Goal: Task Accomplishment & Management: Use online tool/utility

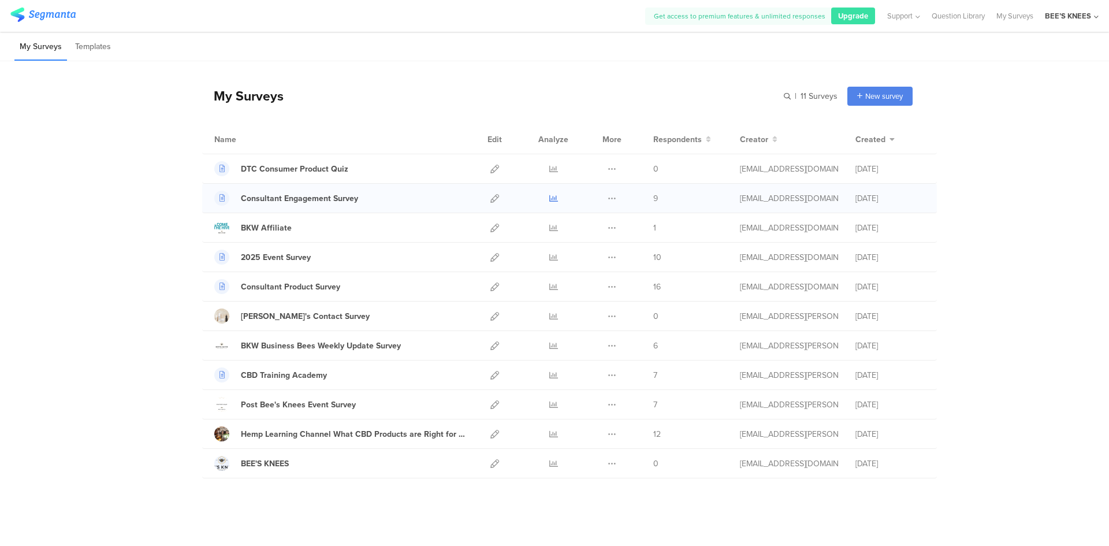
click at [549, 199] on icon at bounding box center [553, 198] width 9 height 9
click at [875, 91] on span "New survey" at bounding box center [884, 96] width 38 height 11
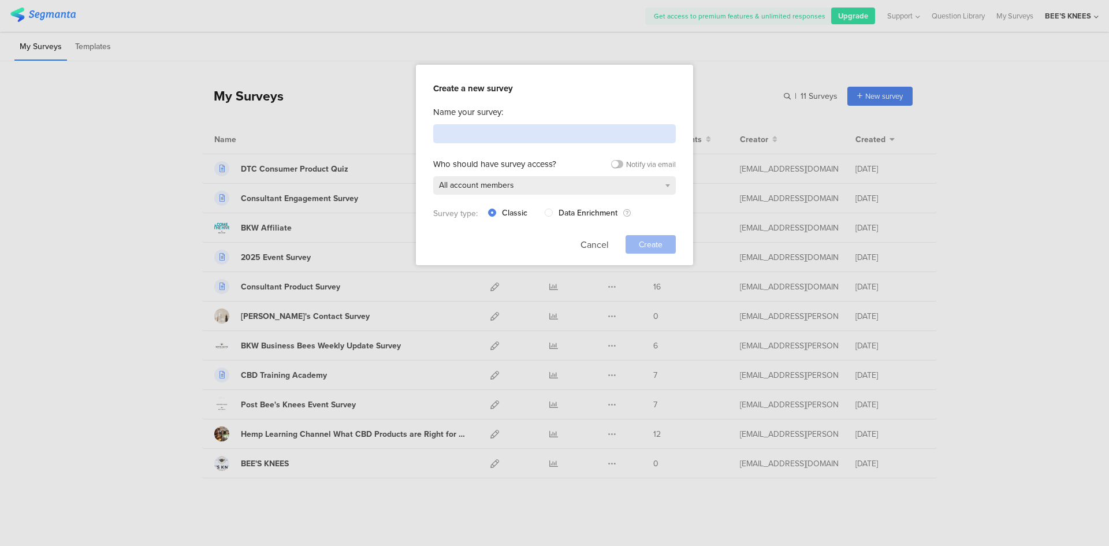
click at [479, 131] on input at bounding box center [554, 133] width 243 height 19
paste input "Customer Feedback Survey"
type input "Customer Feedback Survey"
click at [512, 177] on div "All account members" at bounding box center [554, 185] width 243 height 18
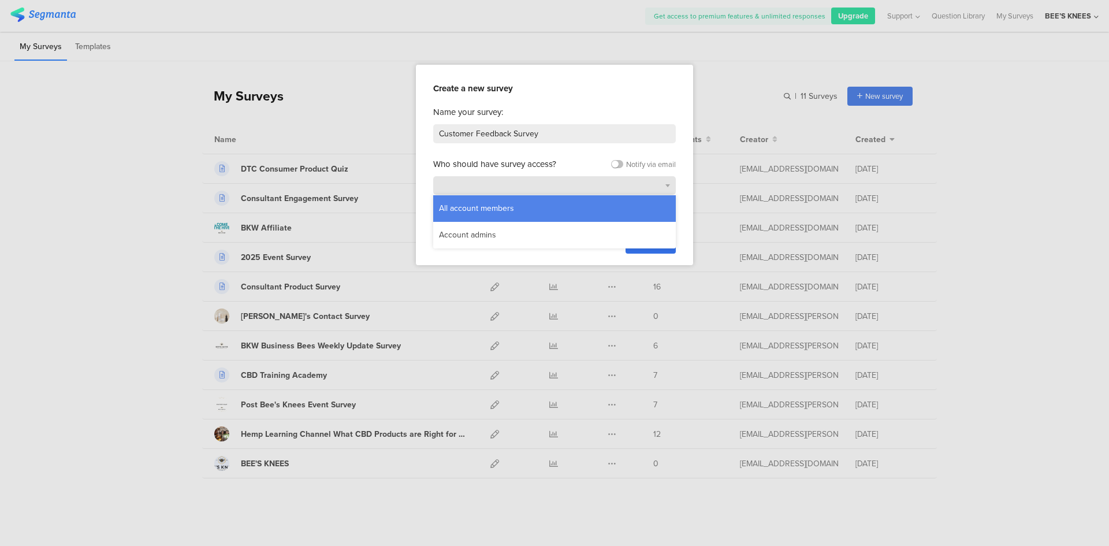
click at [512, 177] on div "All account members" at bounding box center [554, 185] width 243 height 18
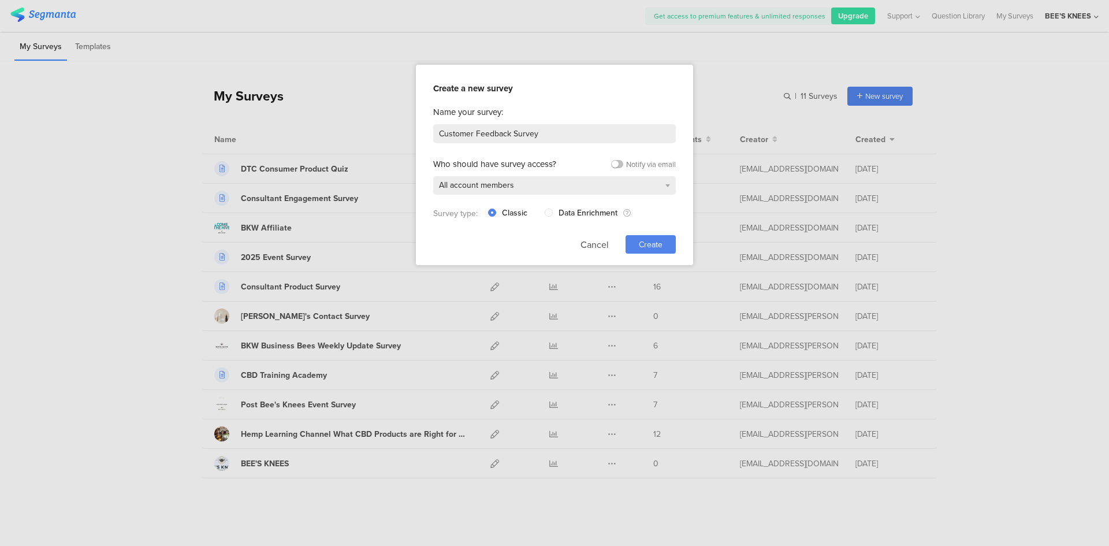
click at [659, 247] on span "Create" at bounding box center [651, 245] width 24 height 12
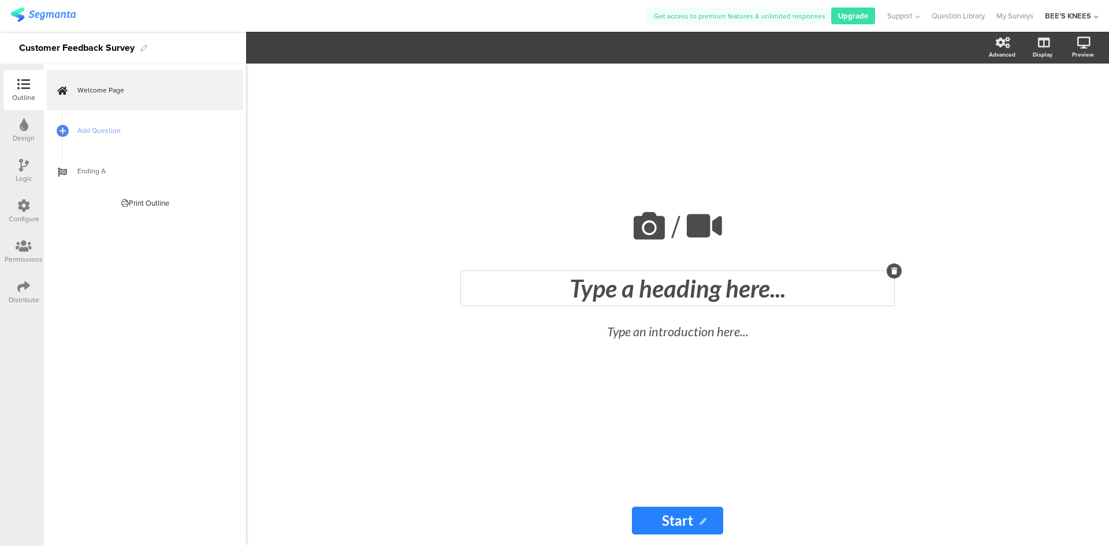
click at [660, 282] on div "Type a heading here..." at bounding box center [677, 288] width 433 height 35
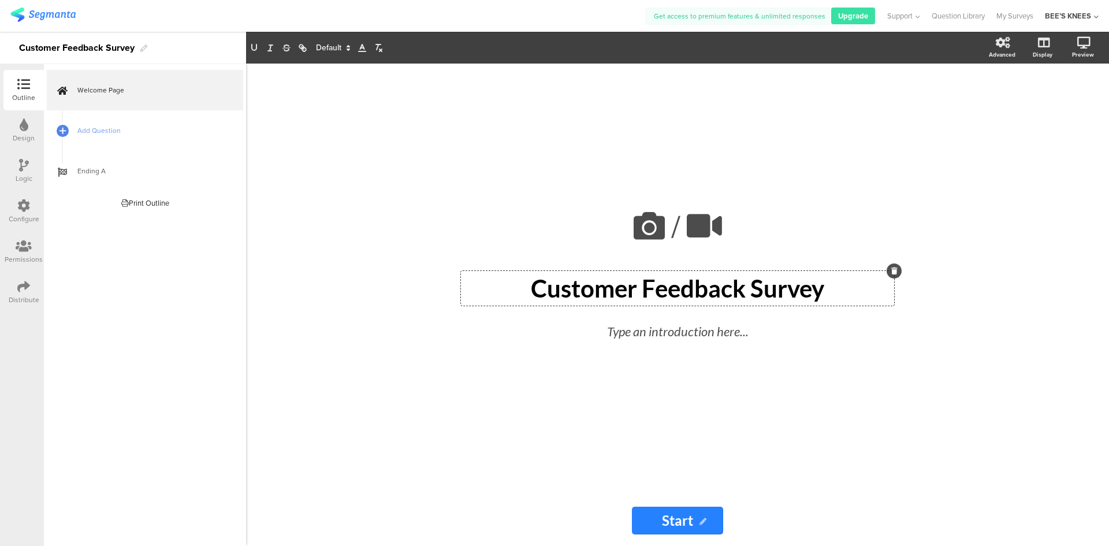
click at [124, 262] on div "Welcome Page Add Question Ending A Print Outline This survey has no pages yet." at bounding box center [145, 305] width 202 height 482
click at [114, 127] on span "Add Question" at bounding box center [151, 131] width 148 height 12
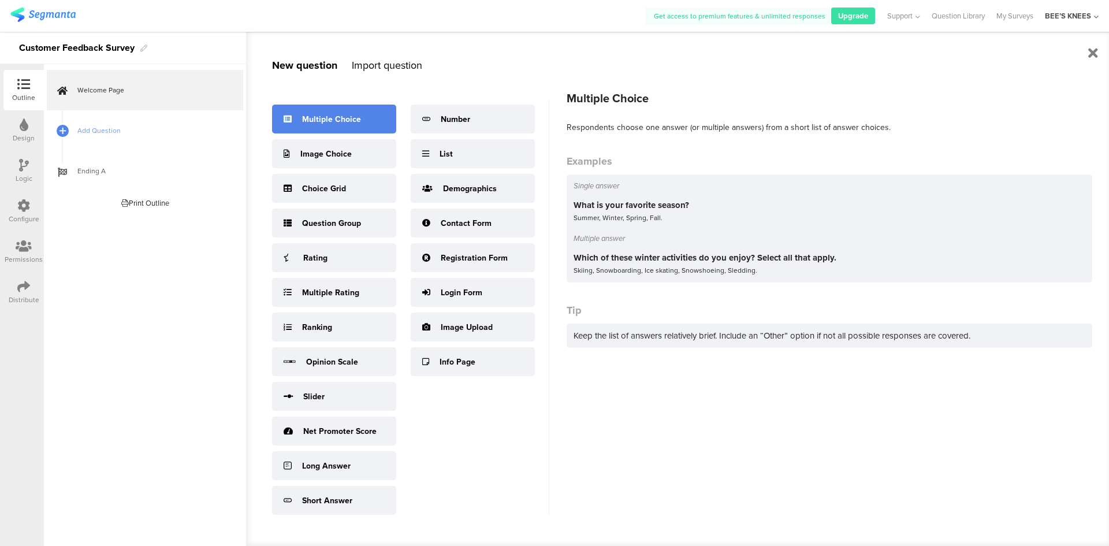
click at [328, 128] on div "Multiple Choice" at bounding box center [334, 119] width 124 height 29
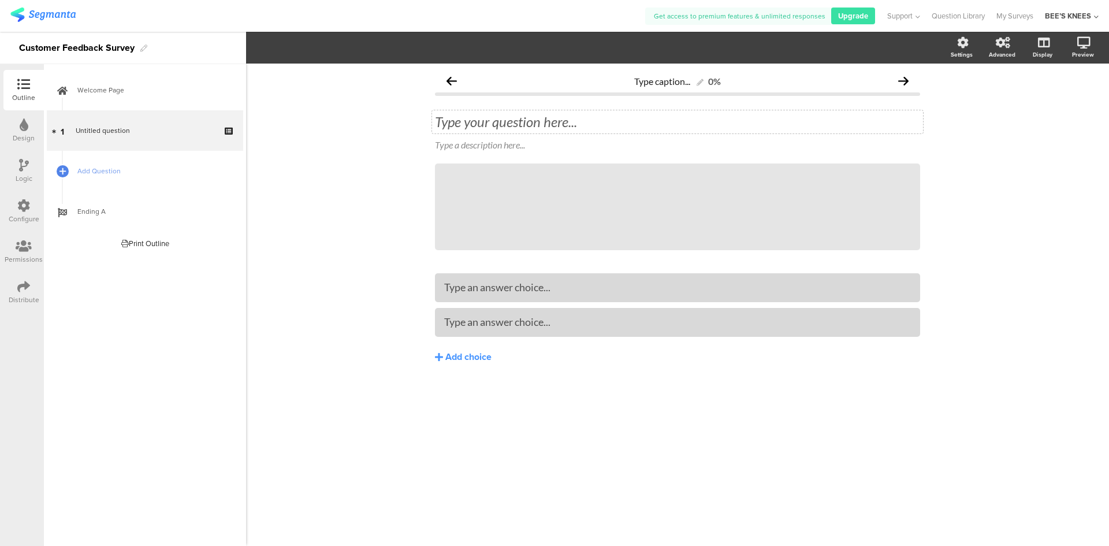
click at [469, 126] on div "Type your question here..." at bounding box center [677, 121] width 485 height 17
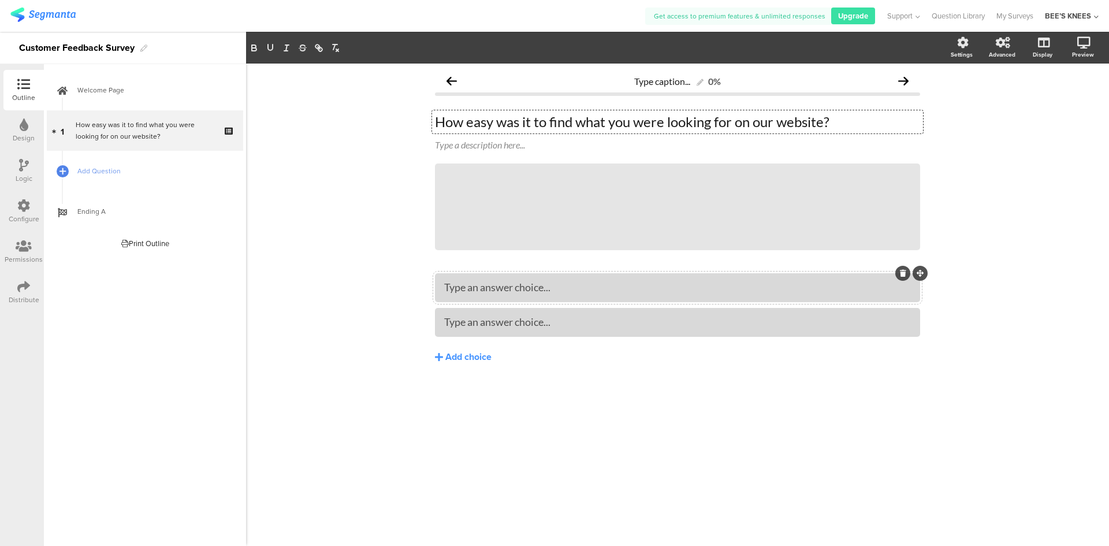
click at [605, 292] on div "Type an answer choice..." at bounding box center [677, 287] width 467 height 13
click at [597, 315] on div "Type an answer choice..." at bounding box center [677, 321] width 467 height 13
click at [469, 354] on div "Add choice" at bounding box center [468, 357] width 46 height 12
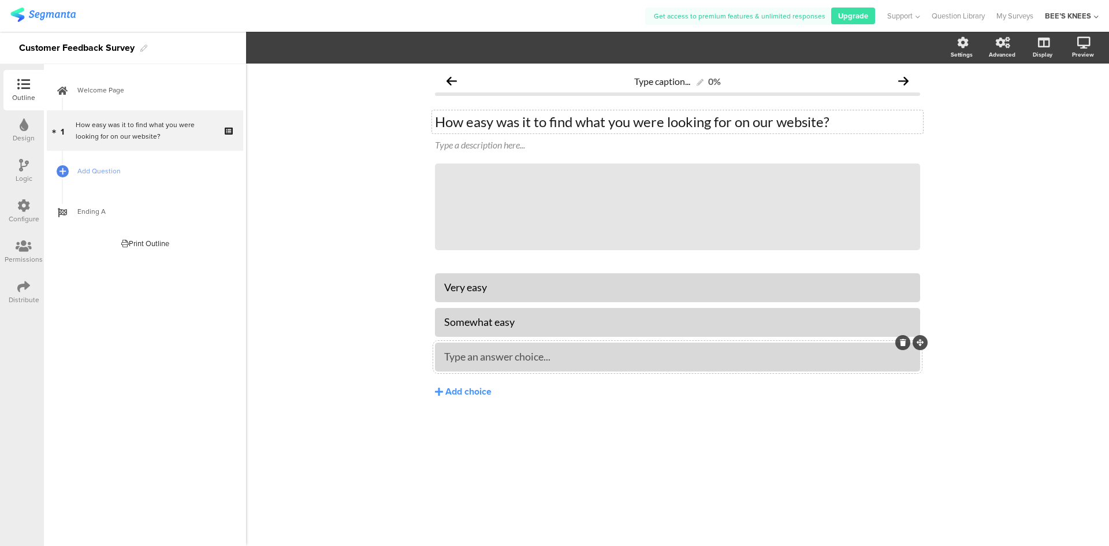
click at [497, 348] on div "Type an answer choice..." at bounding box center [677, 356] width 467 height 19
click at [488, 386] on div "Add choice" at bounding box center [468, 392] width 46 height 12
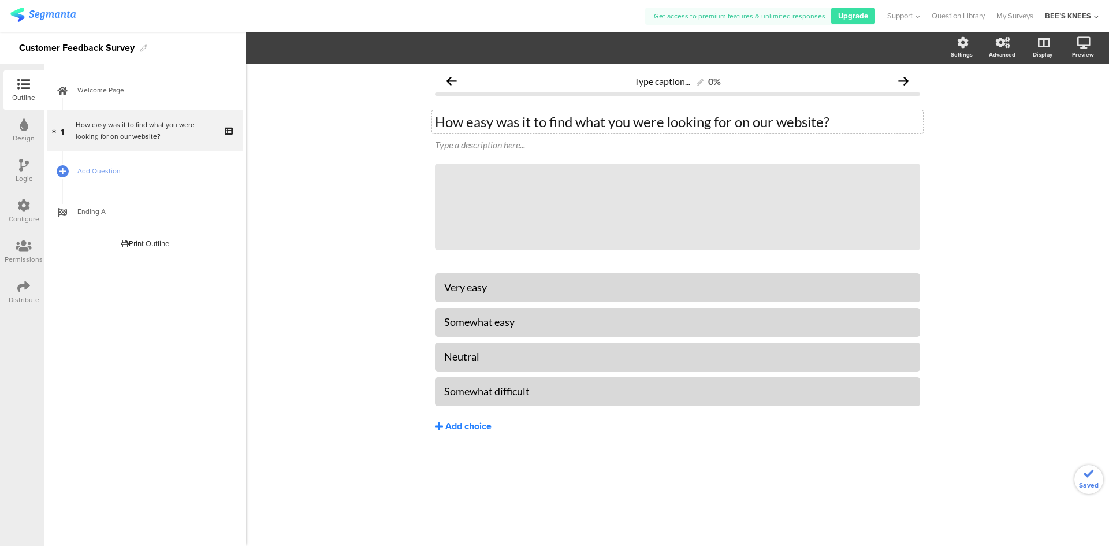
click at [478, 427] on div "Add choice" at bounding box center [468, 427] width 46 height 12
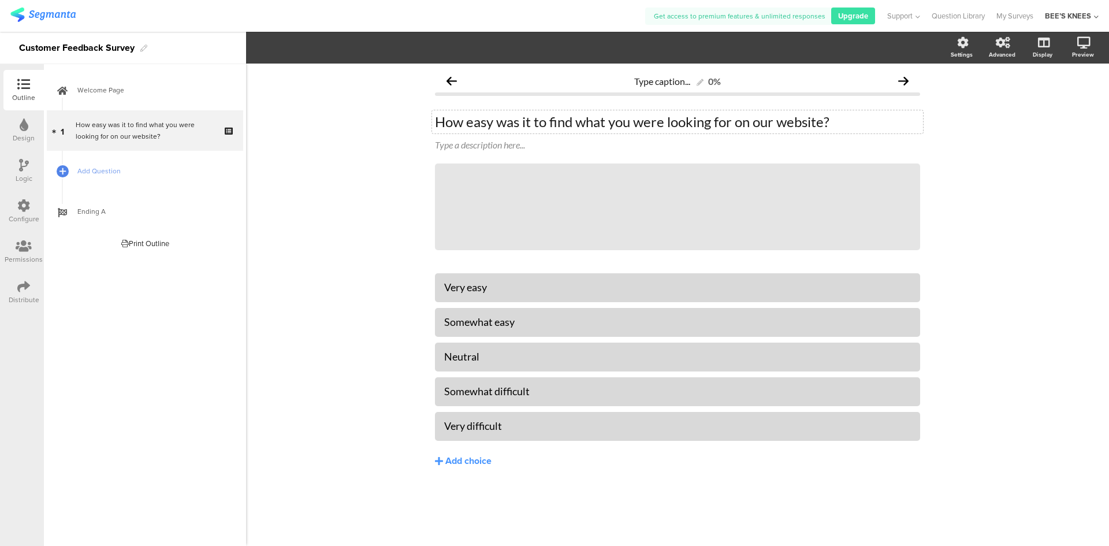
click at [337, 347] on div "Type caption... 0% How easy was it to find what you were looking for on our web…" at bounding box center [677, 305] width 863 height 482
click at [109, 174] on span "Add Question" at bounding box center [151, 171] width 148 height 12
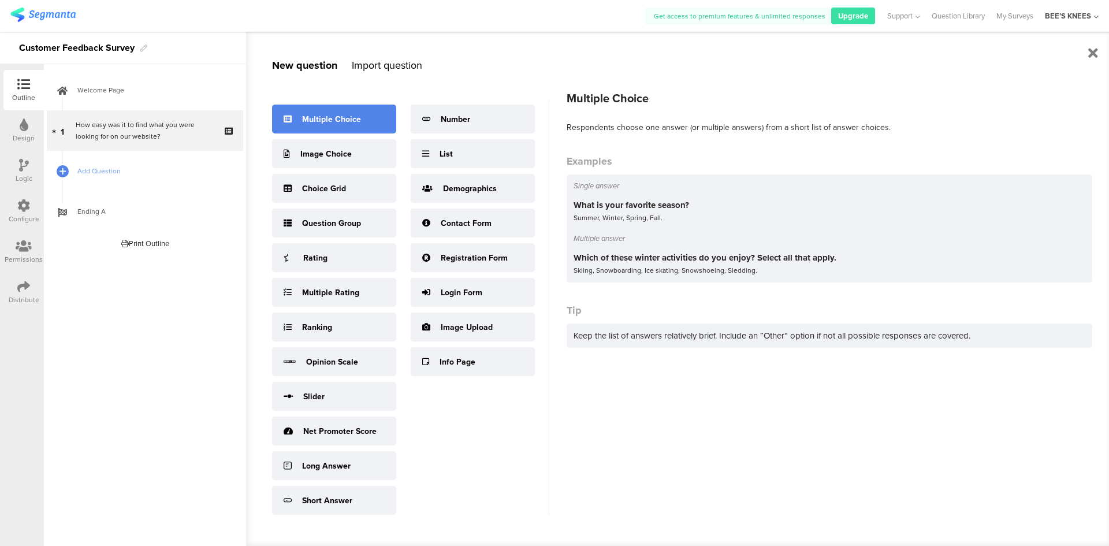
click at [360, 122] on div "Multiple Choice" at bounding box center [334, 119] width 124 height 29
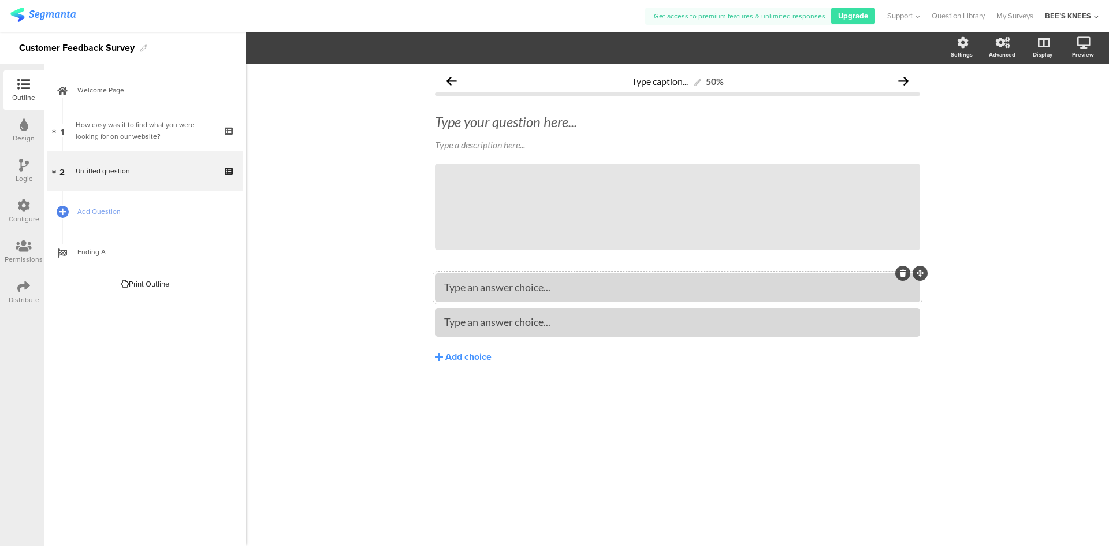
click at [875, 283] on div "Type an answer choice..." at bounding box center [677, 287] width 467 height 13
click at [875, 283] on div at bounding box center [677, 287] width 467 height 13
click at [449, 83] on icon at bounding box center [452, 81] width 10 height 10
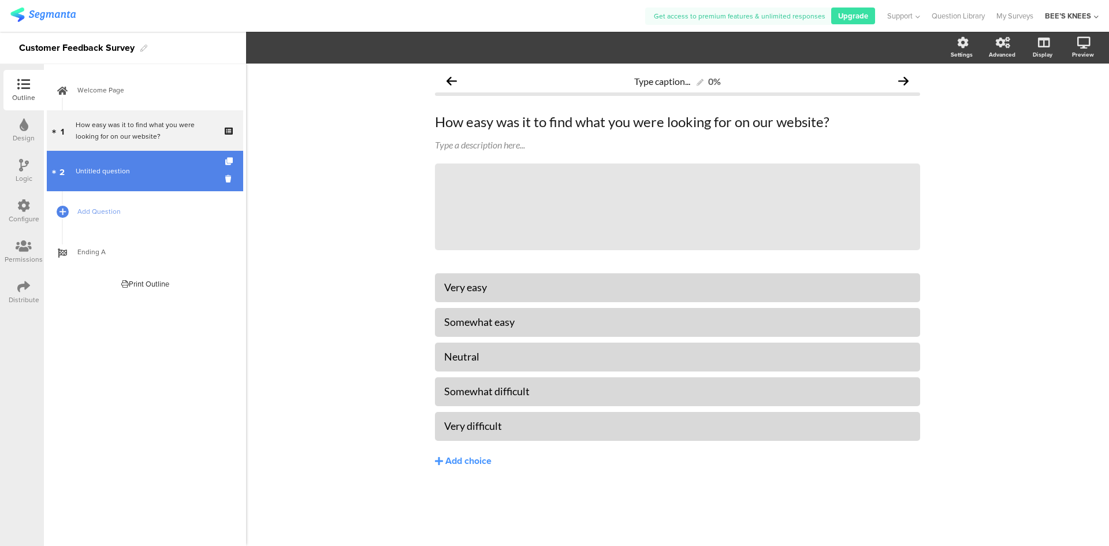
click at [148, 176] on span "Untitled question" at bounding box center [145, 171] width 138 height 12
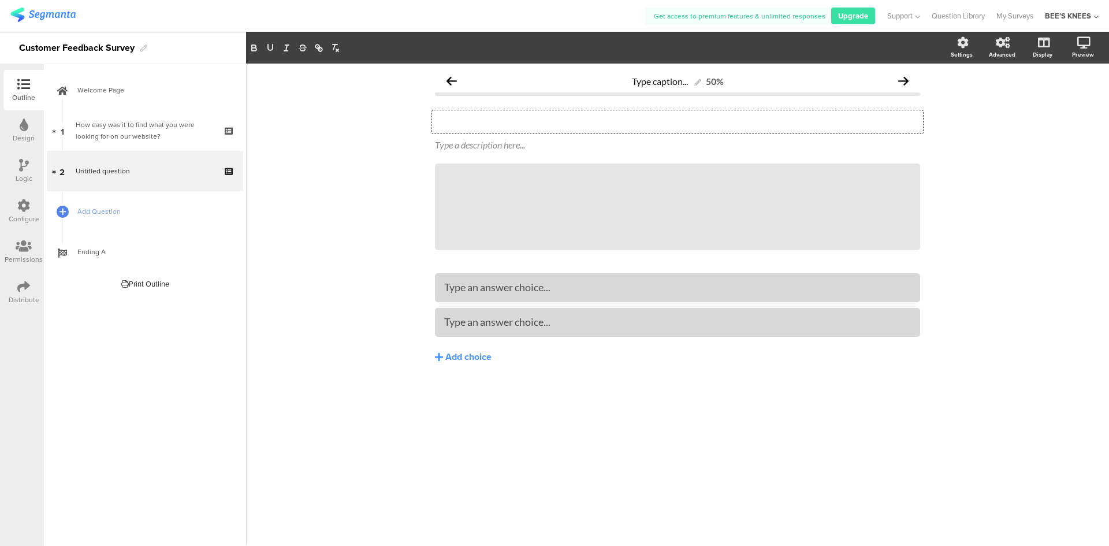
drag, startPoint x: 558, startPoint y: 132, endPoint x: 428, endPoint y: 145, distance: 130.6
click at [428, 145] on div "Type caption... 50% Type your question here... Type a description here... /" at bounding box center [677, 241] width 508 height 354
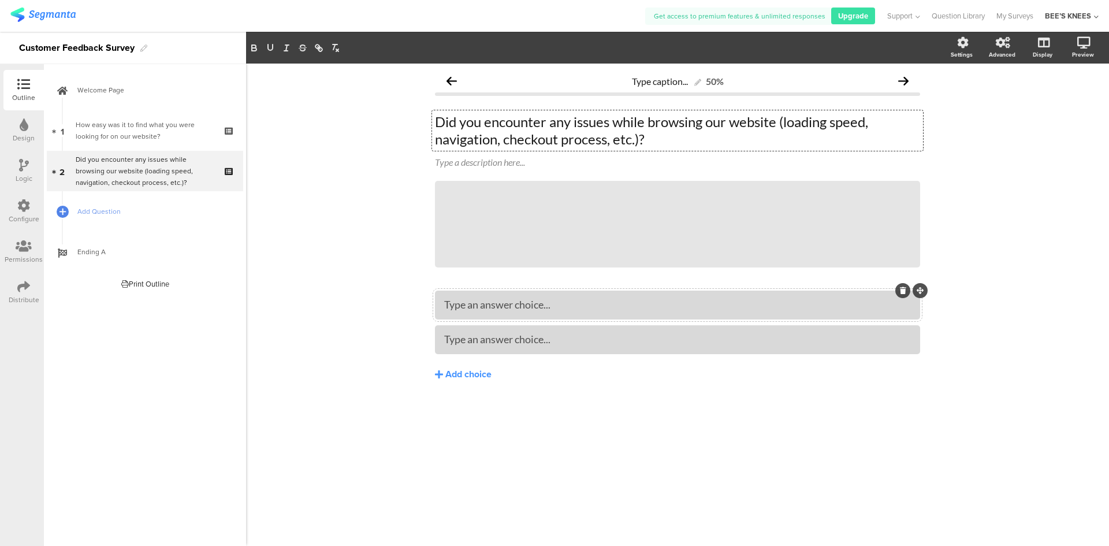
click at [595, 309] on div "Type an answer choice..." at bounding box center [677, 304] width 467 height 13
click at [593, 337] on div "Type an answer choice..." at bounding box center [677, 339] width 467 height 13
click at [86, 209] on span "Add Question" at bounding box center [151, 212] width 148 height 12
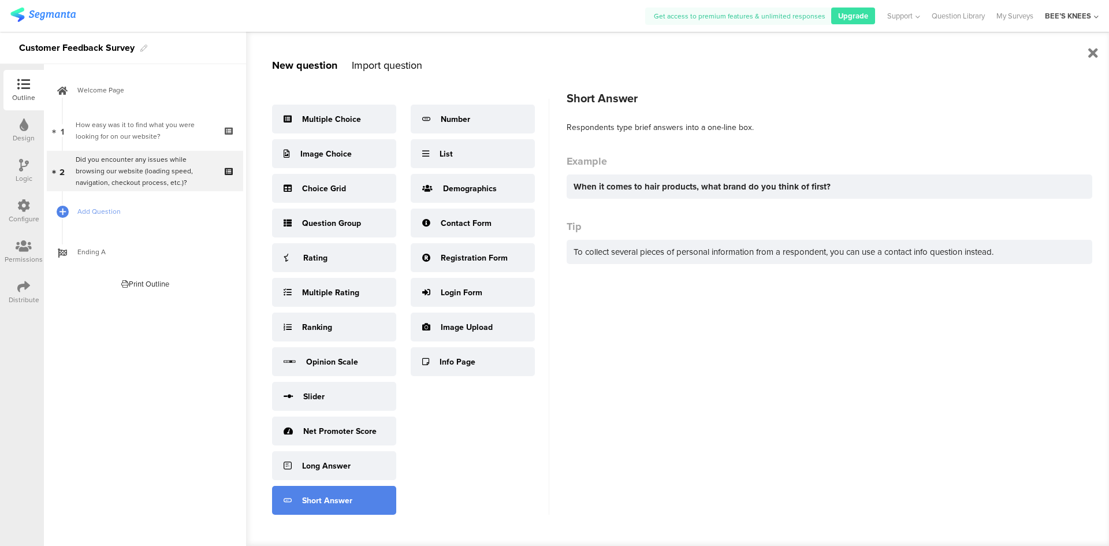
click at [352, 504] on div "Short Answer" at bounding box center [334, 500] width 124 height 29
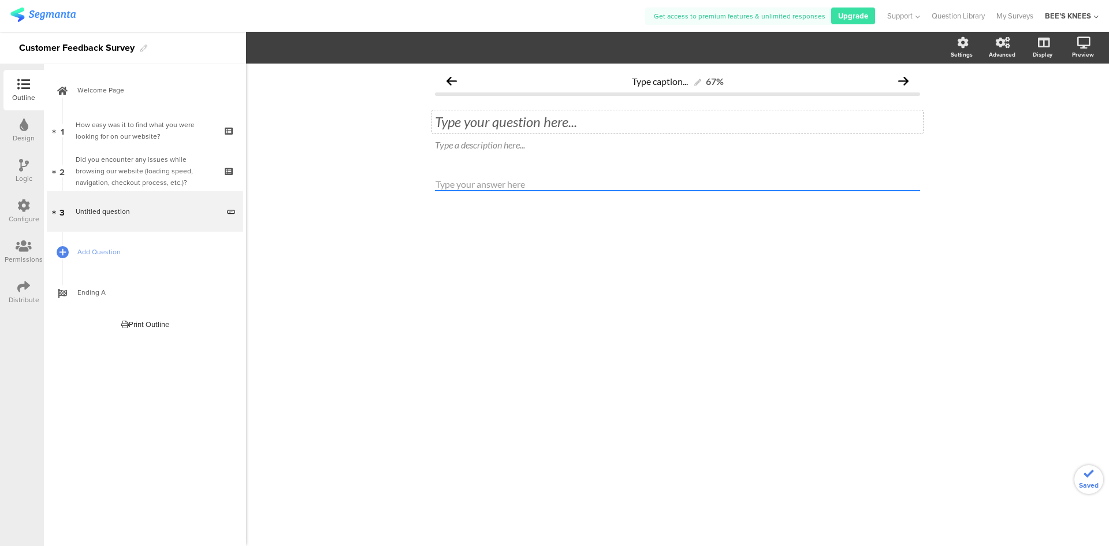
click at [483, 122] on div "Type your question here..." at bounding box center [677, 121] width 485 height 17
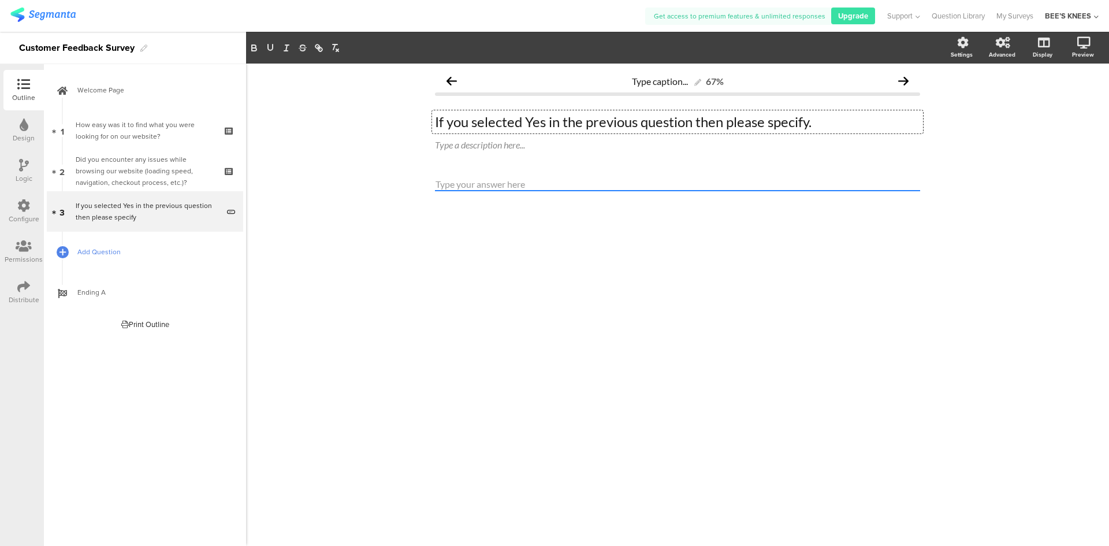
click at [186, 253] on span "Add Question" at bounding box center [151, 252] width 148 height 12
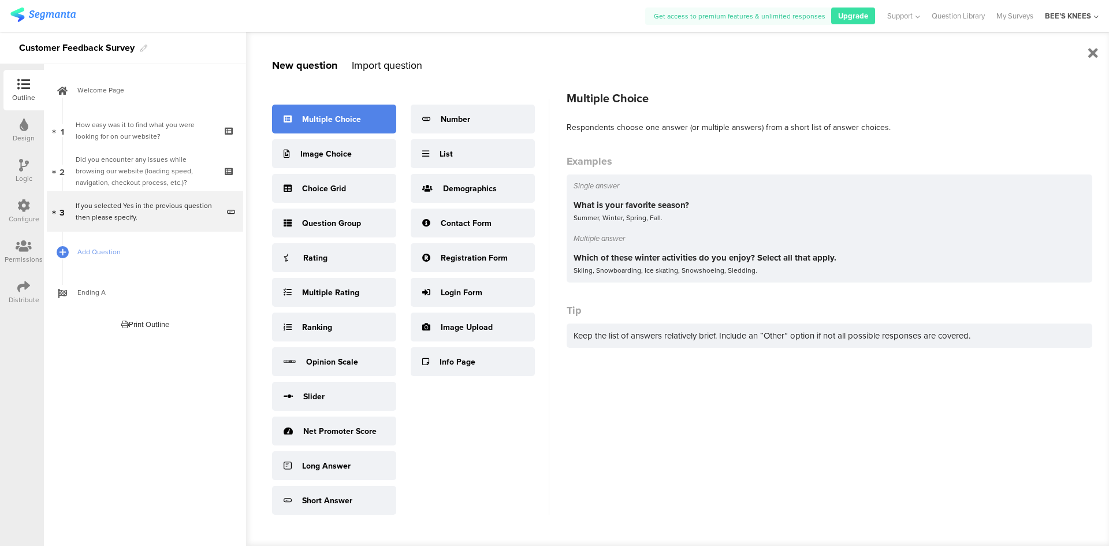
click at [353, 127] on div "Multiple Choice" at bounding box center [334, 119] width 124 height 29
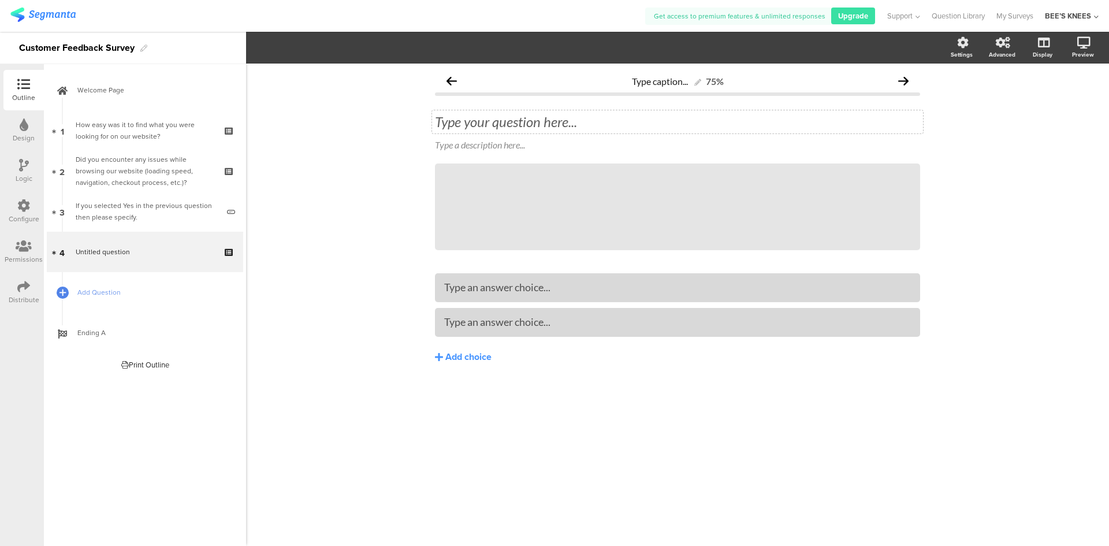
click at [558, 128] on div "Type your question here..." at bounding box center [677, 121] width 485 height 17
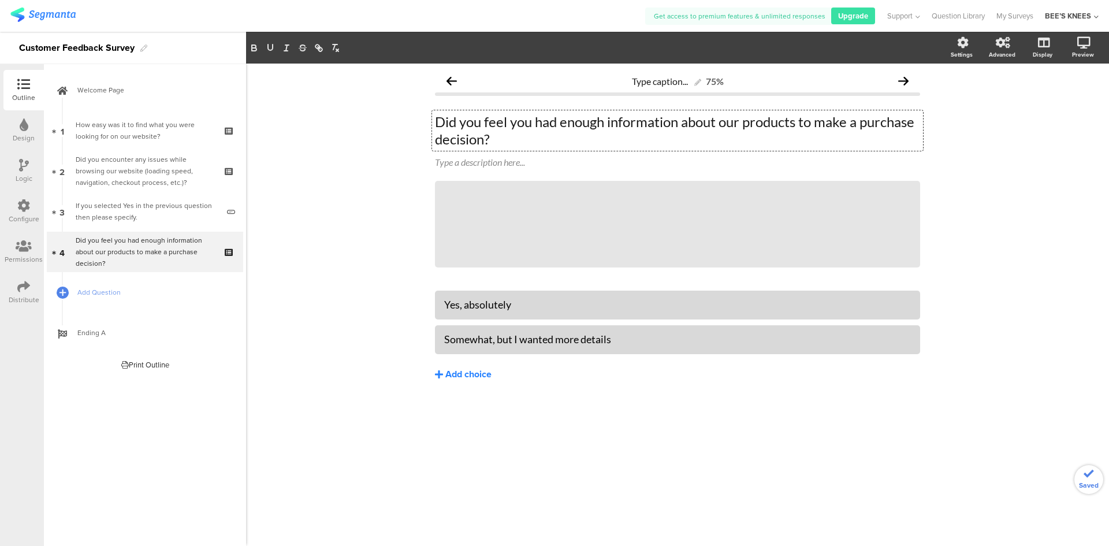
click at [480, 370] on div "Add choice" at bounding box center [468, 375] width 46 height 12
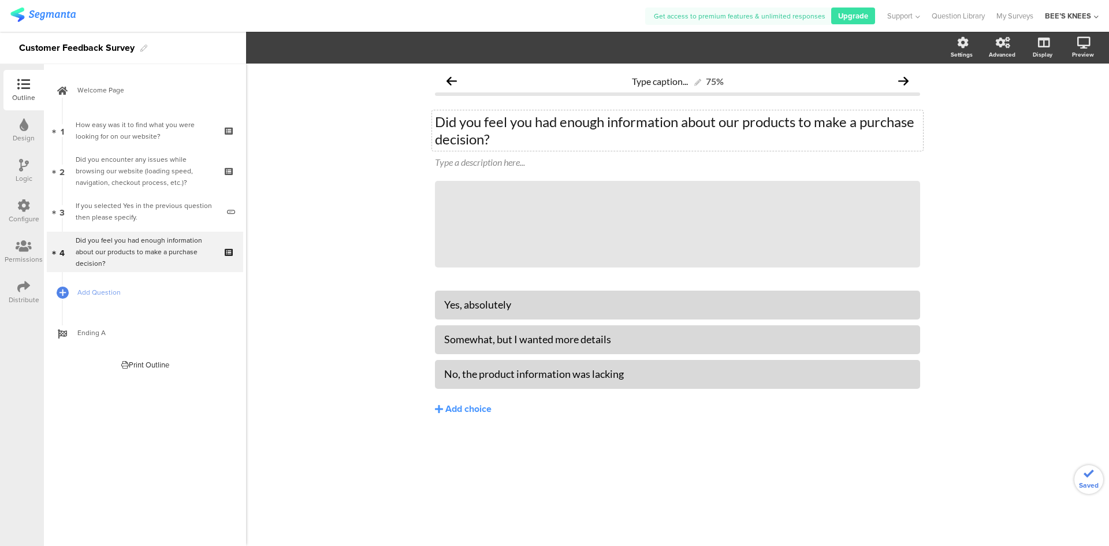
click at [374, 392] on div "Type caption... 75% Did you feel you had enough information about our products …" at bounding box center [677, 305] width 863 height 482
click at [135, 288] on span "Add Question" at bounding box center [151, 293] width 148 height 12
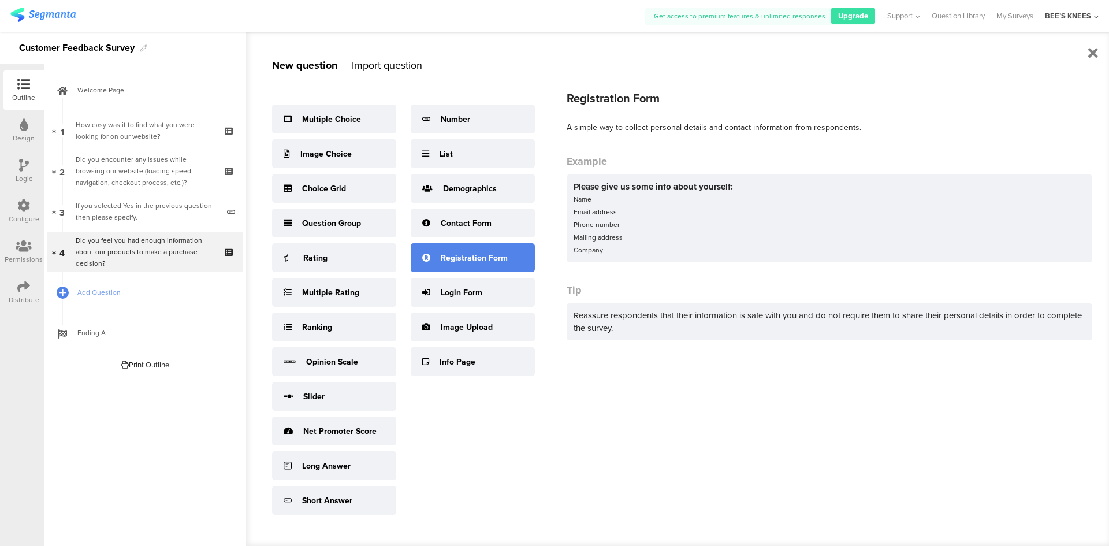
click at [499, 265] on div "Registration Form" at bounding box center [473, 257] width 124 height 29
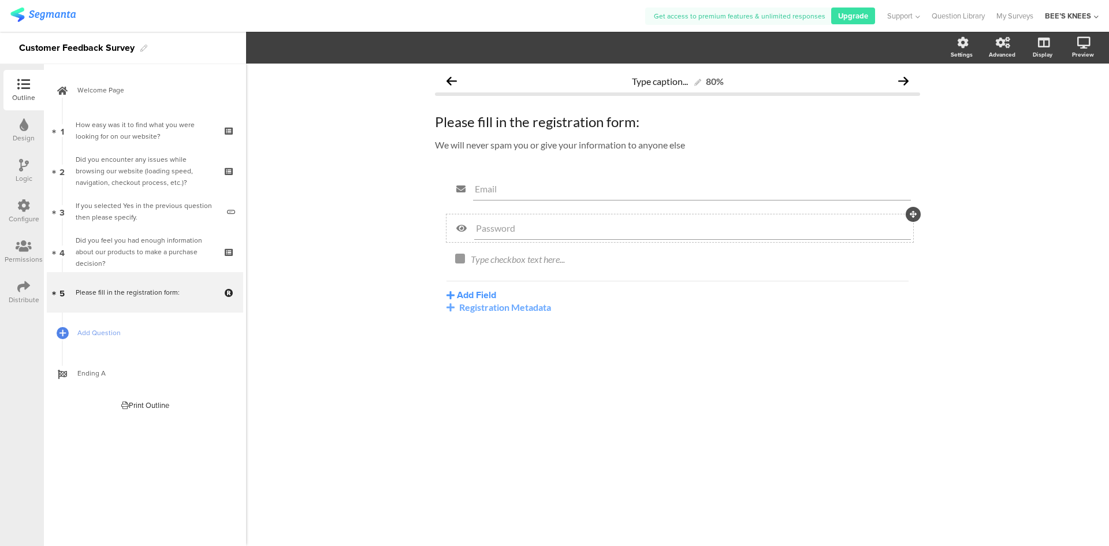
click at [913, 215] on icon at bounding box center [913, 214] width 7 height 7
click at [451, 79] on icon at bounding box center [452, 81] width 10 height 10
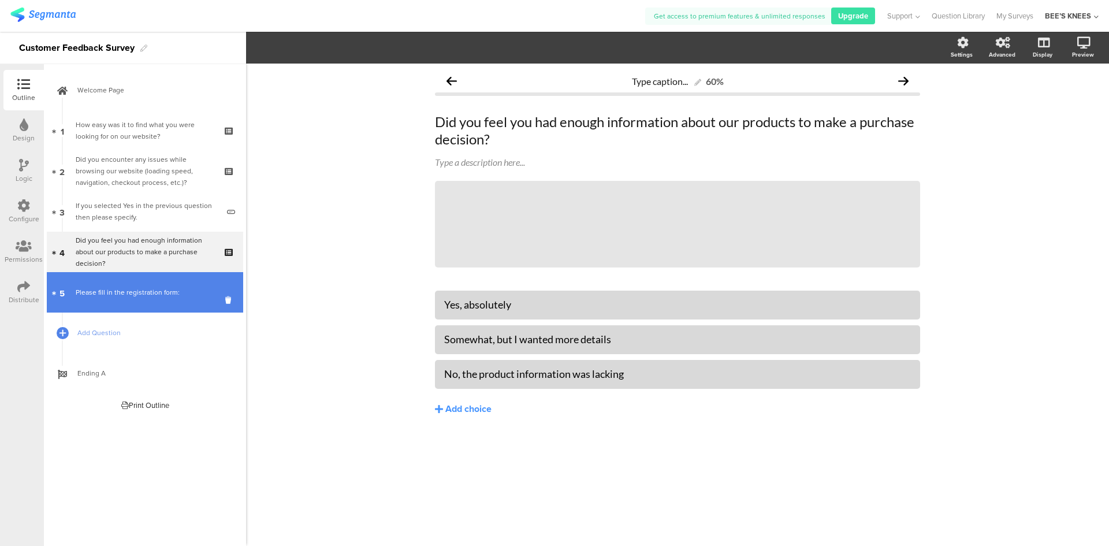
click at [131, 290] on div "Please fill in the registration form:" at bounding box center [145, 293] width 138 height 12
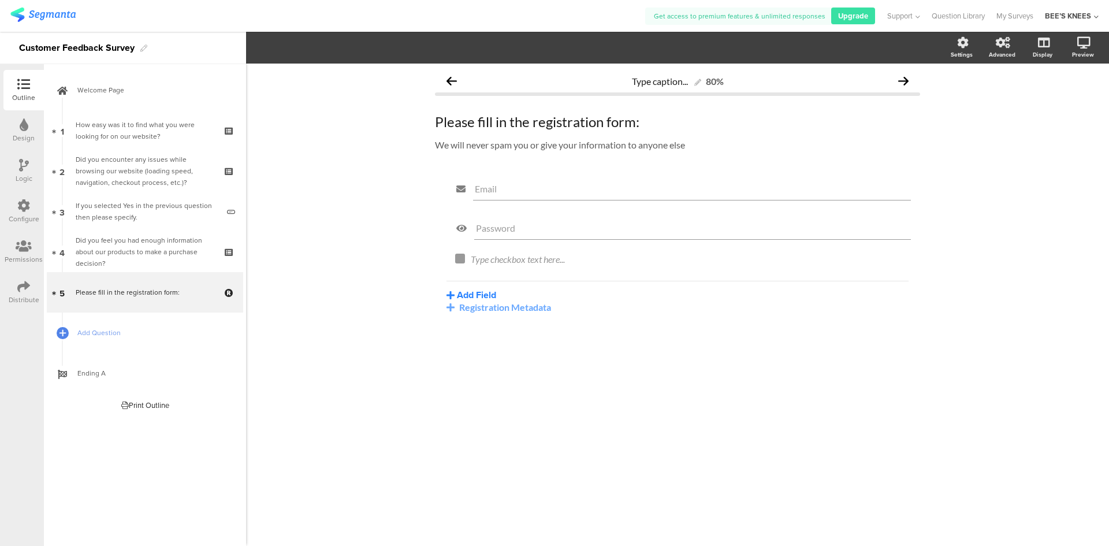
click at [471, 293] on button "Add Field" at bounding box center [472, 294] width 50 height 13
click at [462, 226] on icon at bounding box center [461, 228] width 25 height 15
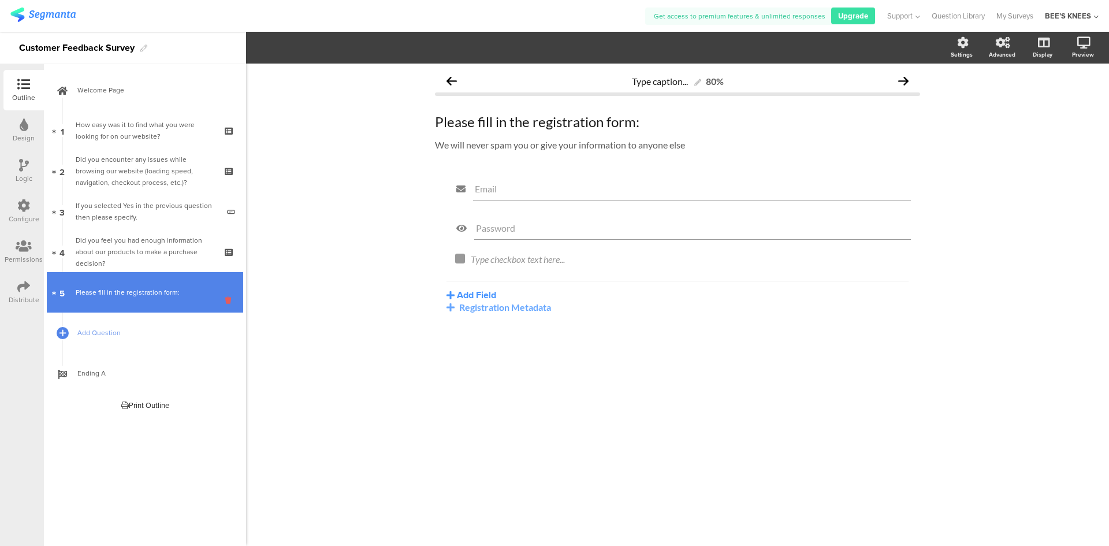
click at [229, 302] on icon at bounding box center [230, 300] width 10 height 11
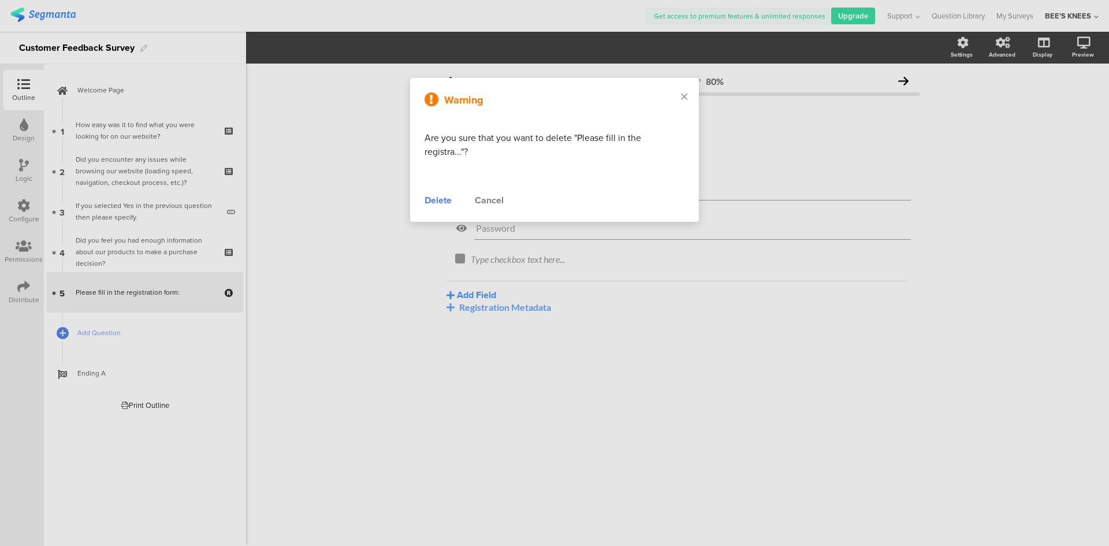
click at [440, 197] on div "Delete" at bounding box center [438, 201] width 27 height 14
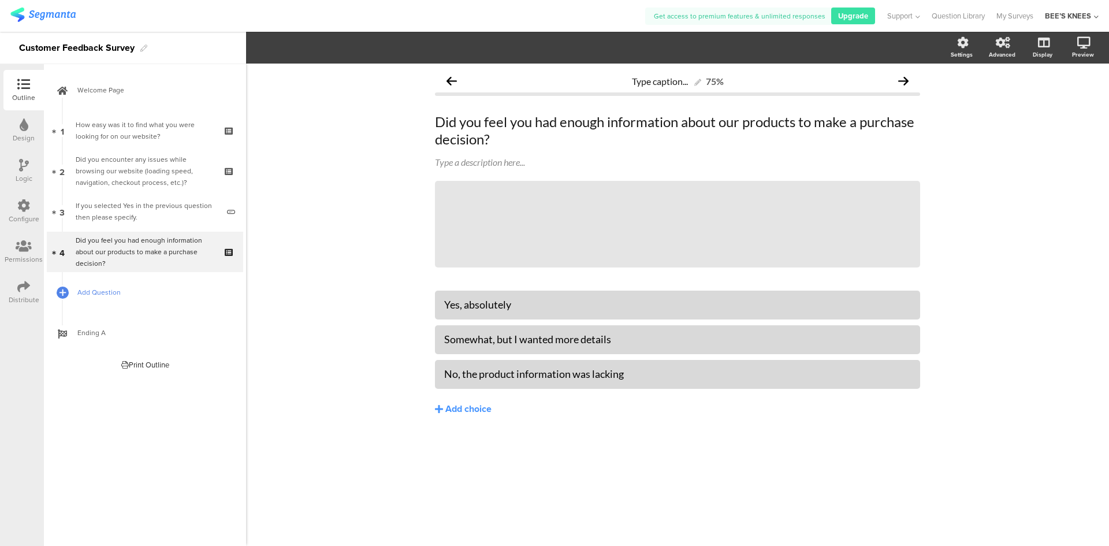
click at [133, 290] on span "Add Question" at bounding box center [151, 293] width 148 height 12
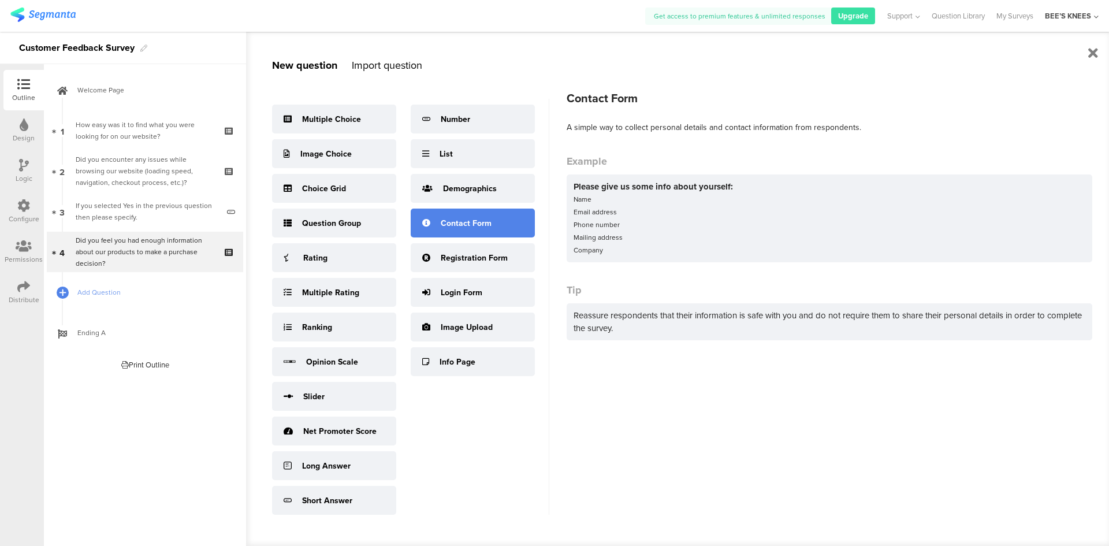
click at [485, 231] on div "Contact Form" at bounding box center [473, 223] width 124 height 29
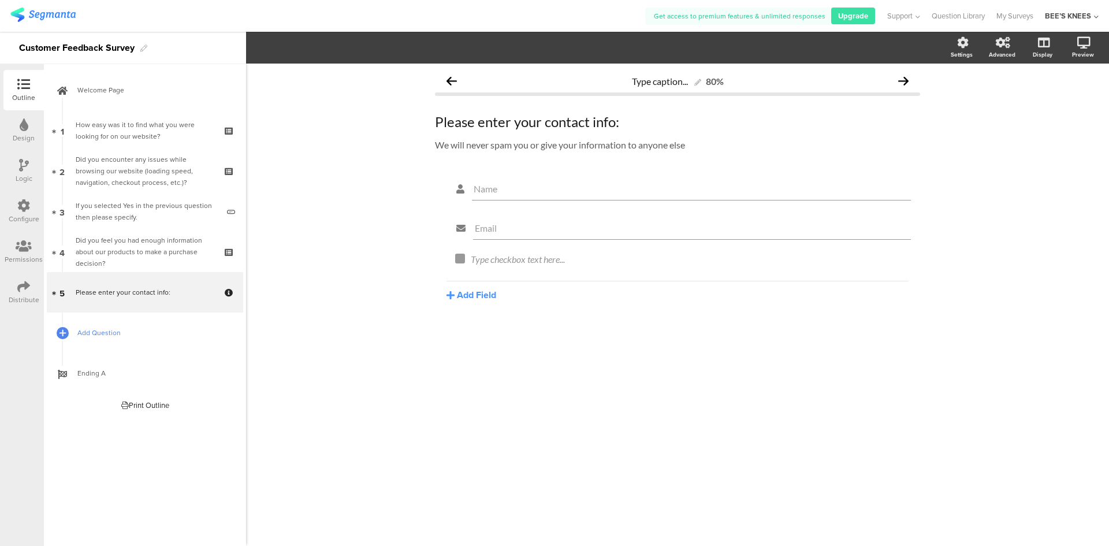
click at [85, 332] on span "Add Question" at bounding box center [151, 333] width 148 height 12
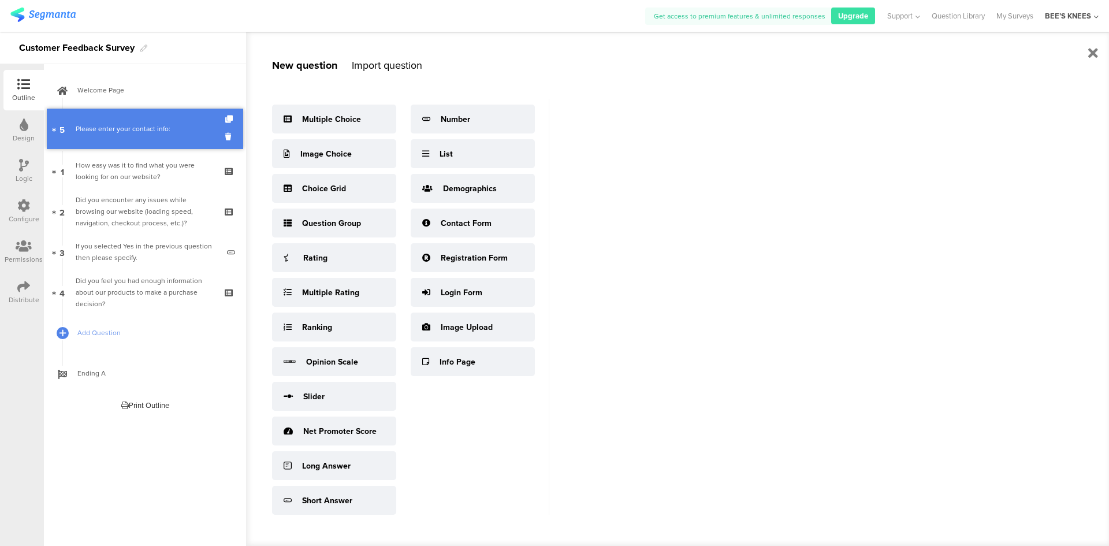
drag, startPoint x: 183, startPoint y: 288, endPoint x: 194, endPoint y: 125, distance: 163.9
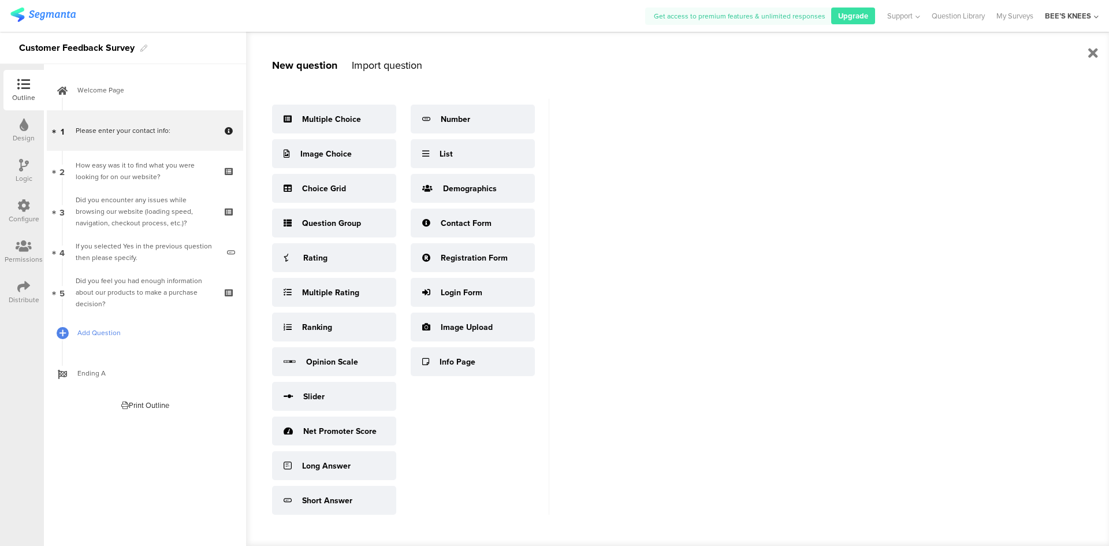
click at [114, 332] on span "Add Question" at bounding box center [151, 333] width 148 height 12
click at [90, 329] on span "Add Question" at bounding box center [151, 333] width 148 height 12
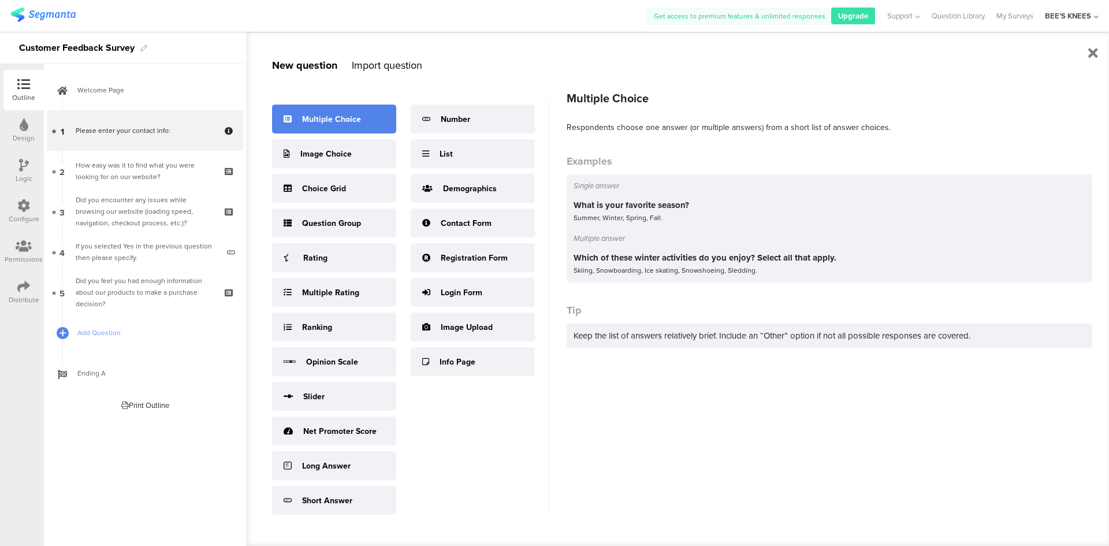
click at [333, 123] on div "Multiple Choice" at bounding box center [331, 119] width 59 height 12
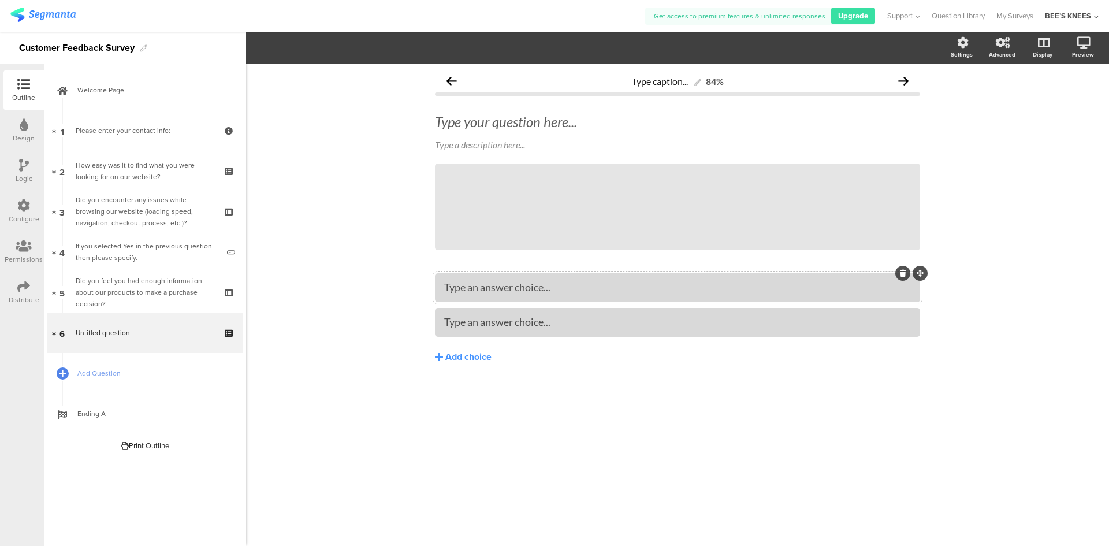
click at [809, 288] on div "Type an answer choice..." at bounding box center [677, 287] width 467 height 13
click at [809, 288] on div at bounding box center [677, 287] width 467 height 13
click at [541, 118] on div "Type your question here..." at bounding box center [677, 121] width 491 height 23
click at [541, 118] on p at bounding box center [677, 121] width 485 height 17
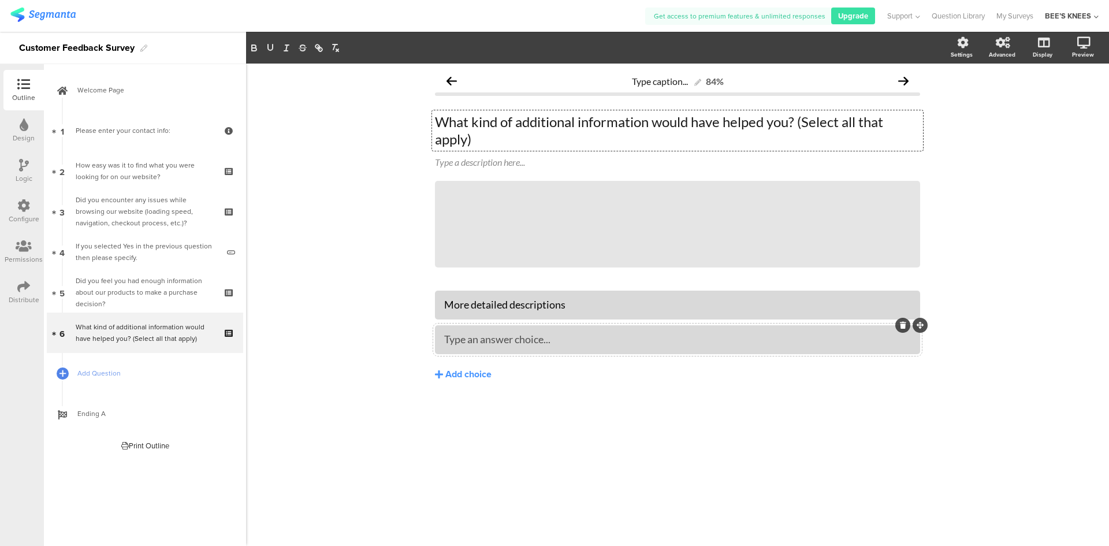
click at [572, 337] on div "Type an answer choice..." at bounding box center [677, 339] width 467 height 13
click at [486, 377] on div "Add choice" at bounding box center [468, 375] width 46 height 12
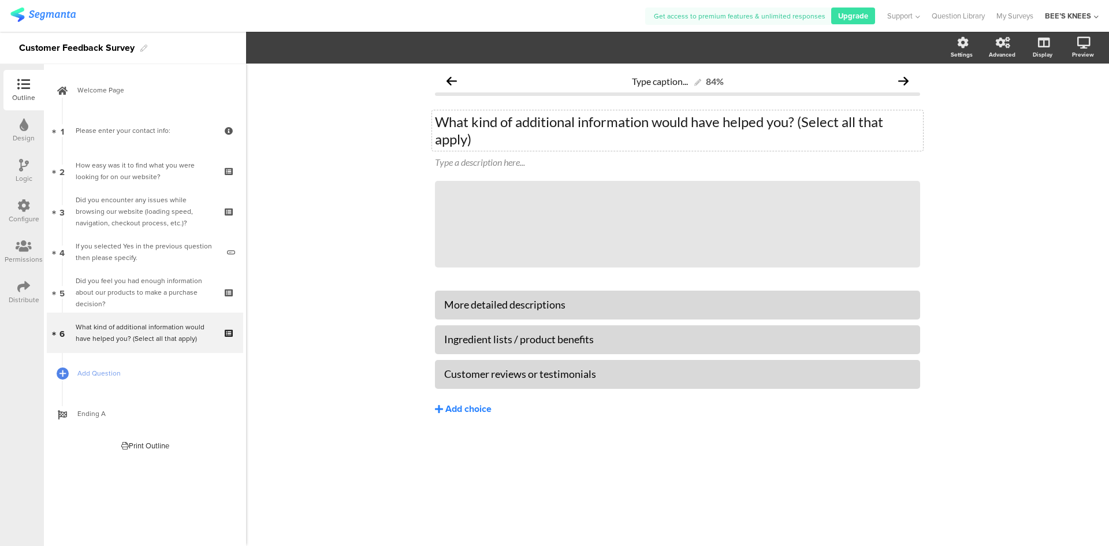
click at [465, 413] on div "Add choice" at bounding box center [468, 409] width 46 height 12
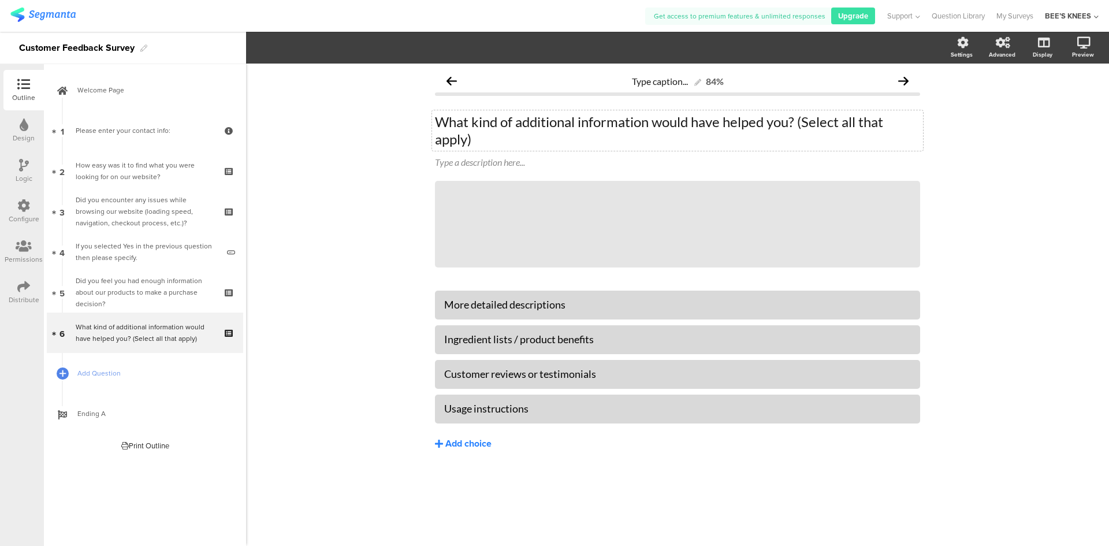
click at [482, 444] on div "Add choice" at bounding box center [468, 444] width 46 height 12
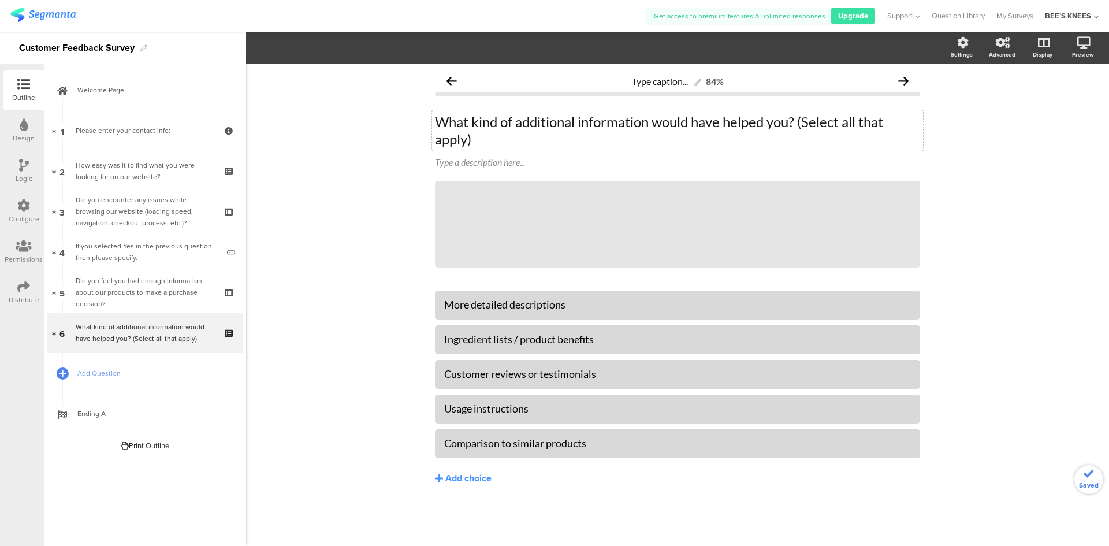
click at [773, 495] on div "More detailed descriptions Ingredient lists / product benefits Customer reviews…" at bounding box center [677, 412] width 485 height 243
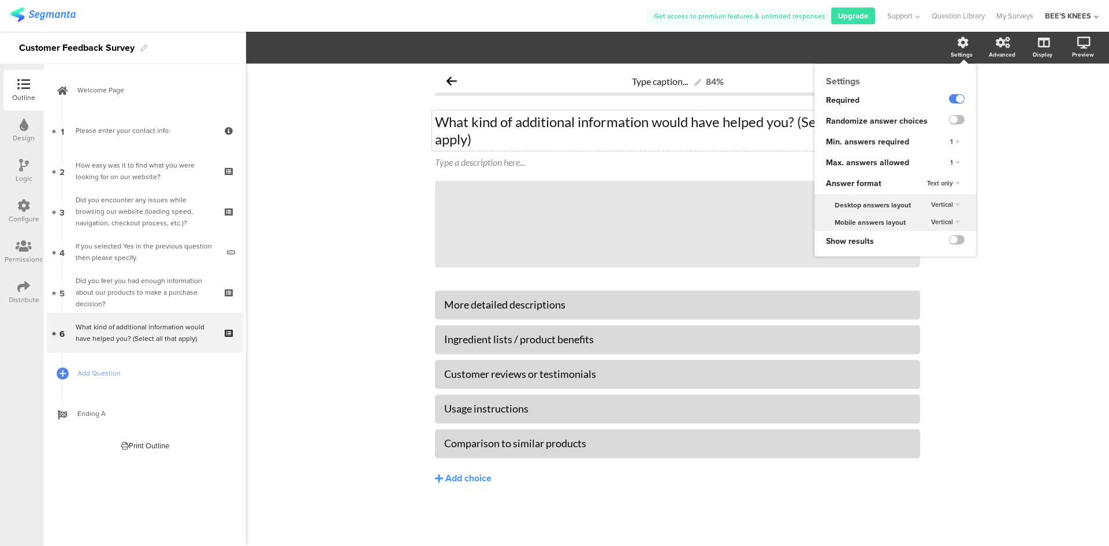
click at [957, 139] on div "1" at bounding box center [955, 142] width 19 height 14
click at [887, 137] on span "Min. answers required" at bounding box center [867, 142] width 83 height 12
click at [955, 162] on div "1" at bounding box center [955, 163] width 19 height 14
click at [919, 233] on div "5" at bounding box center [939, 234] width 68 height 12
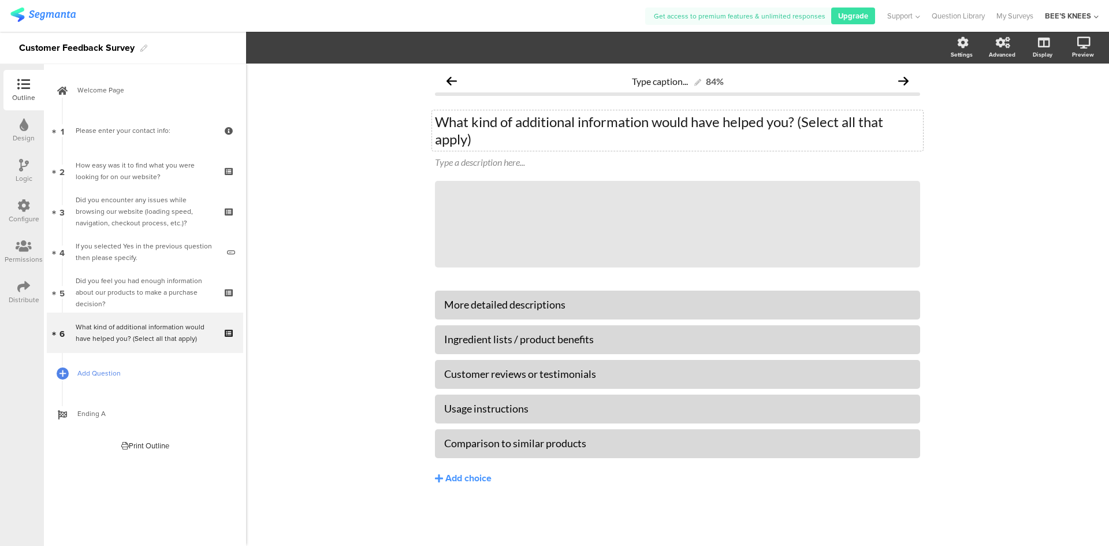
click at [137, 371] on span "Add Question" at bounding box center [151, 373] width 148 height 12
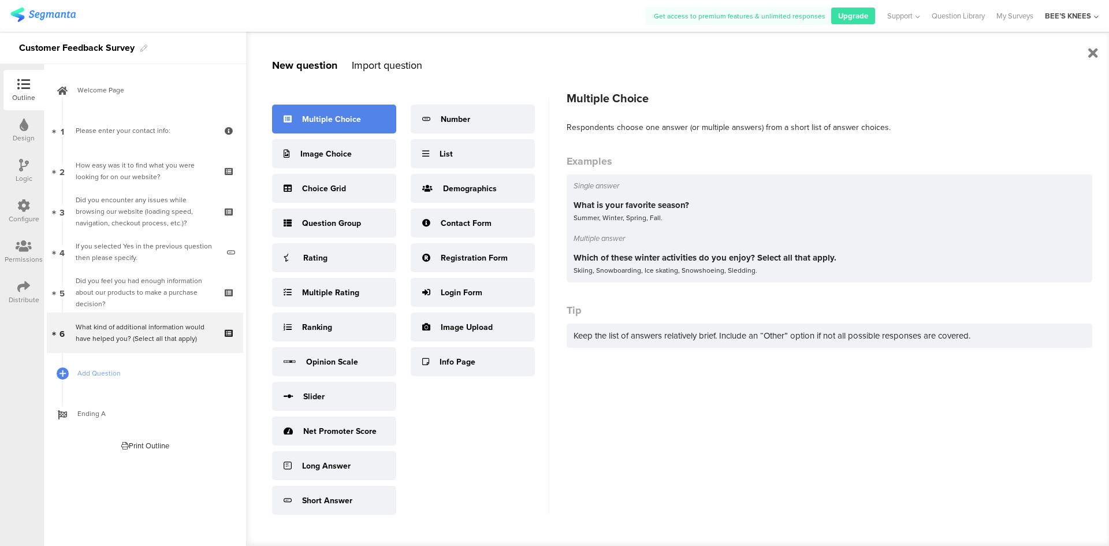
click at [341, 124] on div "Multiple Choice" at bounding box center [331, 119] width 59 height 12
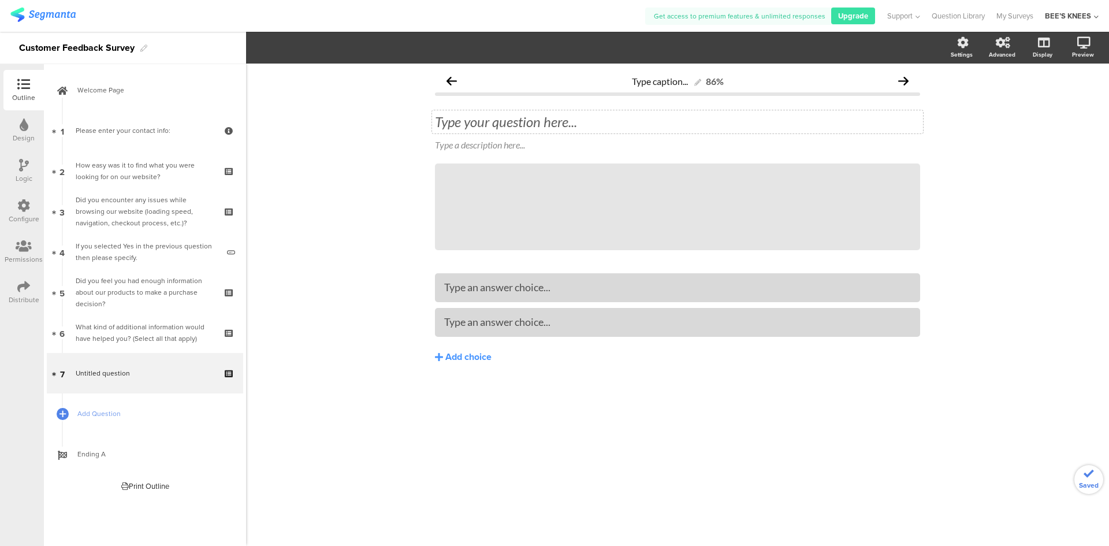
click at [618, 121] on div "Type your question here..." at bounding box center [677, 121] width 485 height 17
click at [525, 279] on div "Type an answer choice..." at bounding box center [677, 287] width 467 height 19
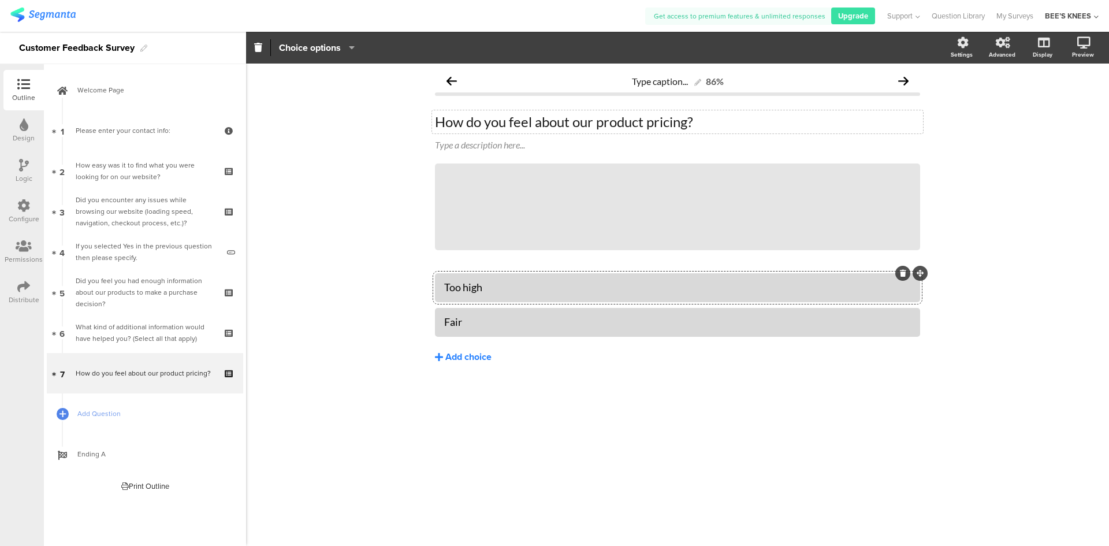
click at [482, 361] on div "Add choice" at bounding box center [468, 357] width 46 height 12
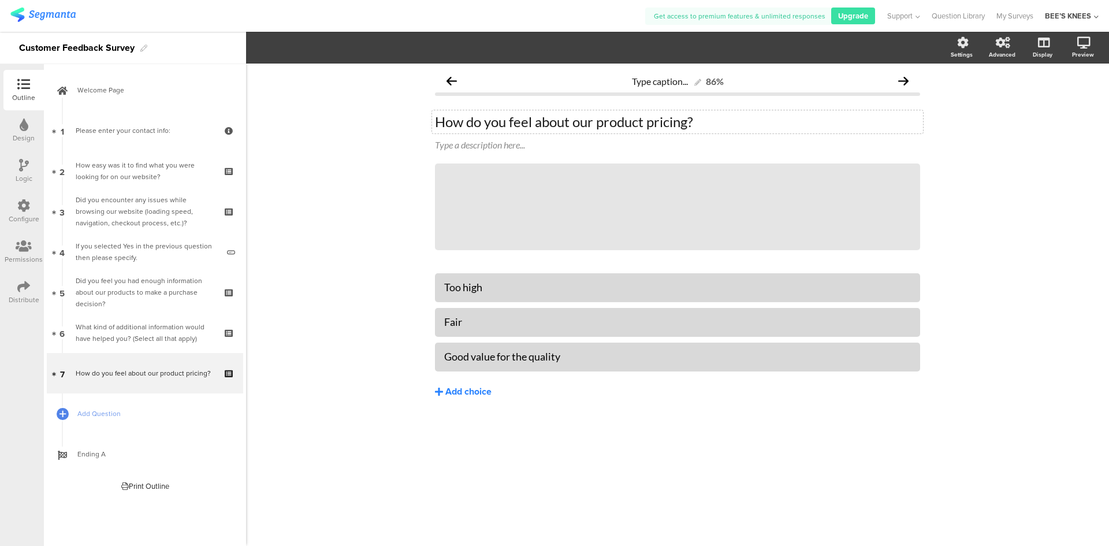
click at [464, 393] on div "Add choice" at bounding box center [468, 392] width 46 height 12
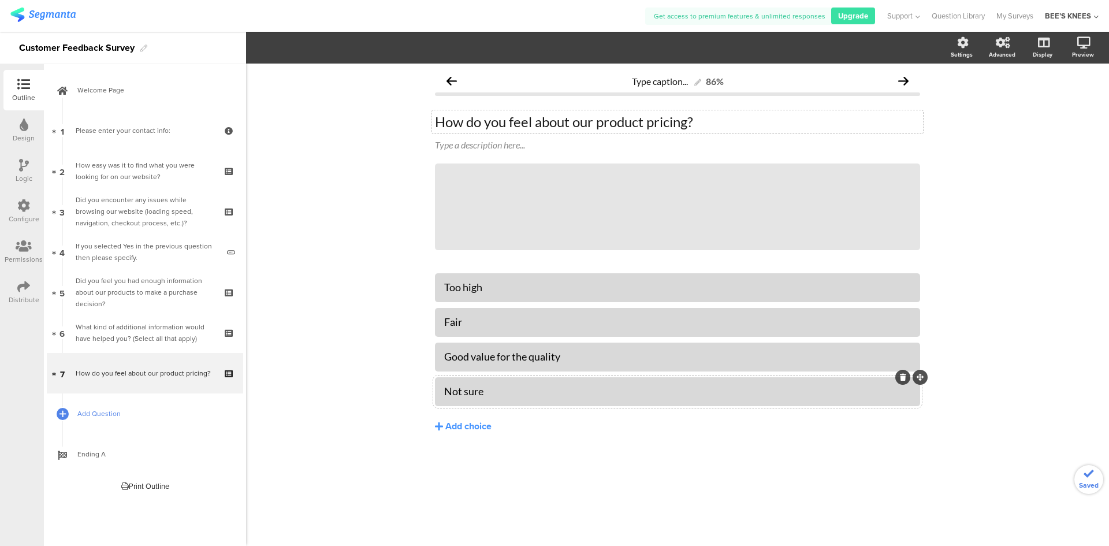
click at [179, 414] on span "Add Question" at bounding box center [151, 414] width 148 height 12
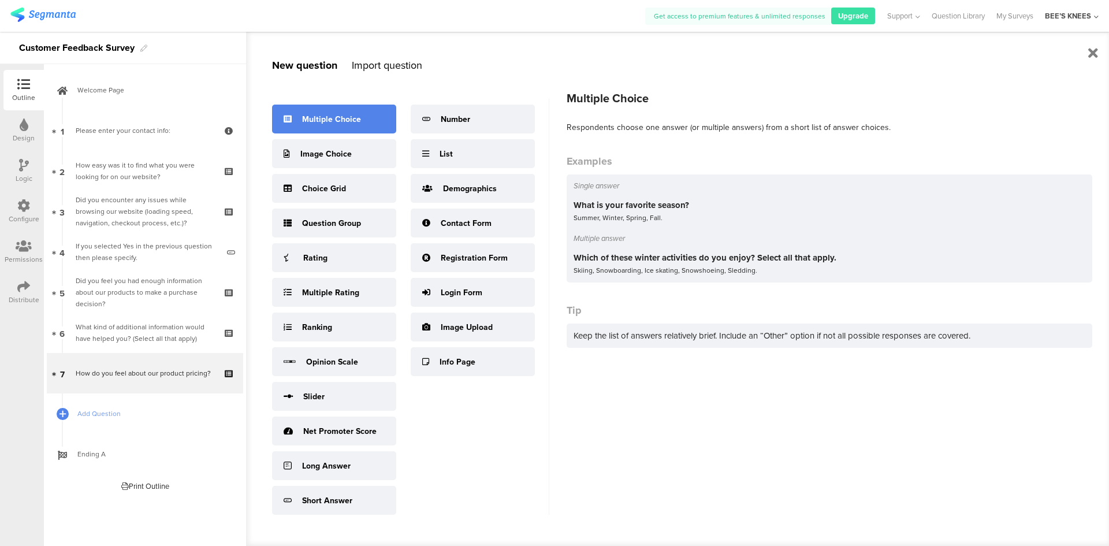
click at [369, 121] on div "Multiple Choice" at bounding box center [334, 119] width 124 height 29
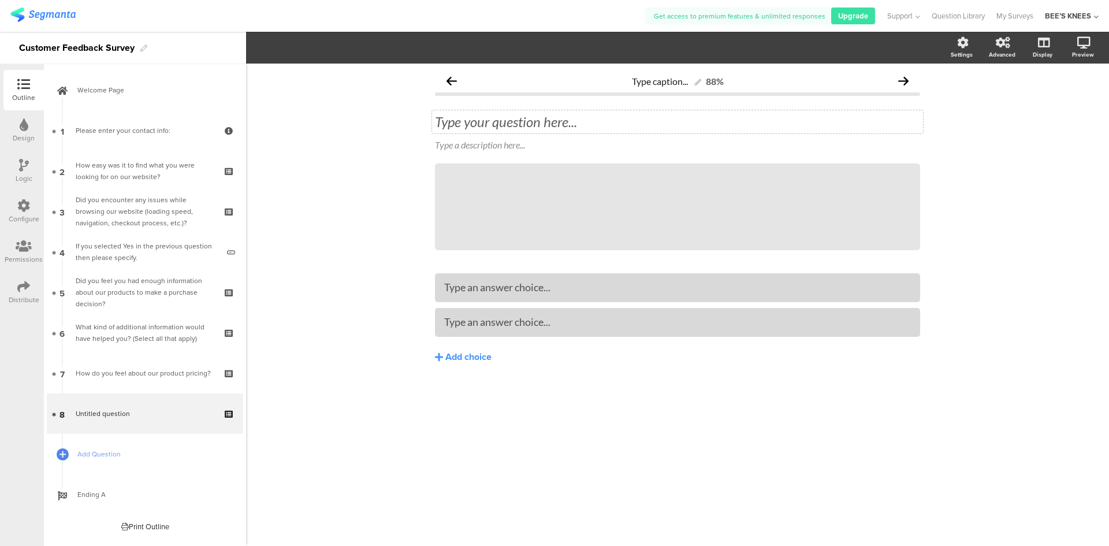
click at [530, 128] on div "Type your question here..." at bounding box center [677, 121] width 491 height 23
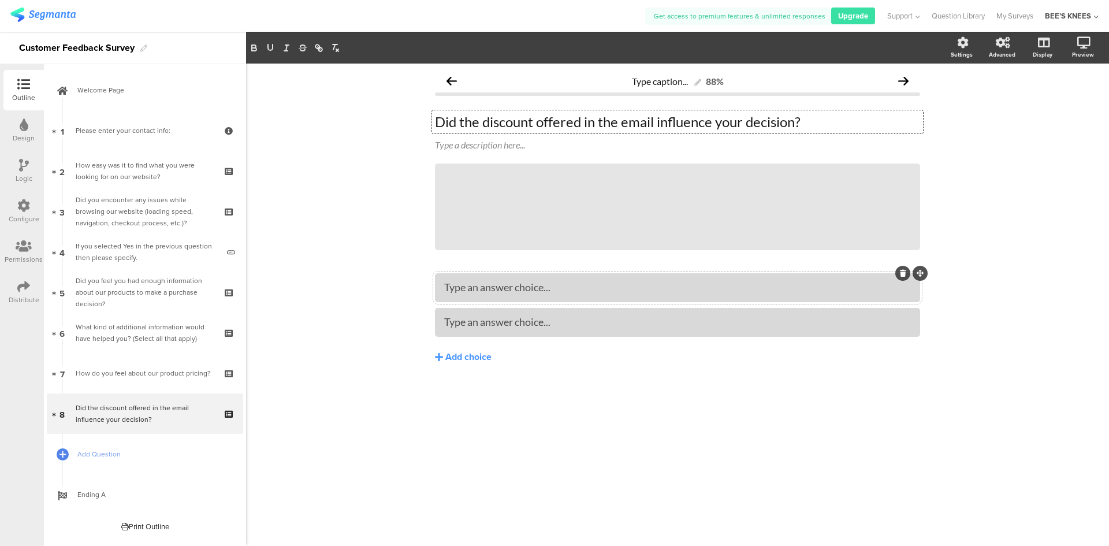
click at [622, 289] on div "Type an answer choice..." at bounding box center [677, 287] width 467 height 13
click at [578, 324] on div "Type an answer choice..." at bounding box center [677, 321] width 467 height 13
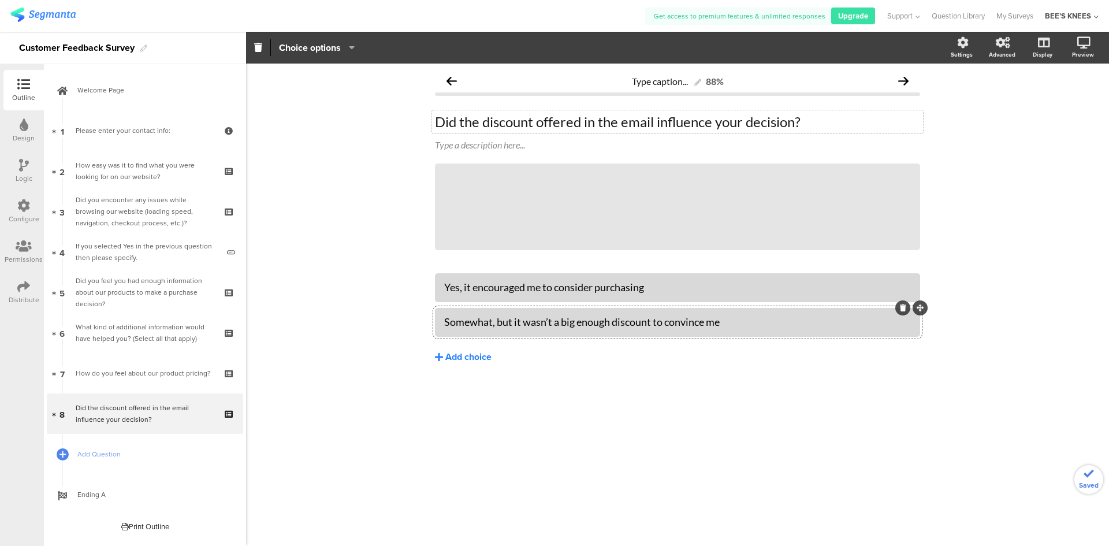
click at [476, 357] on div "Add choice" at bounding box center [468, 357] width 46 height 12
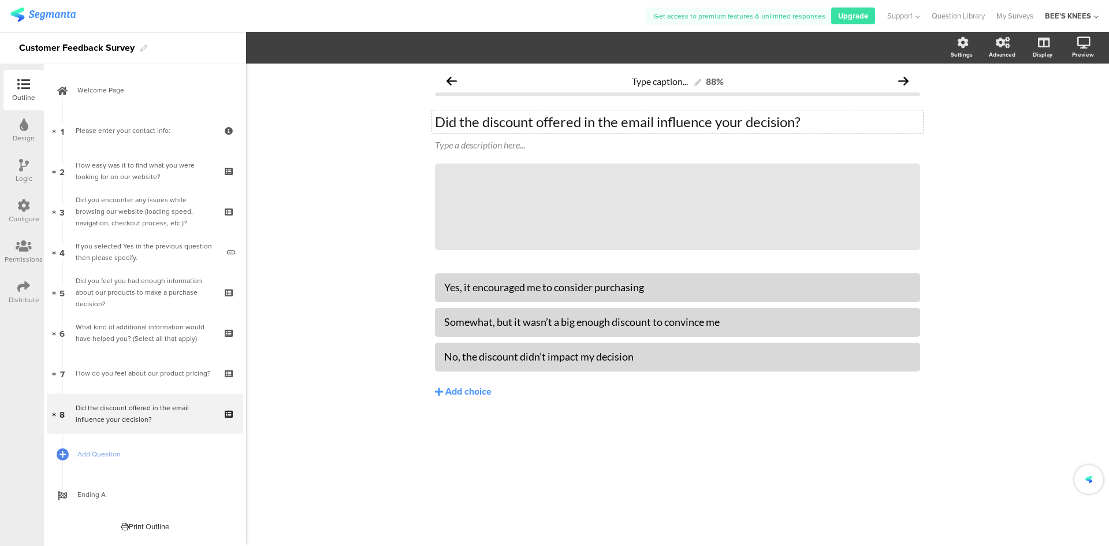
click at [475, 433] on div "Yes, it encouraged me to consider purchasing Somewhat, but it wasn’t a big enou…" at bounding box center [677, 359] width 485 height 173
click at [86, 451] on span "Add Question" at bounding box center [151, 454] width 148 height 12
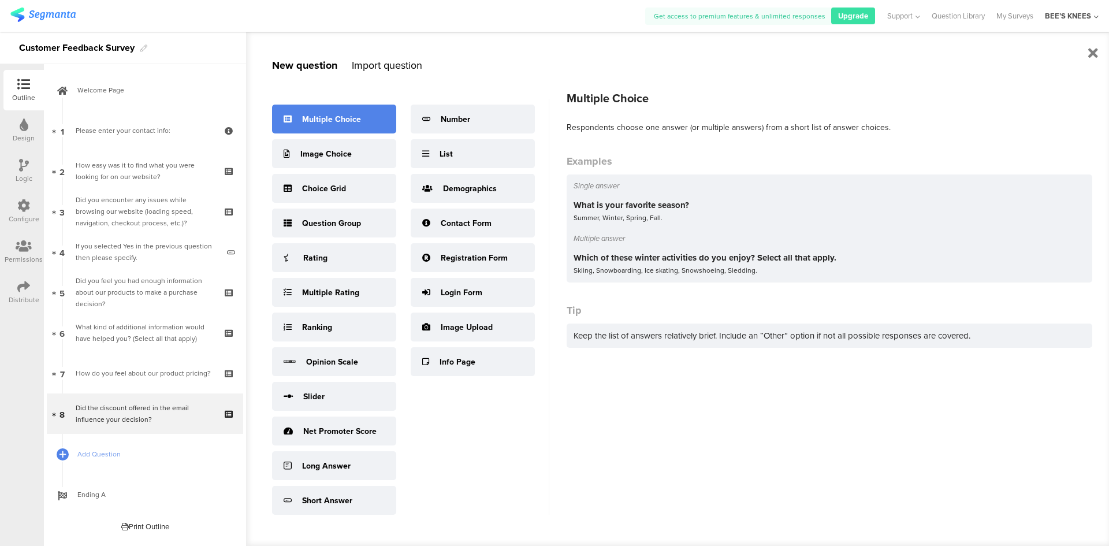
click at [371, 127] on div "Multiple Choice" at bounding box center [334, 119] width 124 height 29
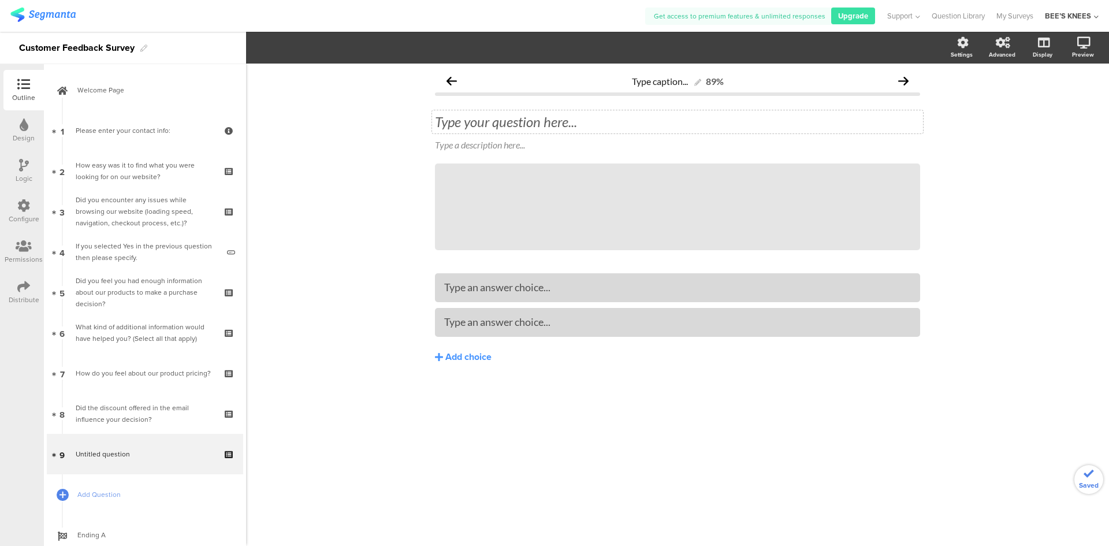
click at [511, 121] on div "Type your question here..." at bounding box center [677, 121] width 491 height 23
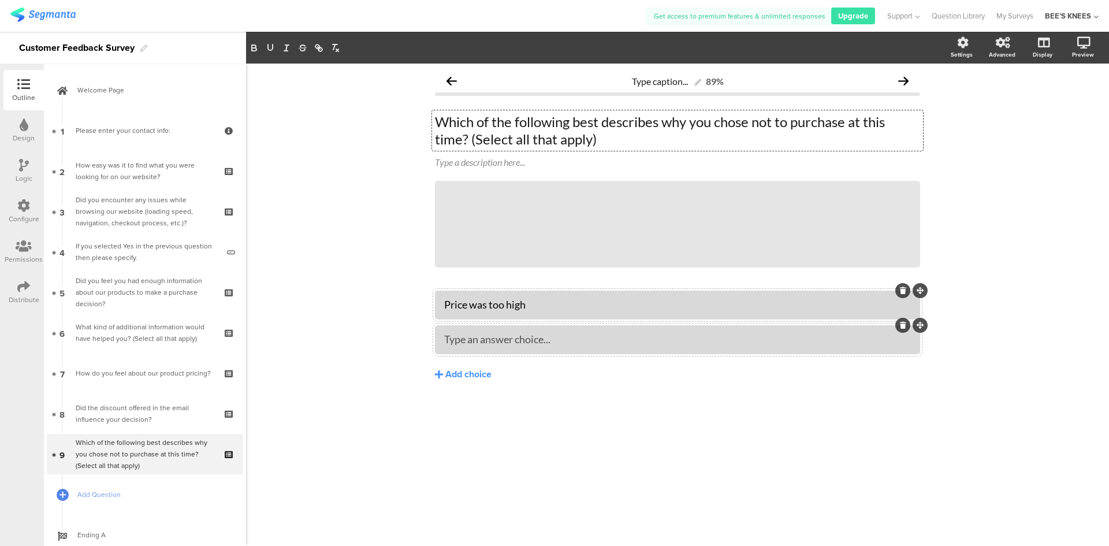
click at [610, 340] on div "Type an answer choice..." at bounding box center [677, 339] width 467 height 13
click at [450, 370] on div "Add choice" at bounding box center [468, 375] width 46 height 12
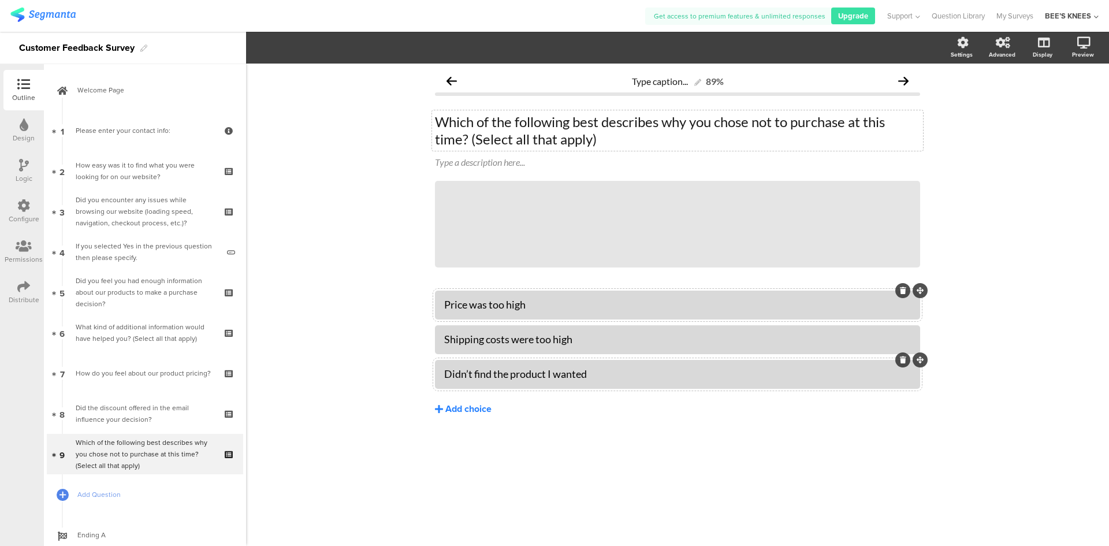
click at [491, 414] on div "Add choice" at bounding box center [468, 409] width 46 height 12
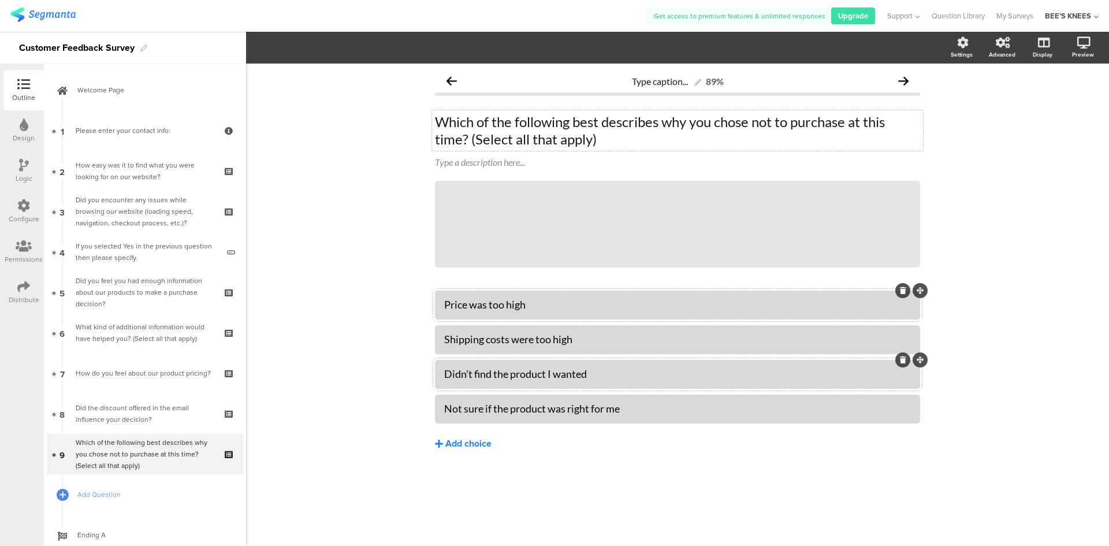
click at [458, 449] on div "Add choice" at bounding box center [468, 444] width 46 height 12
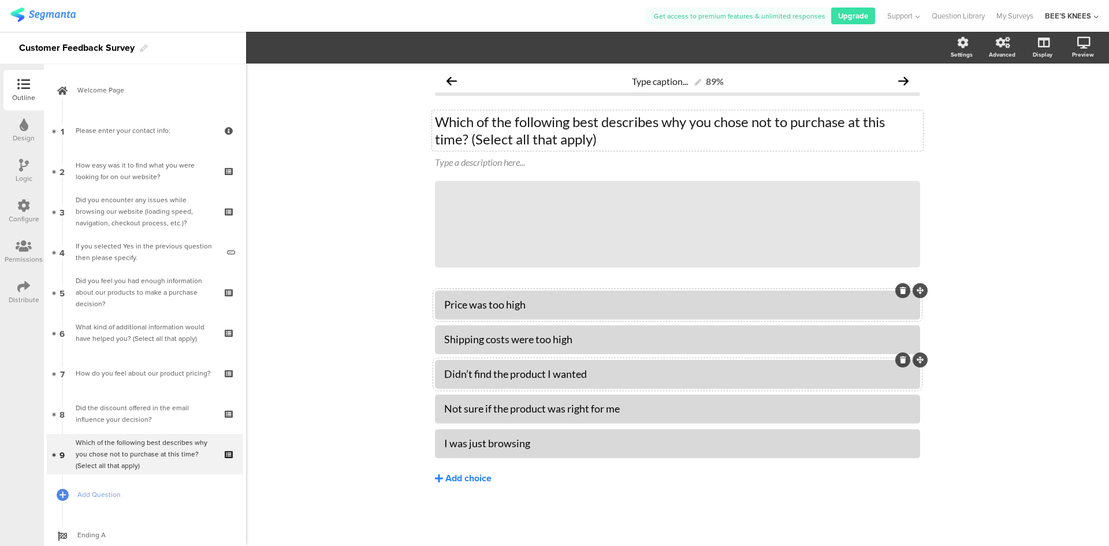
click at [487, 477] on div "Add choice" at bounding box center [468, 479] width 46 height 12
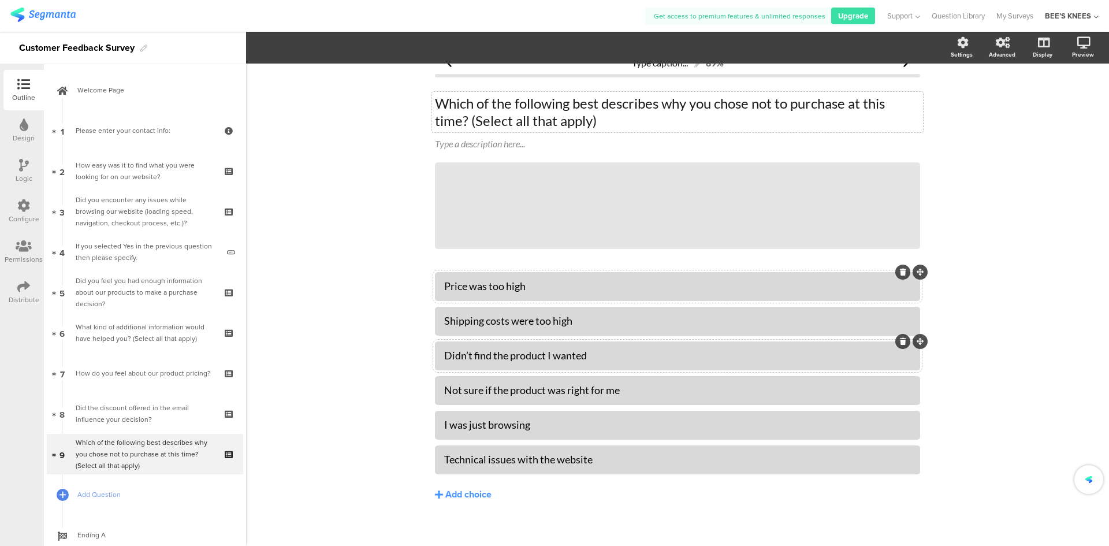
scroll to position [28, 0]
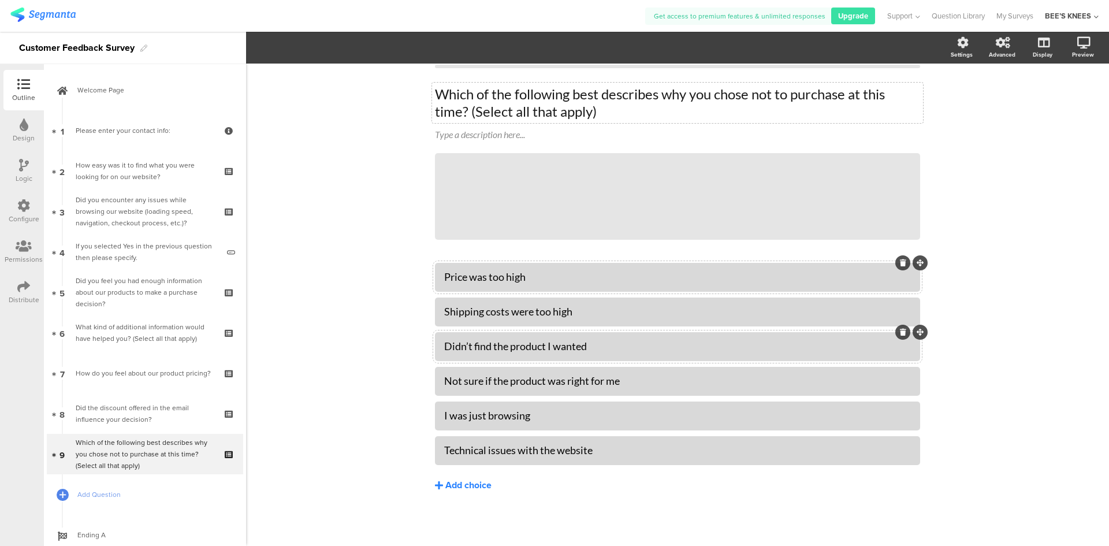
click at [452, 483] on div "Add choice" at bounding box center [468, 486] width 46 height 12
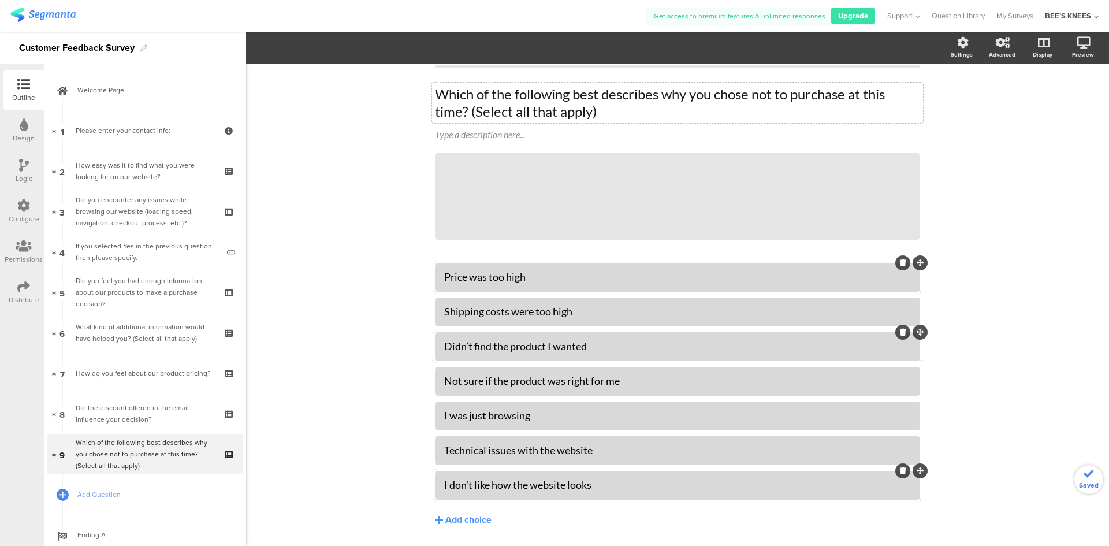
scroll to position [62, 0]
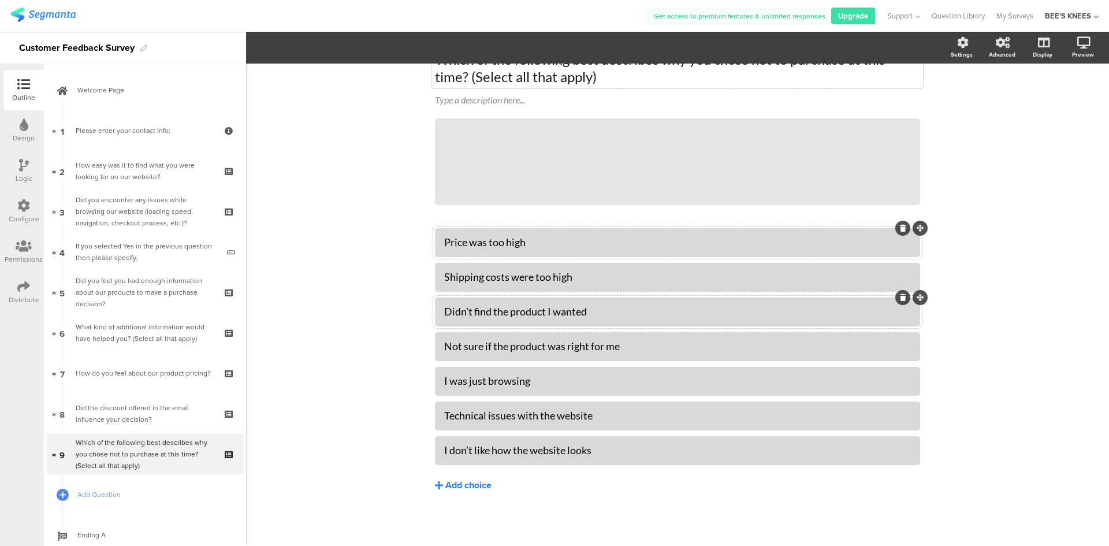
click at [449, 481] on div "Add choice" at bounding box center [468, 486] width 46 height 12
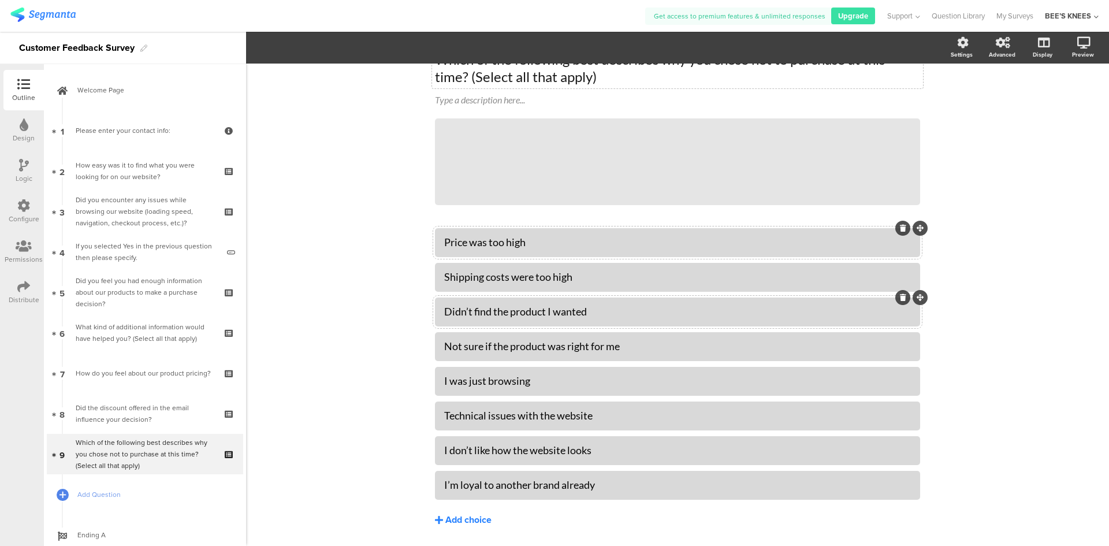
click at [459, 517] on div "Add choice" at bounding box center [468, 520] width 46 height 12
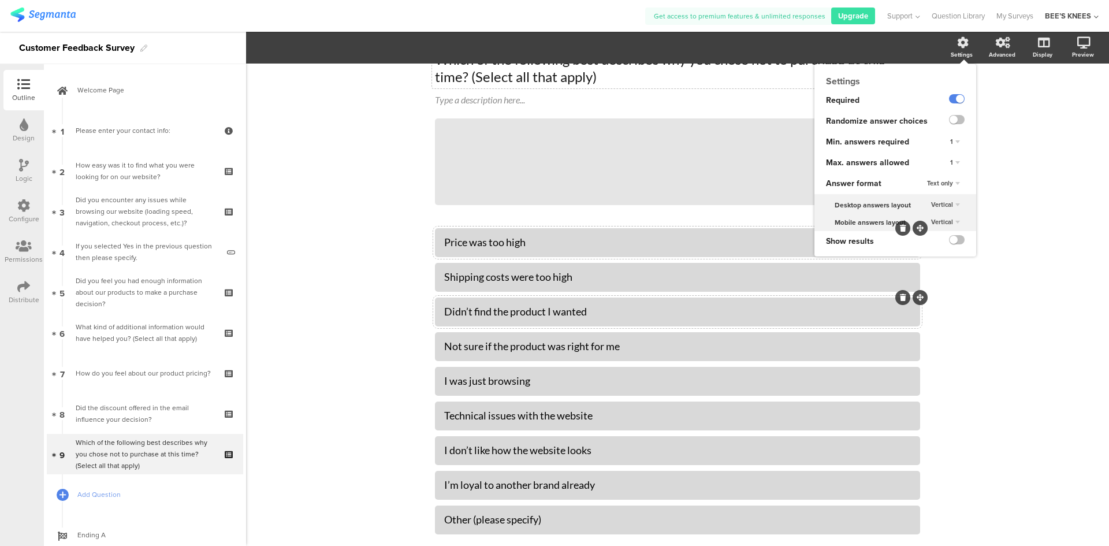
click at [948, 164] on div "1" at bounding box center [955, 163] width 19 height 14
click at [921, 280] on div "9" at bounding box center [939, 283] width 68 height 12
click at [1022, 272] on div "Type caption... 89% Which of the following best describes why you chose not to …" at bounding box center [677, 308] width 863 height 614
click at [92, 499] on span "Add Question" at bounding box center [151, 495] width 148 height 12
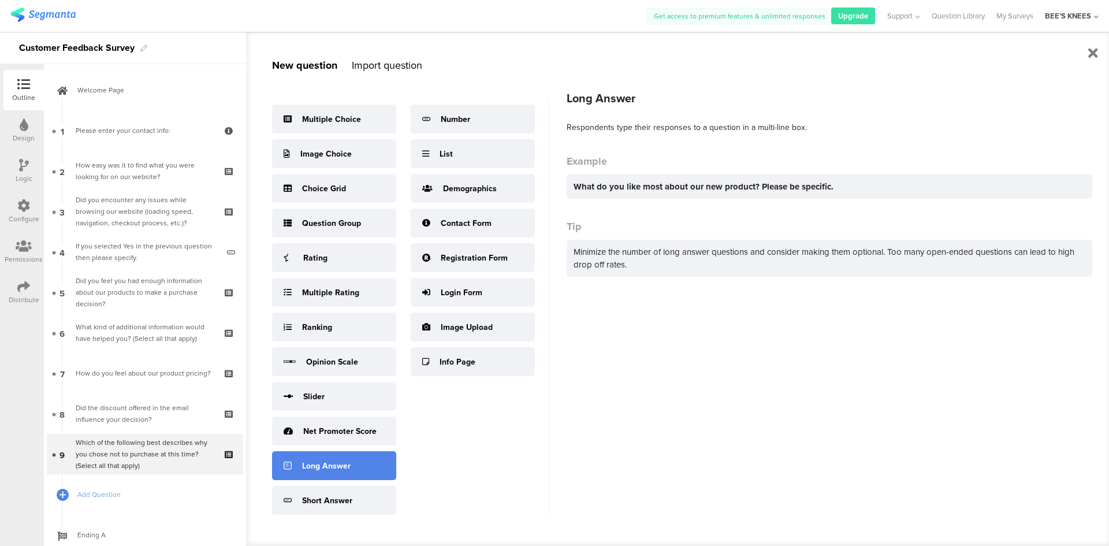
click at [304, 463] on div "Long Answer" at bounding box center [326, 466] width 49 height 12
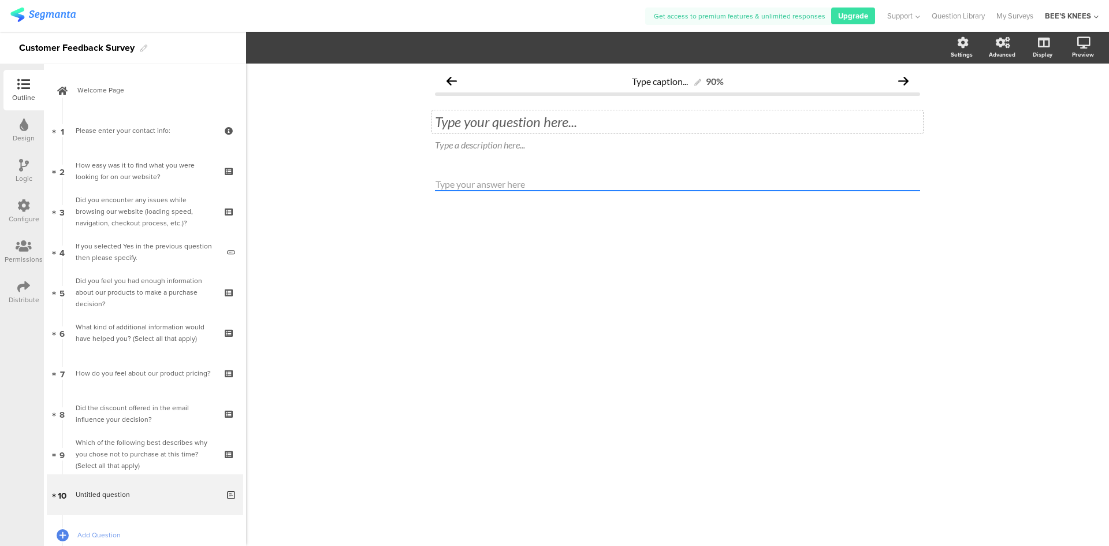
click at [524, 129] on div "Type your question here..." at bounding box center [677, 121] width 485 height 17
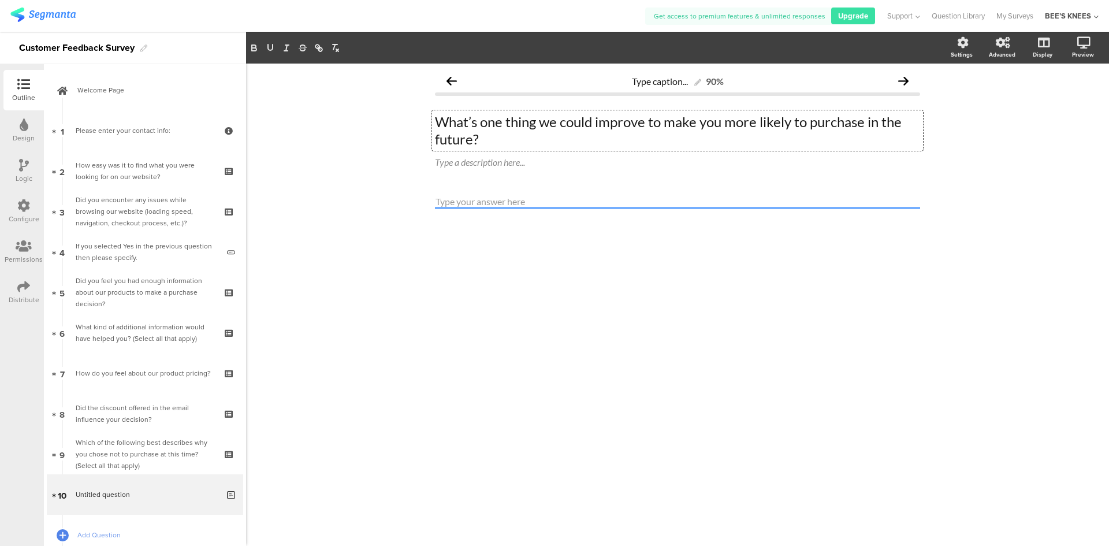
click at [568, 324] on div "Type caption... 90% Type your question here... What’s one thing we could improv…" at bounding box center [677, 305] width 863 height 482
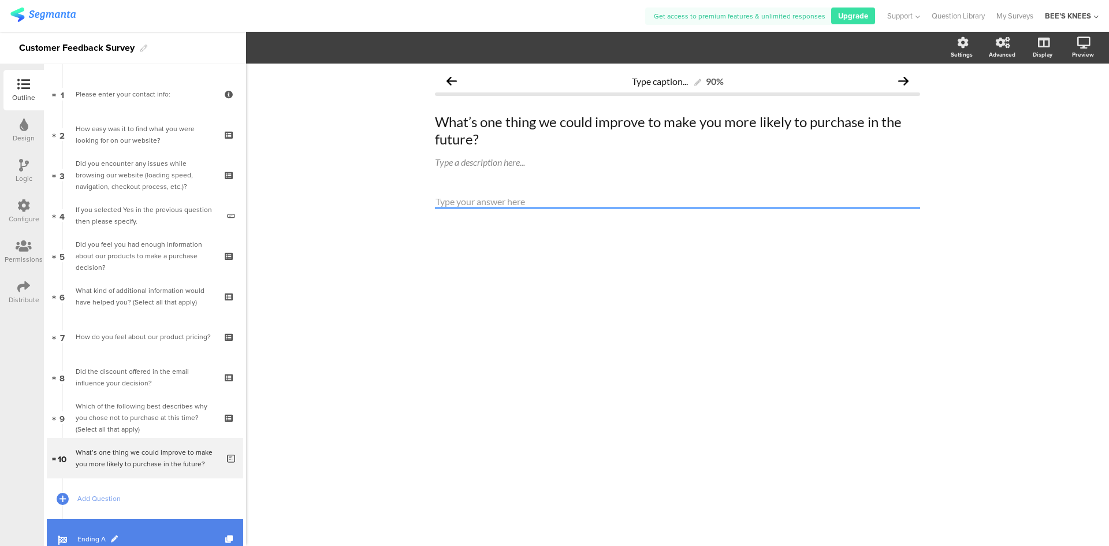
scroll to position [76, 0]
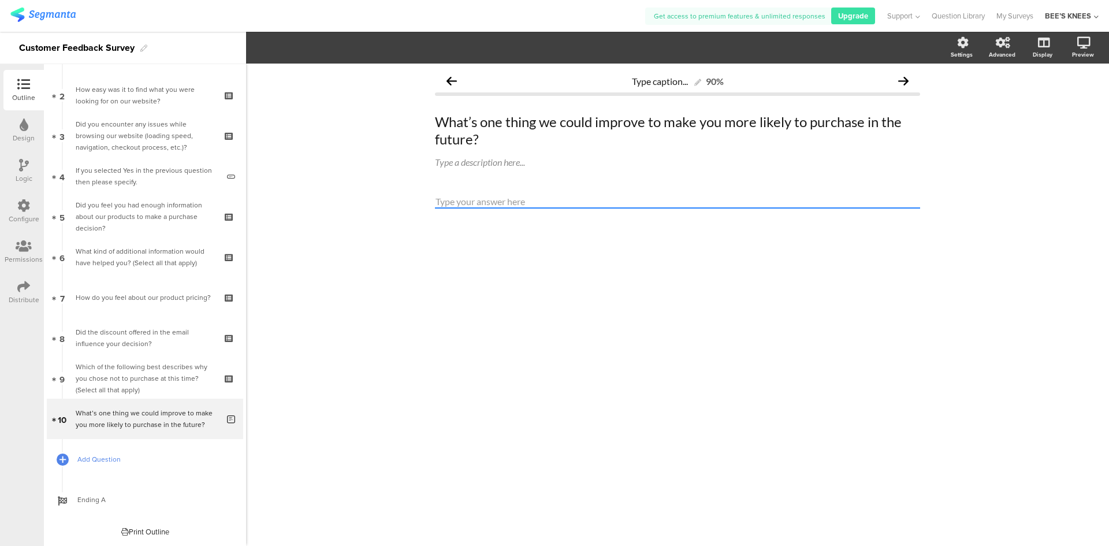
click at [114, 465] on span "Add Question" at bounding box center [151, 460] width 148 height 12
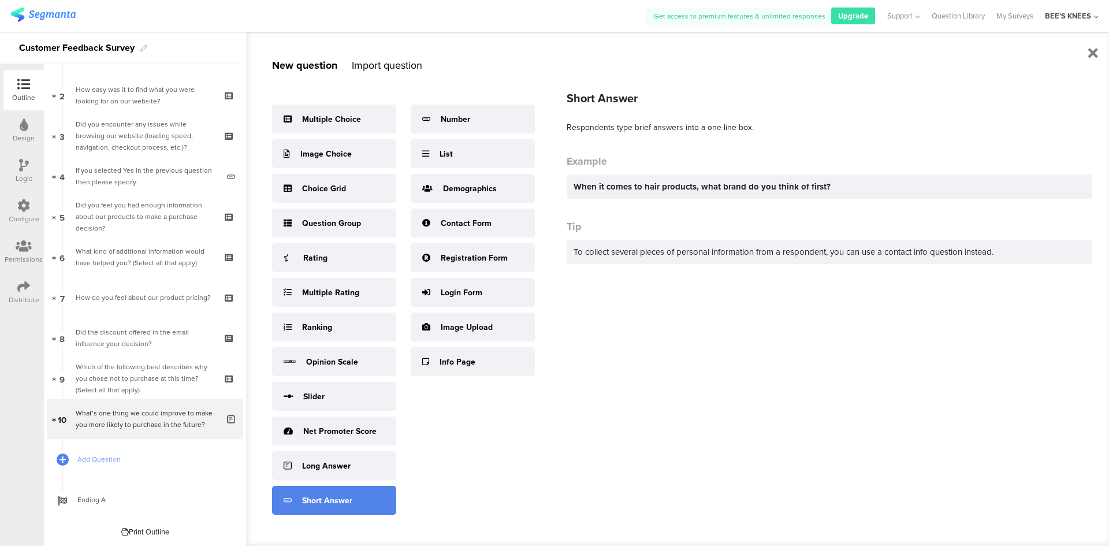
click at [314, 495] on div "Short Answer" at bounding box center [327, 501] width 50 height 12
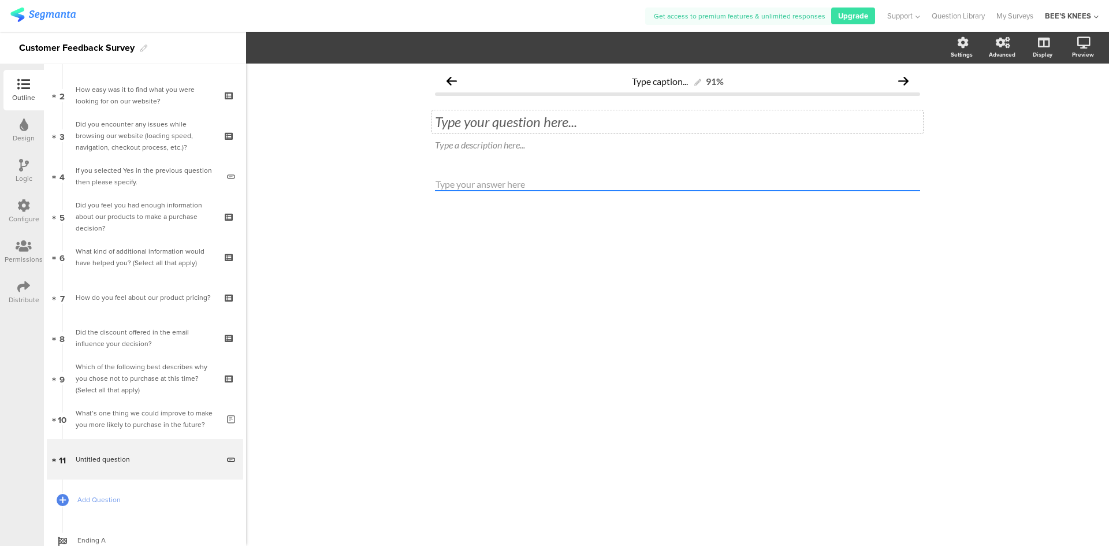
click at [497, 117] on div "Type your question here..." at bounding box center [677, 121] width 485 height 17
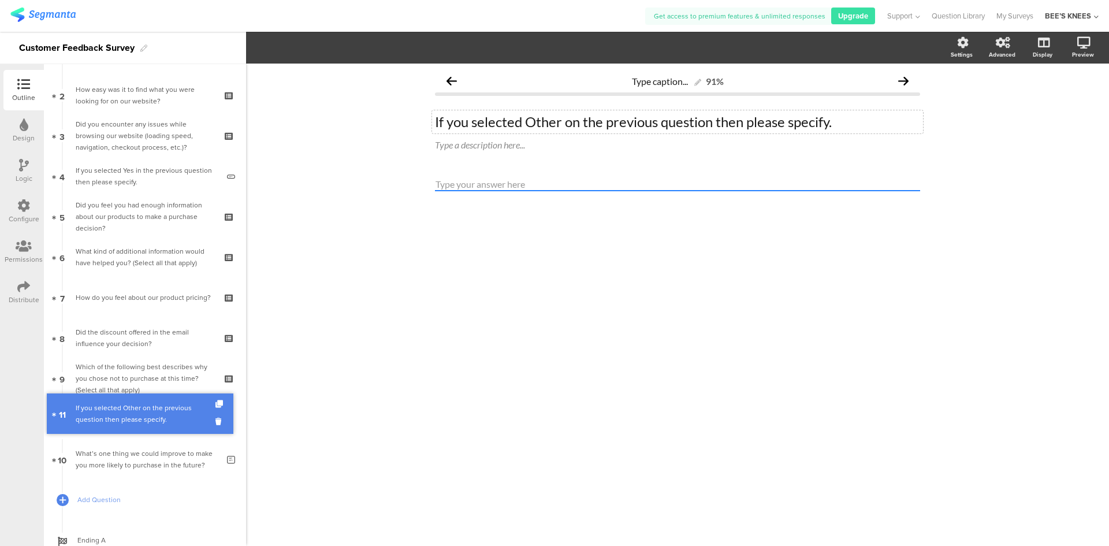
drag, startPoint x: 110, startPoint y: 452, endPoint x: 126, endPoint y: 406, distance: 48.2
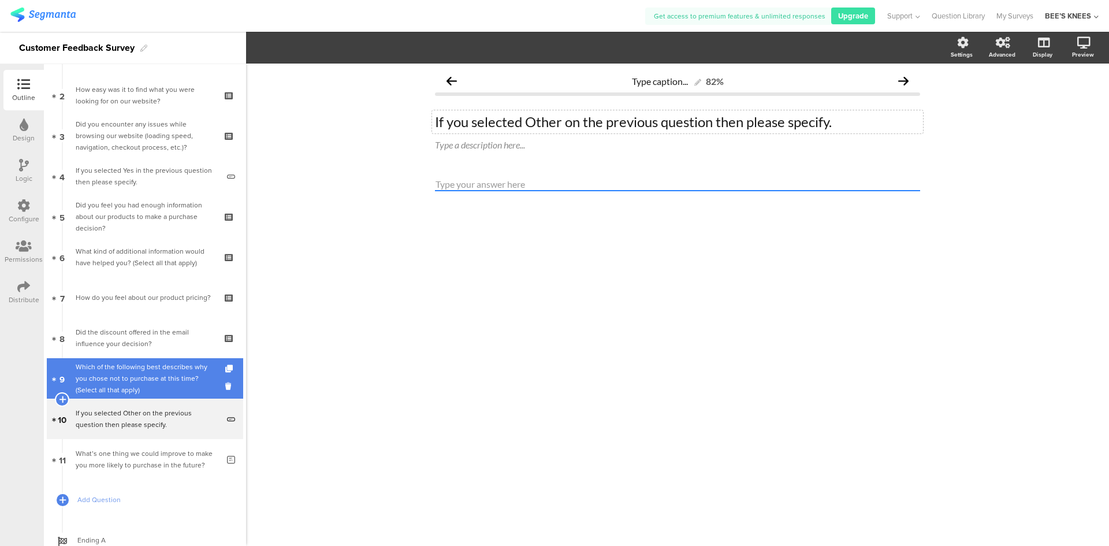
click at [124, 395] on div "Which of the following best describes why you chose not to purchase at this tim…" at bounding box center [145, 378] width 138 height 35
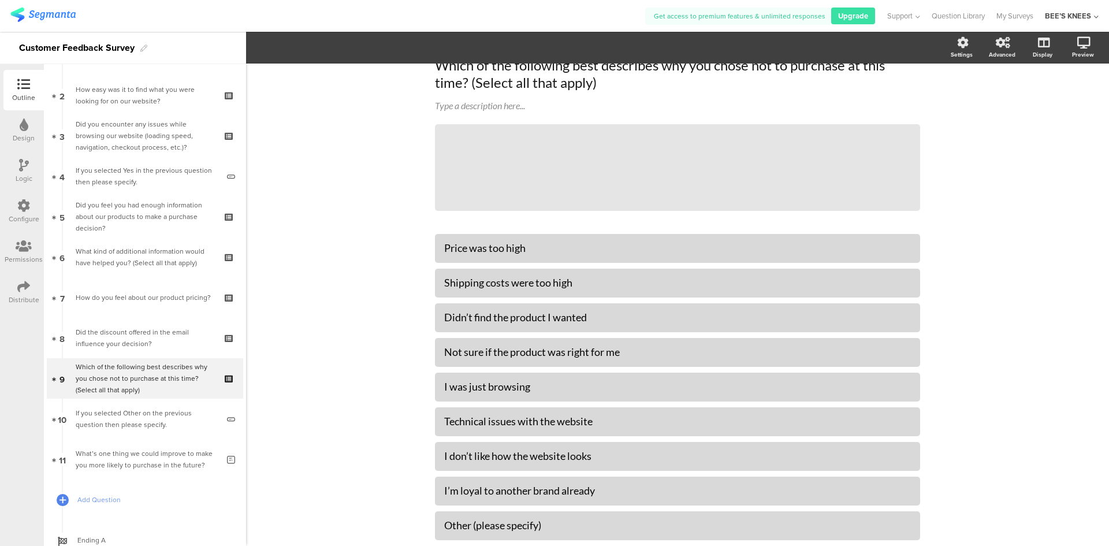
scroll to position [132, 0]
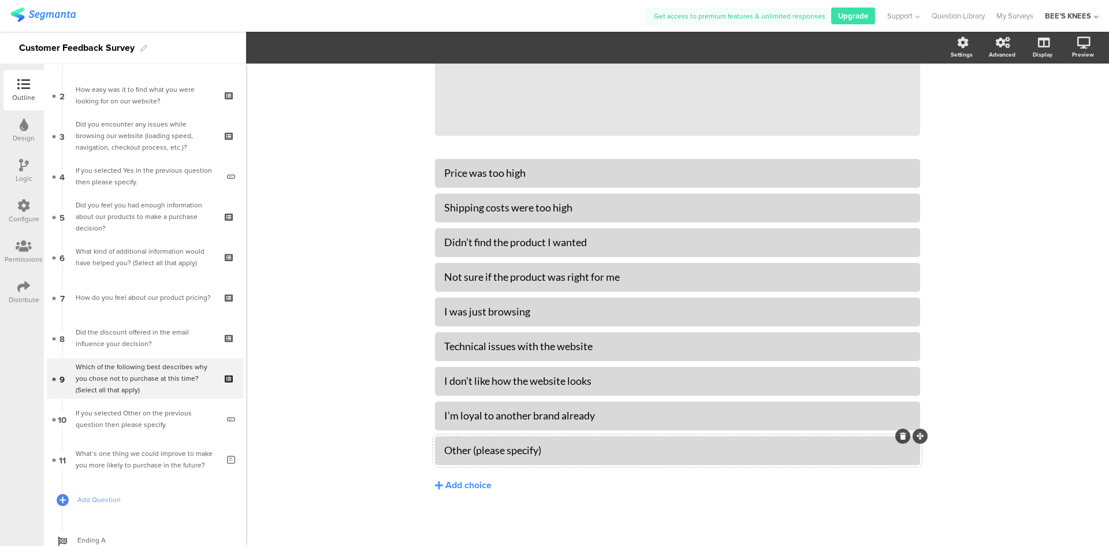
click at [880, 458] on div "Other (please specify)" at bounding box center [677, 450] width 467 height 19
drag, startPoint x: 872, startPoint y: 459, endPoint x: 1078, endPoint y: 365, distance: 226.2
click at [1078, 365] on div "Type caption... 73% Which of the following best describes why you chose not to …" at bounding box center [677, 239] width 863 height 614
click at [1000, 47] on icon at bounding box center [1003, 43] width 14 height 12
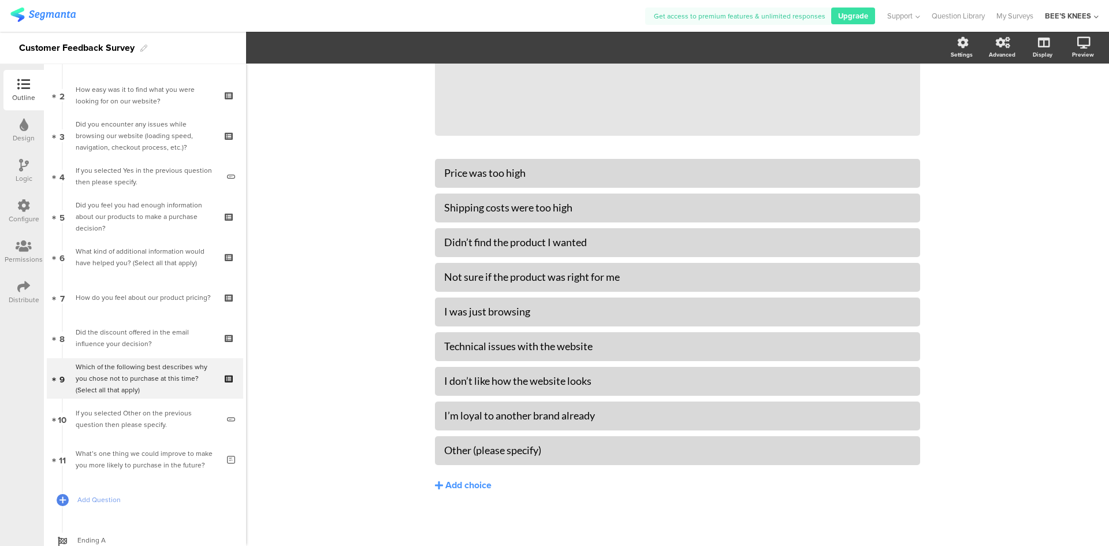
click at [350, 326] on div "Type caption... 73% Which of the following best describes why you chose not to …" at bounding box center [677, 239] width 863 height 614
click at [130, 506] on link "Add Question" at bounding box center [145, 500] width 196 height 40
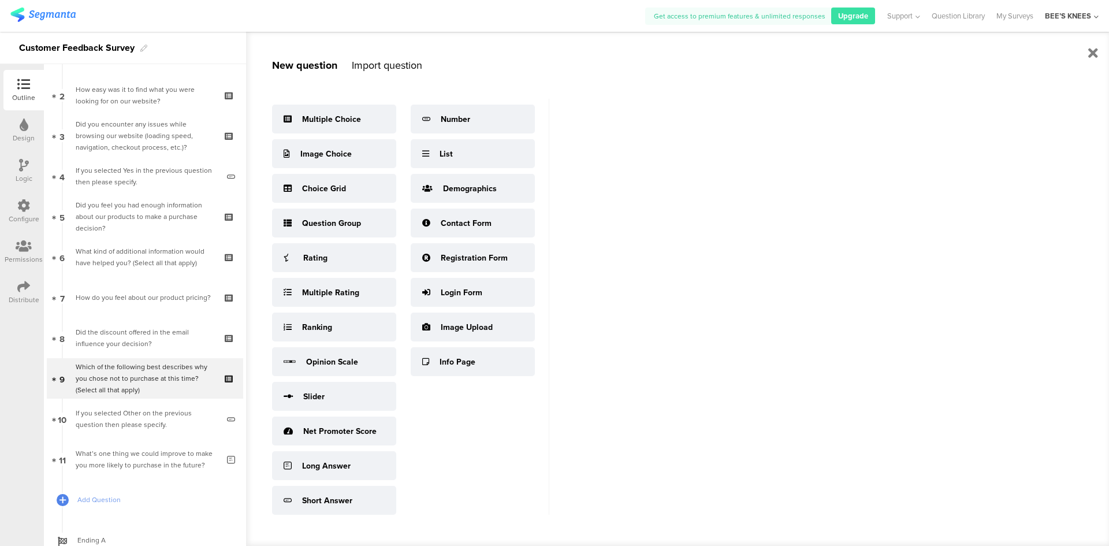
click at [337, 12] on div at bounding box center [327, 15] width 635 height 19
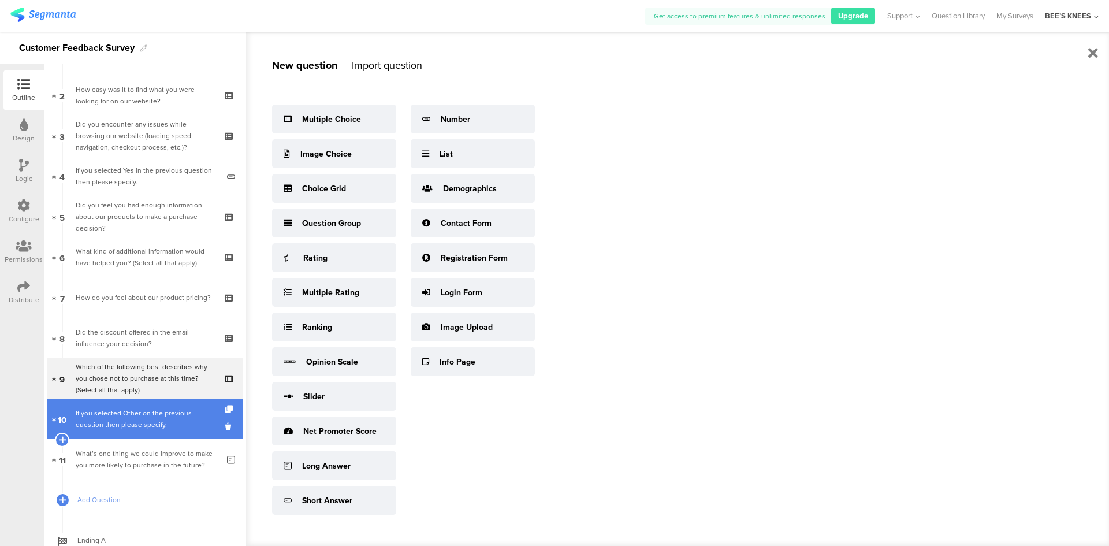
click at [151, 414] on div "If you selected Other on the previous question then please specify." at bounding box center [147, 418] width 143 height 23
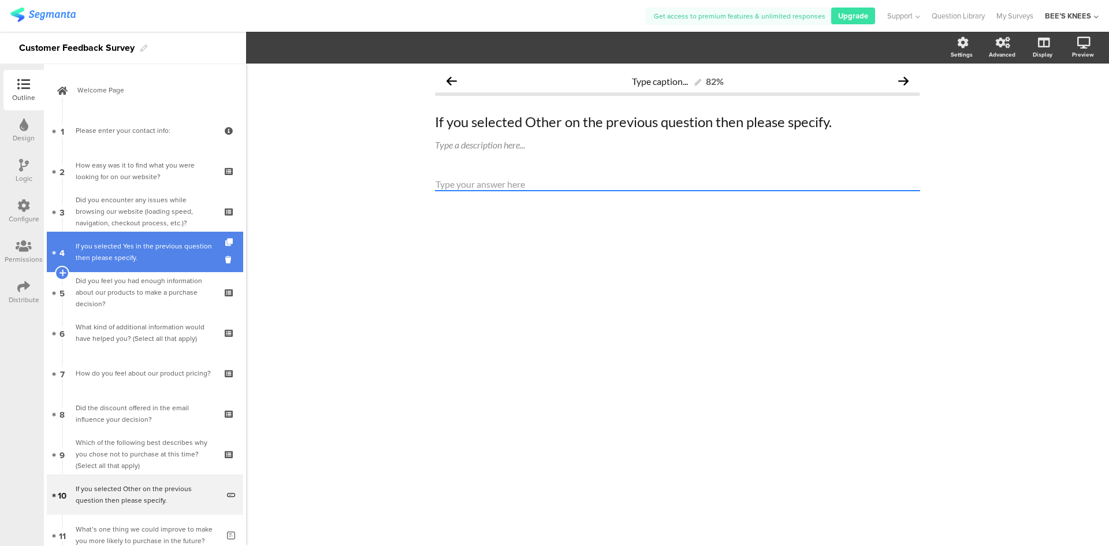
click at [164, 261] on div "If you selected Yes in the previous question then please specify." at bounding box center [147, 251] width 143 height 23
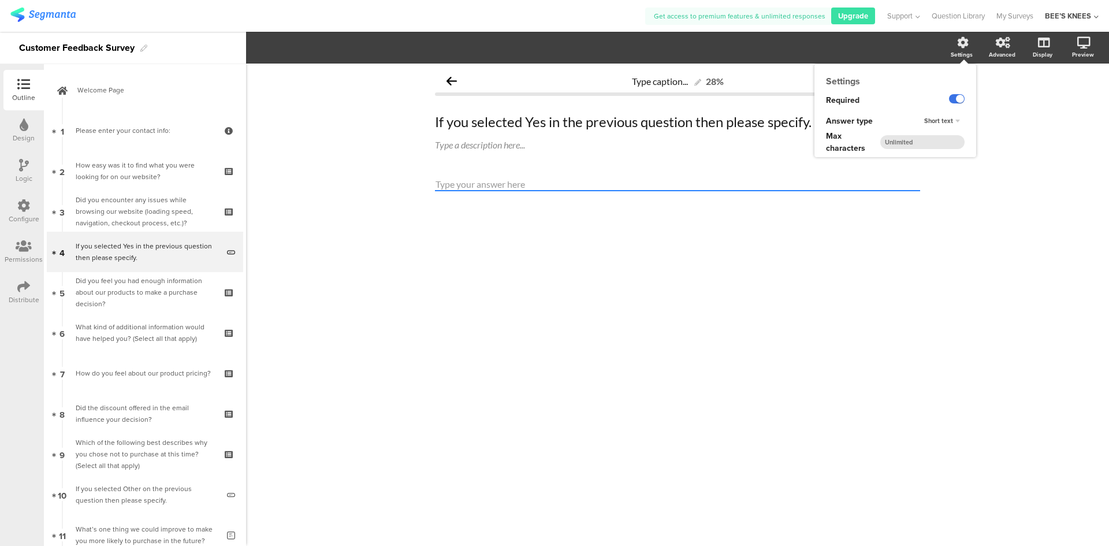
click at [953, 103] on label at bounding box center [957, 98] width 16 height 9
click at [0, 0] on input "checkbox" at bounding box center [0, 0] width 0 height 0
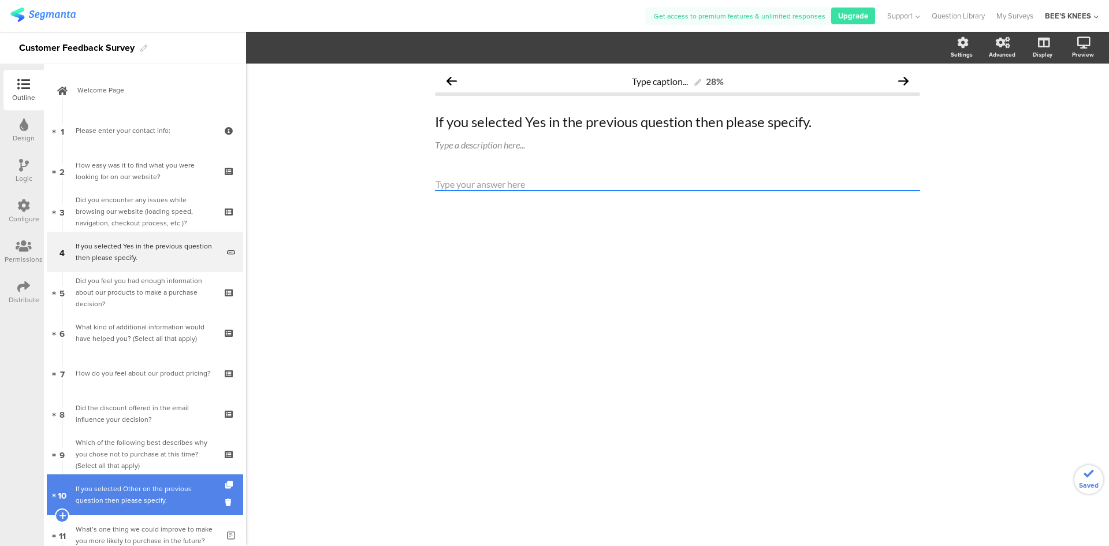
click at [155, 485] on div "If you selected Other on the previous question then please specify." at bounding box center [147, 494] width 143 height 23
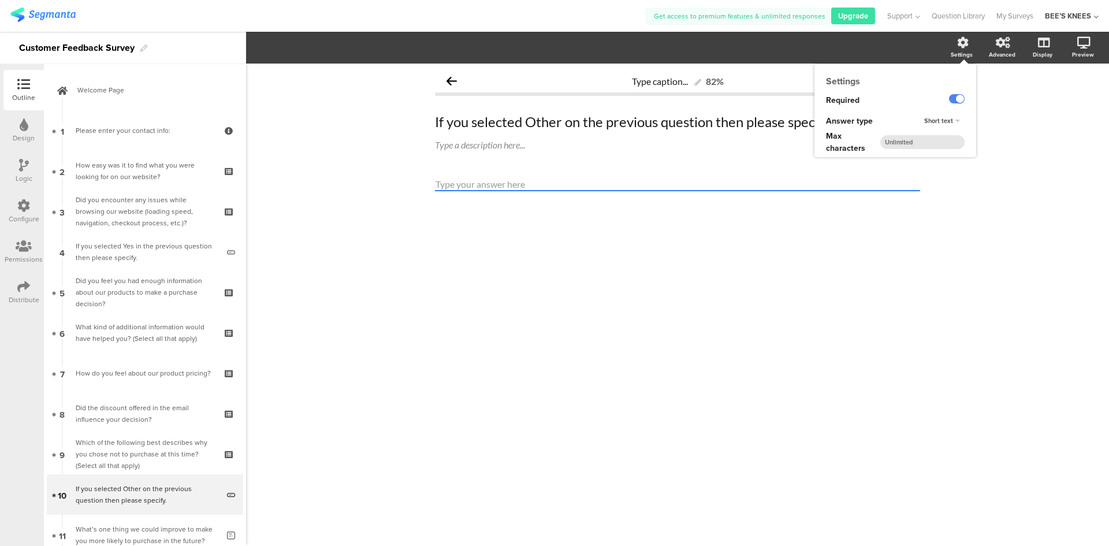
click at [955, 57] on div "Settings" at bounding box center [962, 54] width 22 height 9
click at [951, 100] on label at bounding box center [957, 98] width 16 height 9
click at [0, 0] on input "checkbox" at bounding box center [0, 0] width 0 height 0
click at [993, 244] on div "Type caption... 82% If you selected Other on the previous question then please …" at bounding box center [677, 305] width 863 height 482
click at [1042, 105] on icon at bounding box center [1042, 103] width 12 height 11
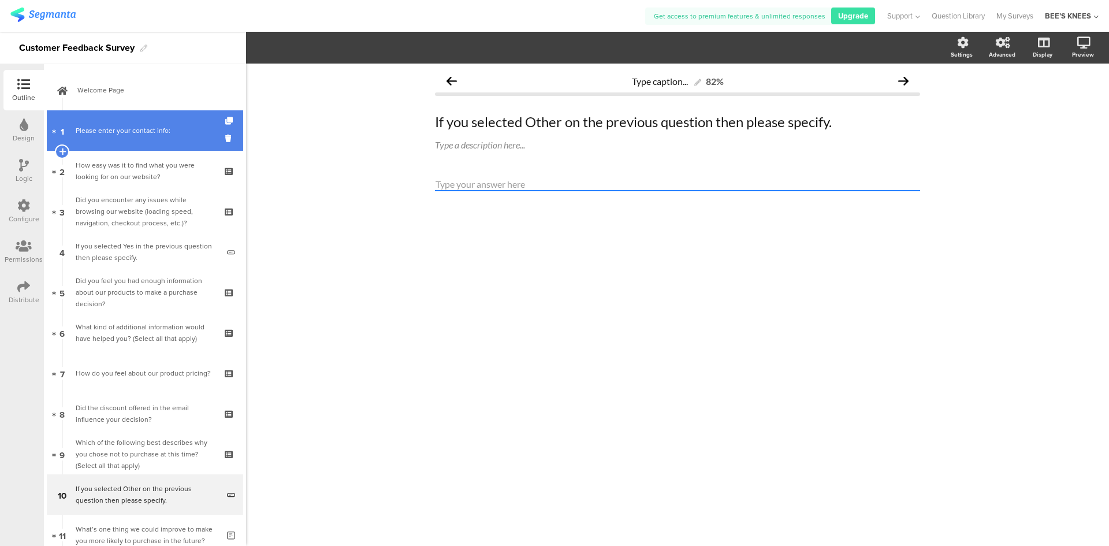
click at [117, 139] on link "1 Please enter your contact info:" at bounding box center [145, 130] width 196 height 40
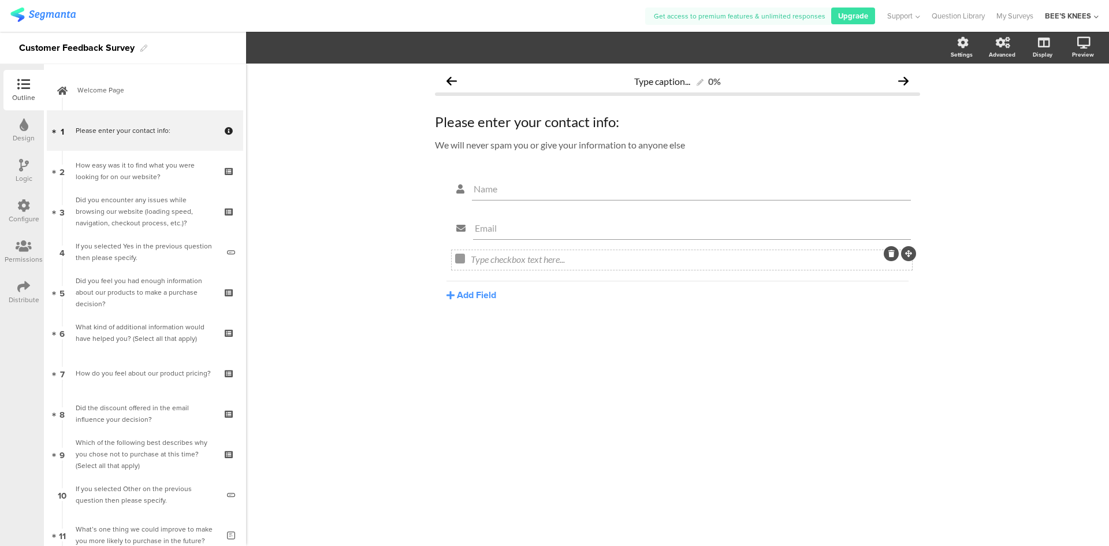
click at [887, 255] on div at bounding box center [891, 253] width 15 height 15
click at [890, 256] on icon at bounding box center [892, 253] width 6 height 7
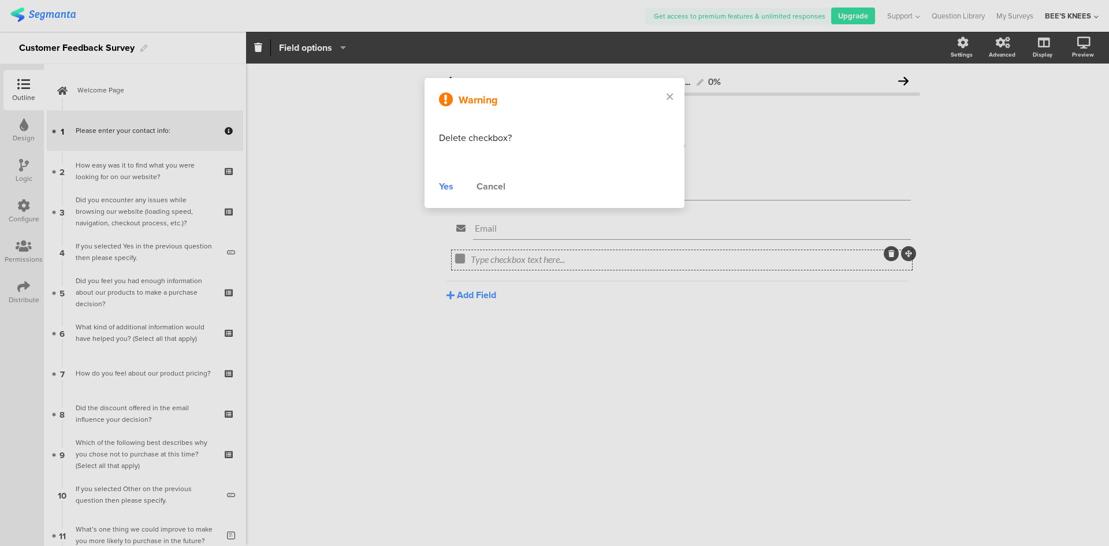
click at [446, 185] on div "Yes" at bounding box center [446, 187] width 14 height 14
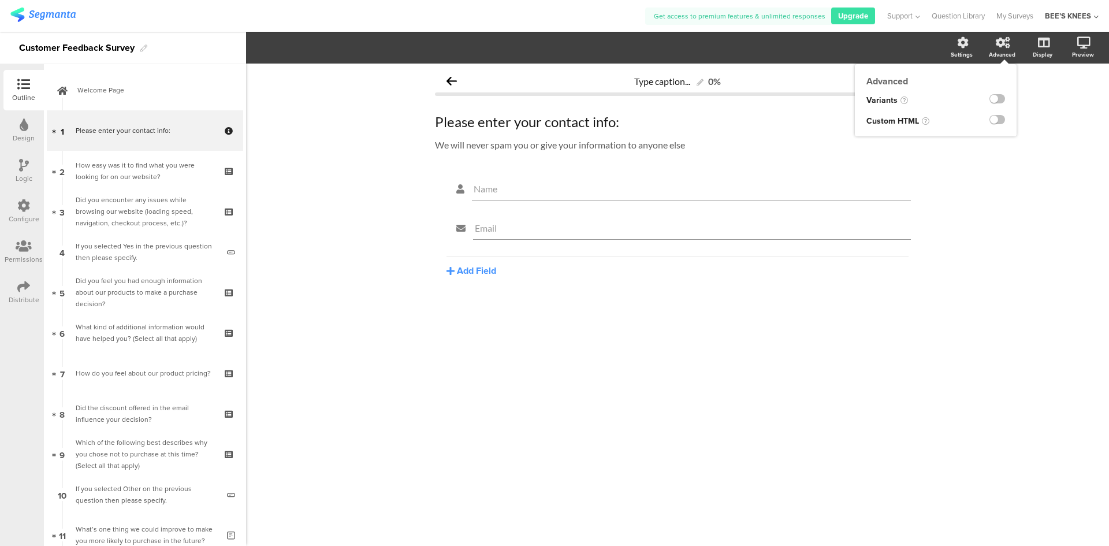
click at [1005, 45] on icon at bounding box center [1003, 43] width 14 height 12
click at [953, 98] on label at bounding box center [957, 98] width 16 height 9
click at [0, 0] on input "checkbox" at bounding box center [0, 0] width 0 height 0
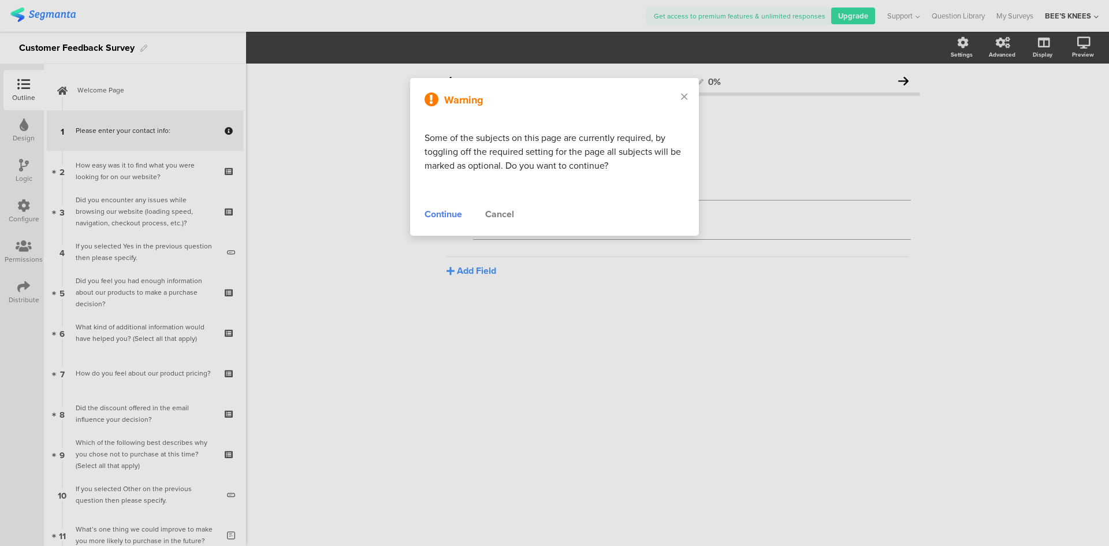
click at [507, 214] on div "Cancel" at bounding box center [499, 214] width 29 height 14
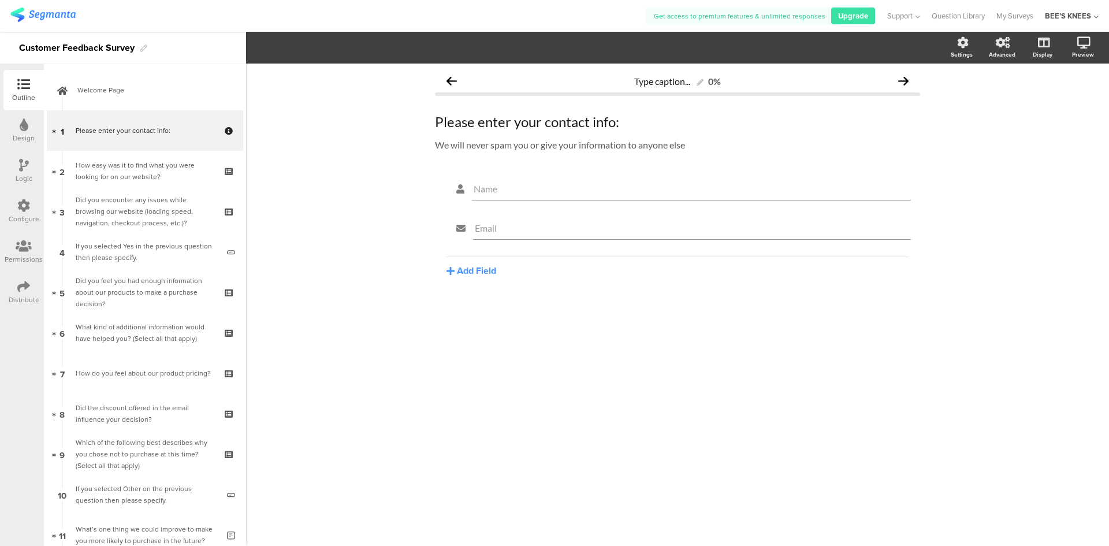
click at [469, 381] on div "Type caption... 0% Please enter your contact info: Please enter your contact in…" at bounding box center [677, 305] width 863 height 482
click at [1079, 45] on icon at bounding box center [1084, 43] width 13 height 12
click at [1045, 99] on icon at bounding box center [1042, 103] width 12 height 11
click at [697, 146] on div "We will never spam you or give your information to anyone else We will never sp…" at bounding box center [677, 145] width 491 height 18
click at [437, 145] on p "We will never spam you or give your information to anyone else." at bounding box center [677, 144] width 485 height 11
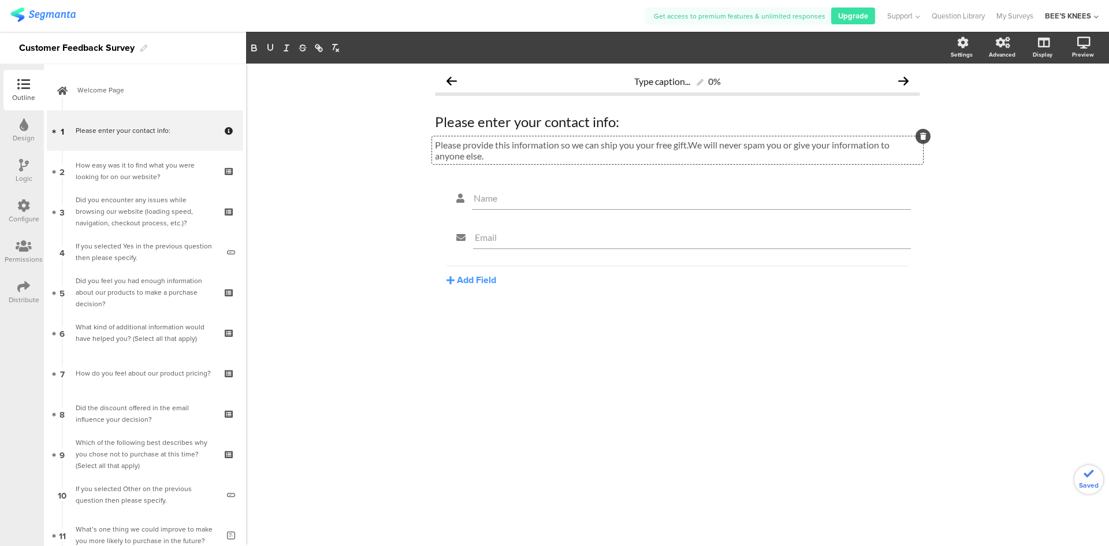
click at [466, 333] on div "Name Email Add Field Text Name URL Email Date Phone number Dropdown US State Co…" at bounding box center [677, 262] width 485 height 157
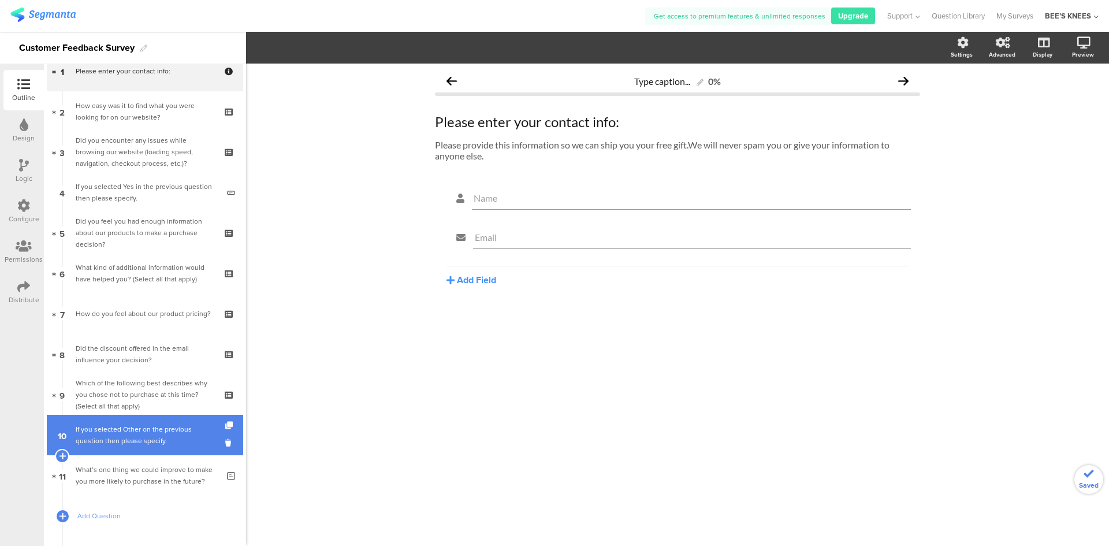
scroll to position [116, 0]
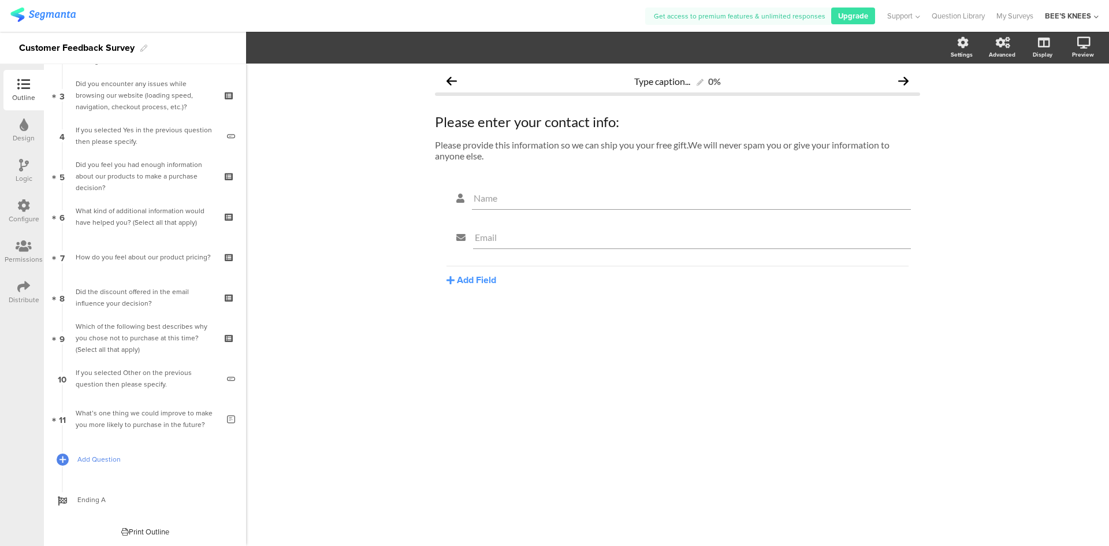
click at [157, 454] on span "Add Question" at bounding box center [151, 460] width 148 height 12
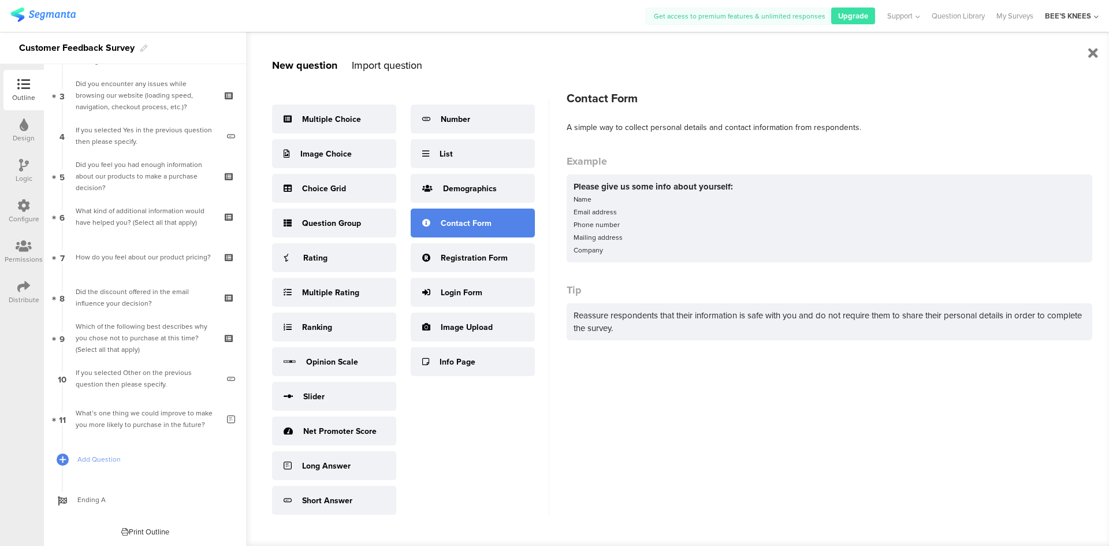
click at [504, 220] on div "Contact Form" at bounding box center [473, 223] width 124 height 29
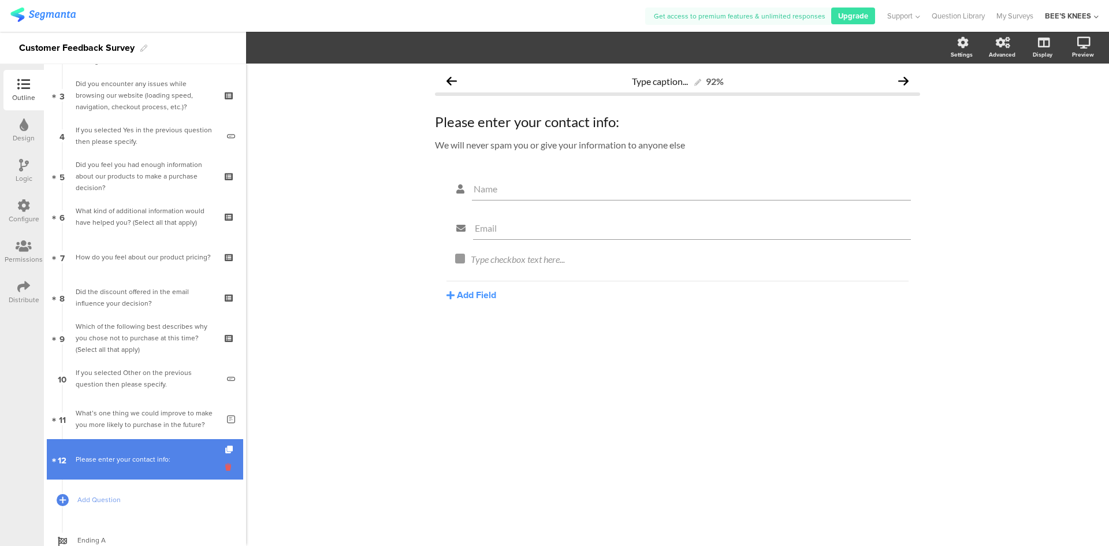
click at [225, 467] on icon at bounding box center [230, 467] width 10 height 11
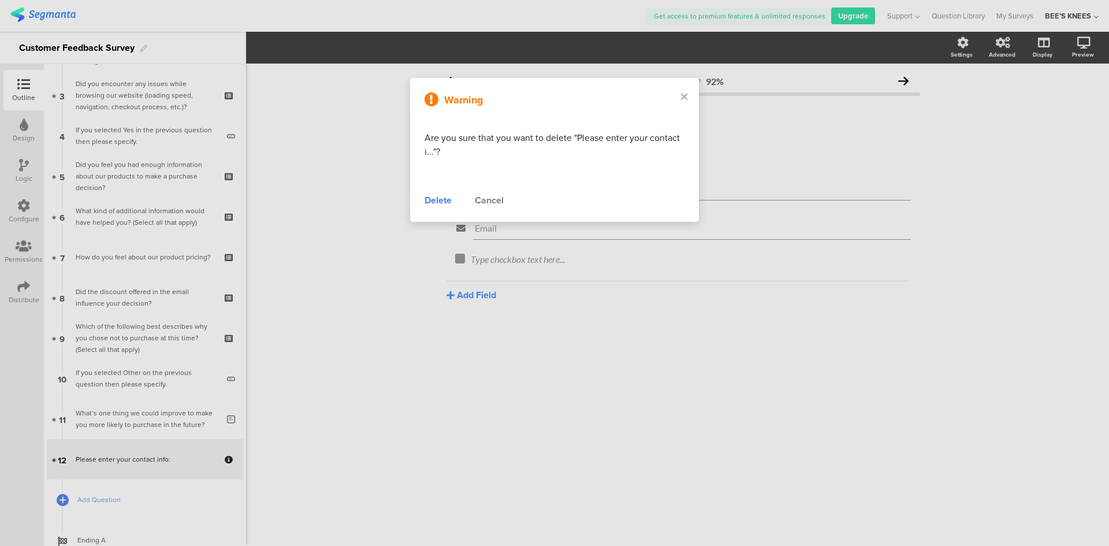
click at [437, 203] on div "Delete" at bounding box center [438, 201] width 27 height 14
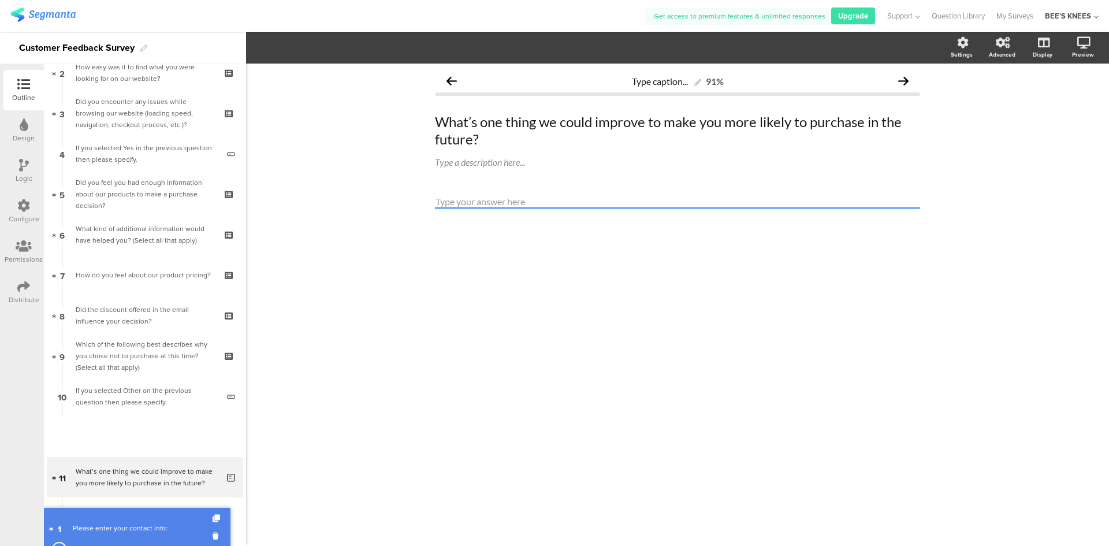
scroll to position [81, 0]
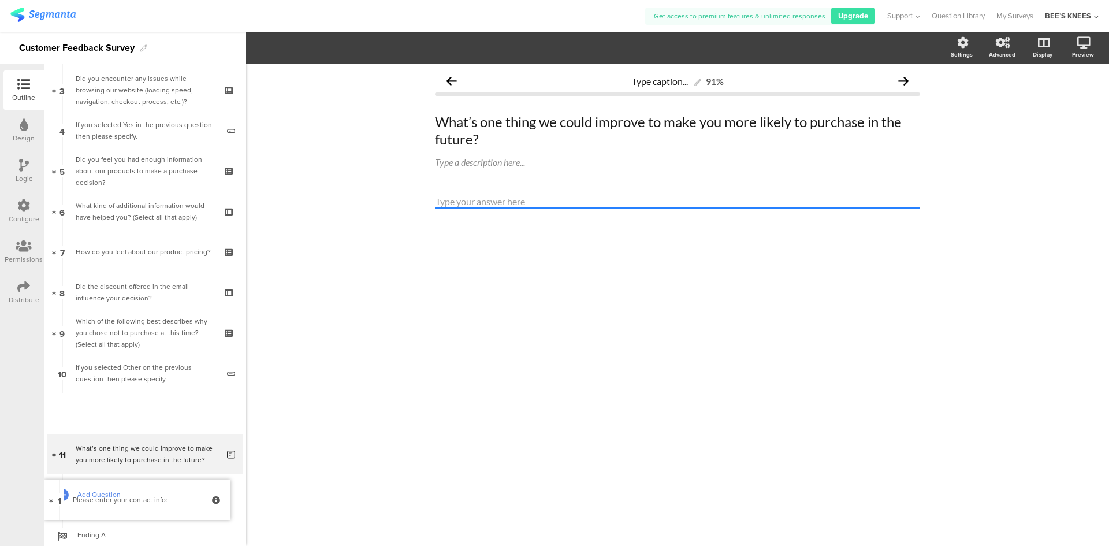
drag, startPoint x: 140, startPoint y: 135, endPoint x: 172, endPoint y: 509, distance: 375.2
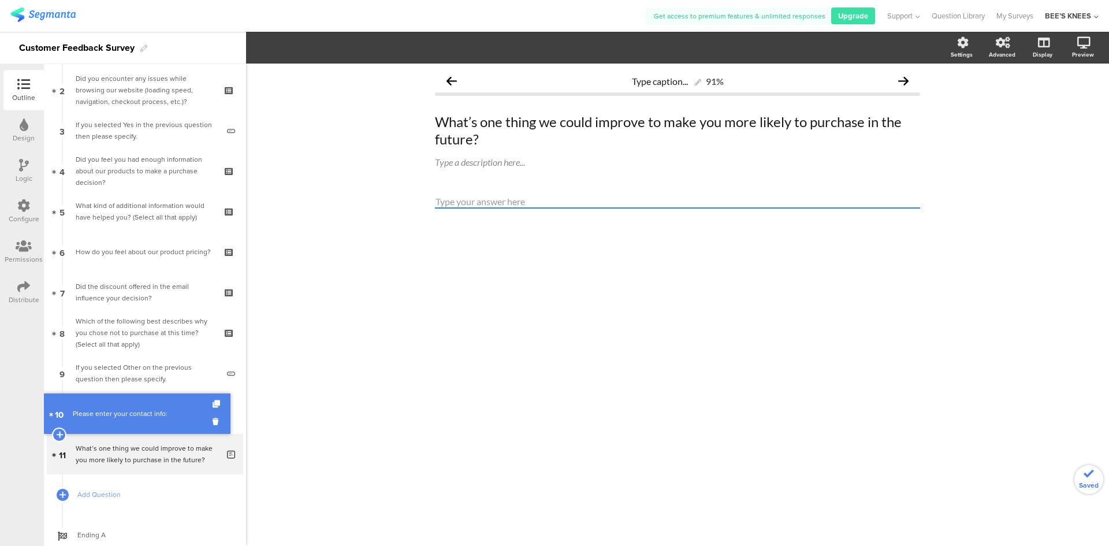
scroll to position [76, 0]
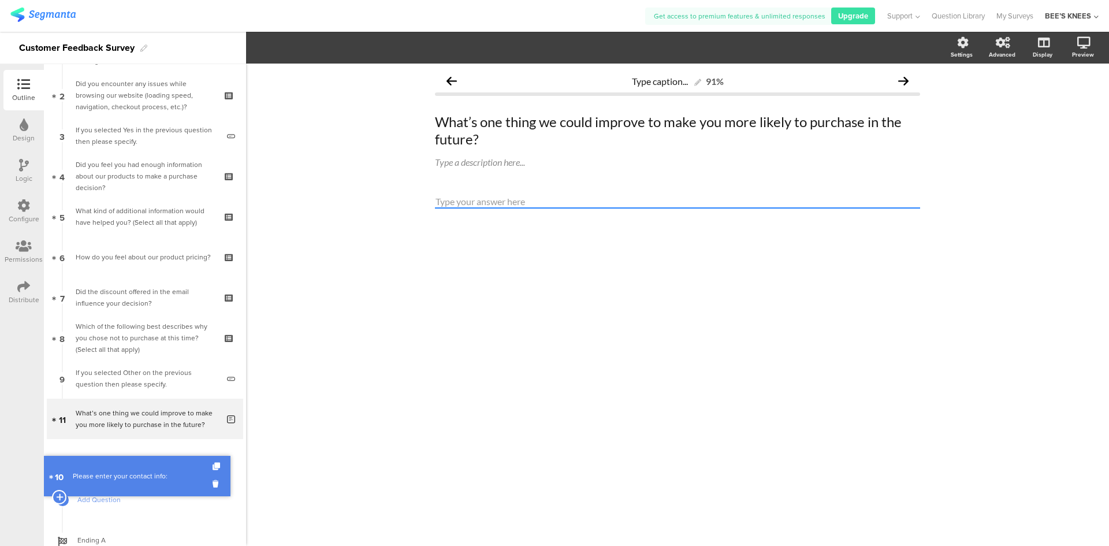
drag, startPoint x: 154, startPoint y: 417, endPoint x: 138, endPoint y: 480, distance: 65.2
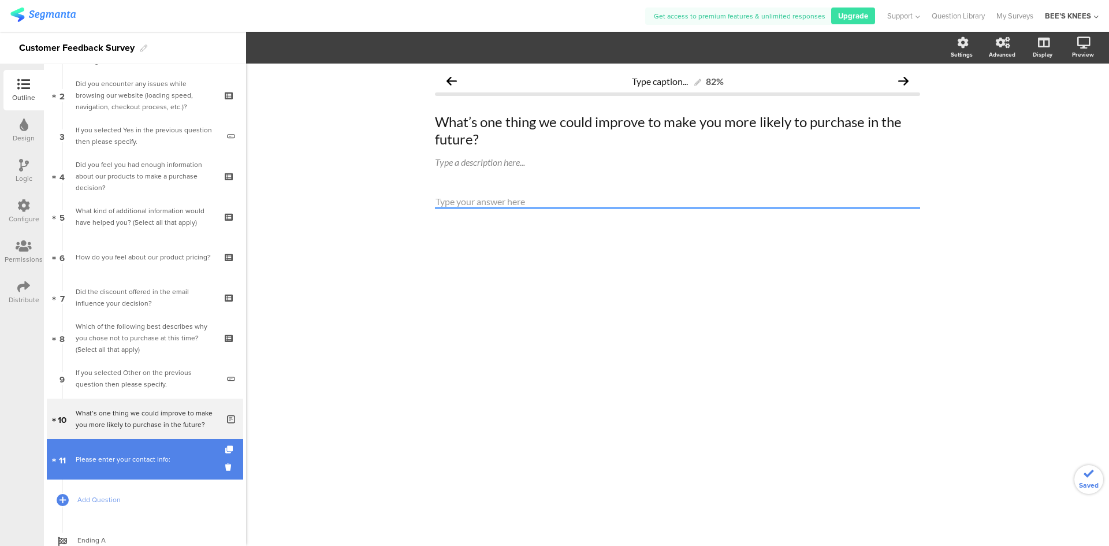
click at [139, 469] on link "11 Please enter your contact info:" at bounding box center [145, 459] width 196 height 40
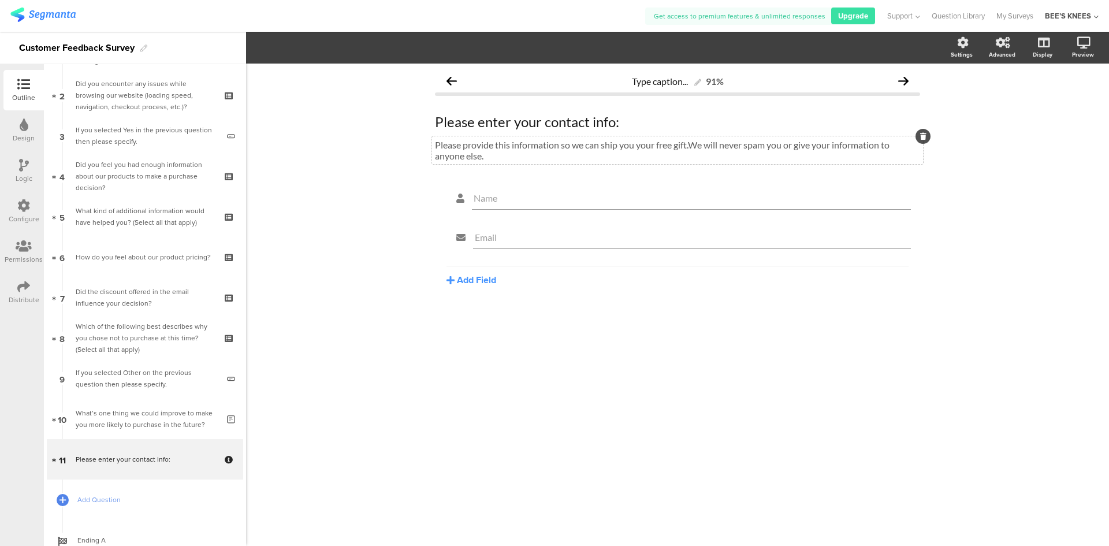
click at [694, 140] on div "Please provide this information so we can ship you your free gift.We will never…" at bounding box center [677, 150] width 491 height 28
click at [483, 284] on button "Add Field" at bounding box center [472, 279] width 50 height 13
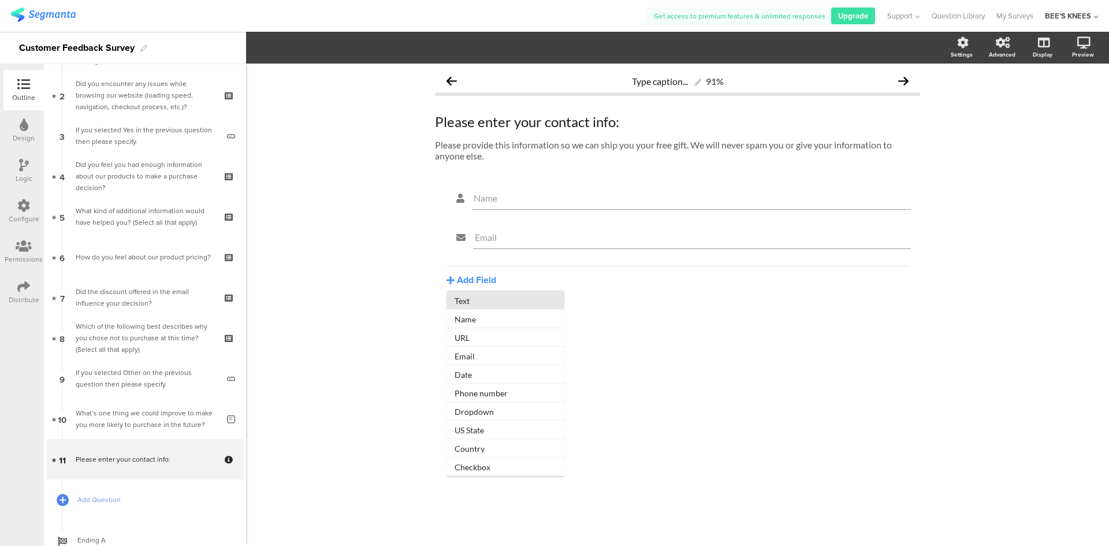
click at [485, 295] on button "Text" at bounding box center [506, 300] width 118 height 18
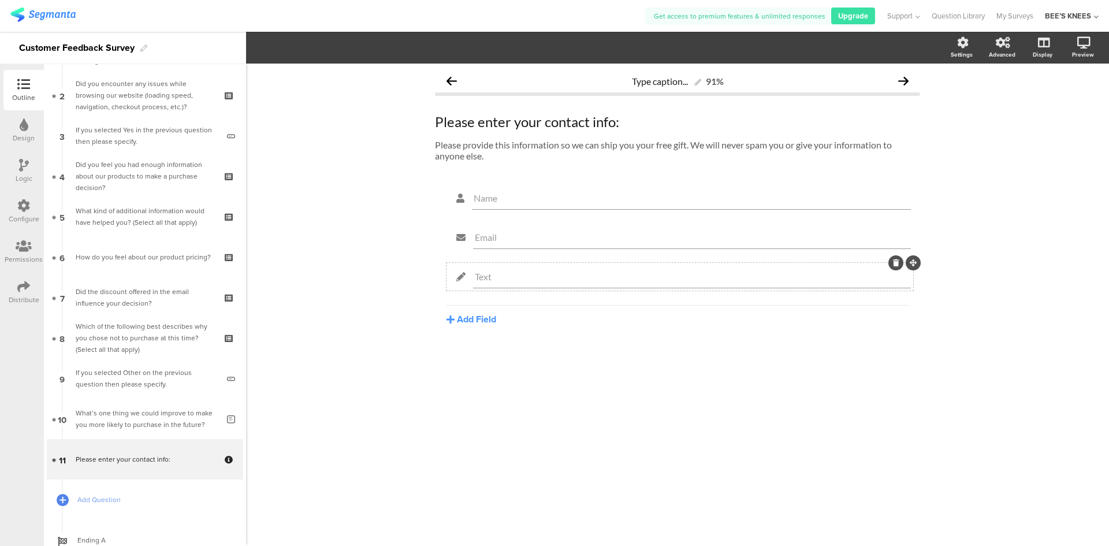
click at [487, 281] on input "Text" at bounding box center [692, 276] width 434 height 11
drag, startPoint x: 491, startPoint y: 278, endPoint x: 477, endPoint y: 276, distance: 14.7
click at [477, 276] on input "Text" at bounding box center [692, 276] width 434 height 11
type input "Shipping Address Line 1"
click at [490, 317] on button "Add Field" at bounding box center [472, 319] width 50 height 13
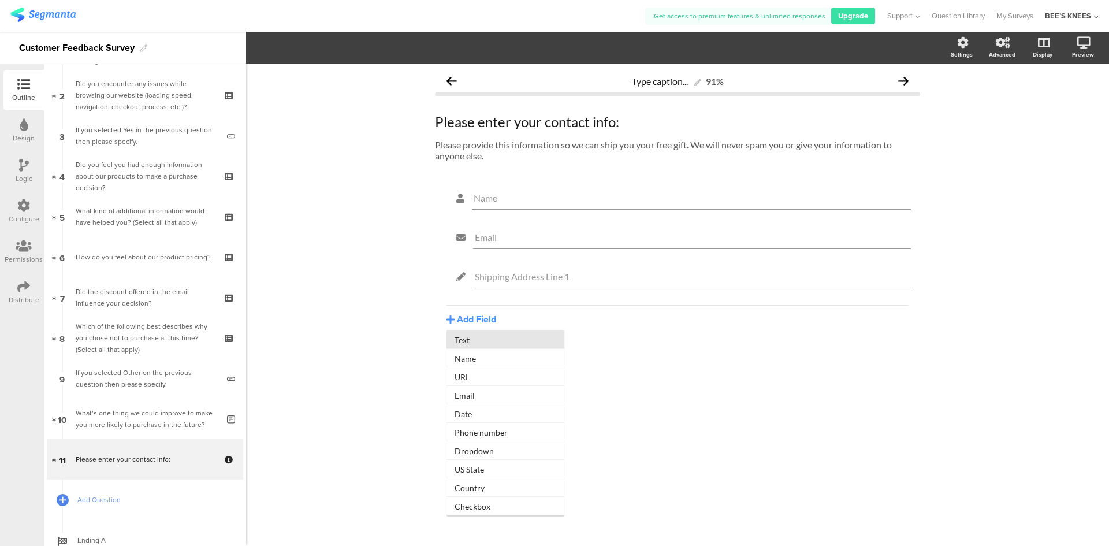
click at [508, 341] on button "Text" at bounding box center [506, 339] width 118 height 18
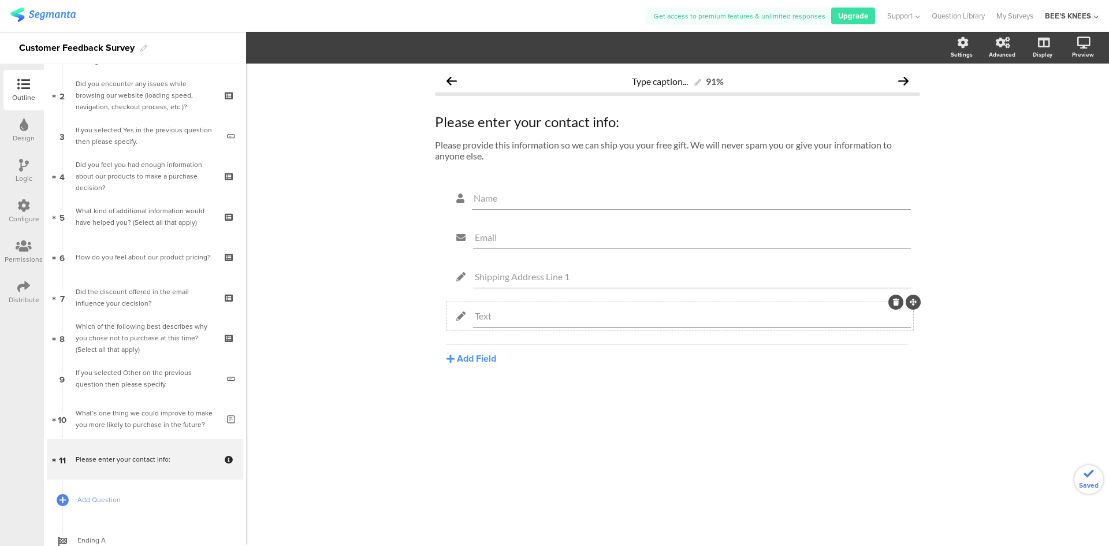
click at [505, 318] on input "Text" at bounding box center [692, 315] width 434 height 11
type input "T"
type input "Shipping Address Line 2"
click at [475, 355] on button "Add Field" at bounding box center [472, 358] width 50 height 13
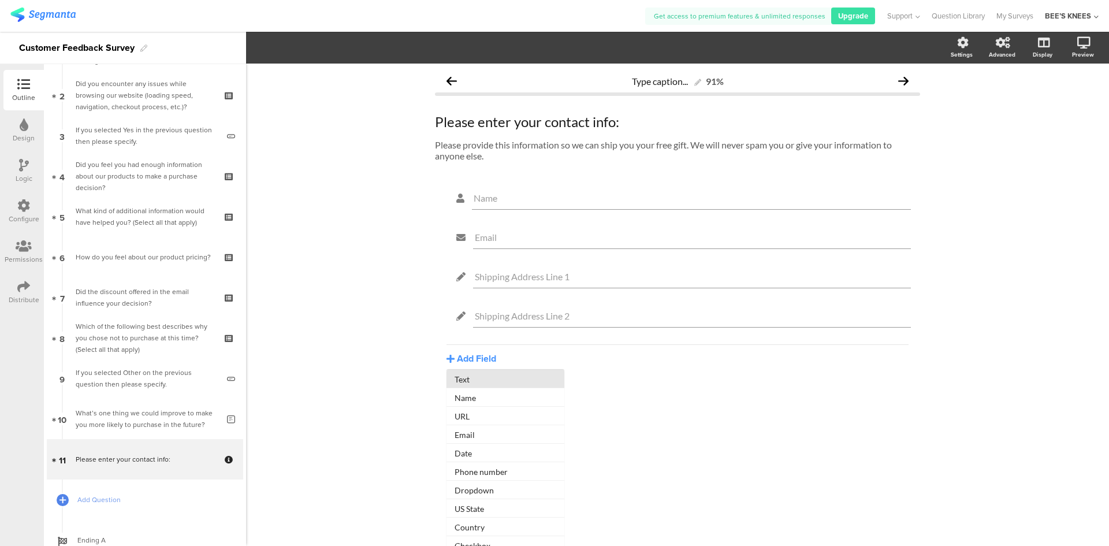
click at [475, 375] on button "Text" at bounding box center [506, 379] width 118 height 18
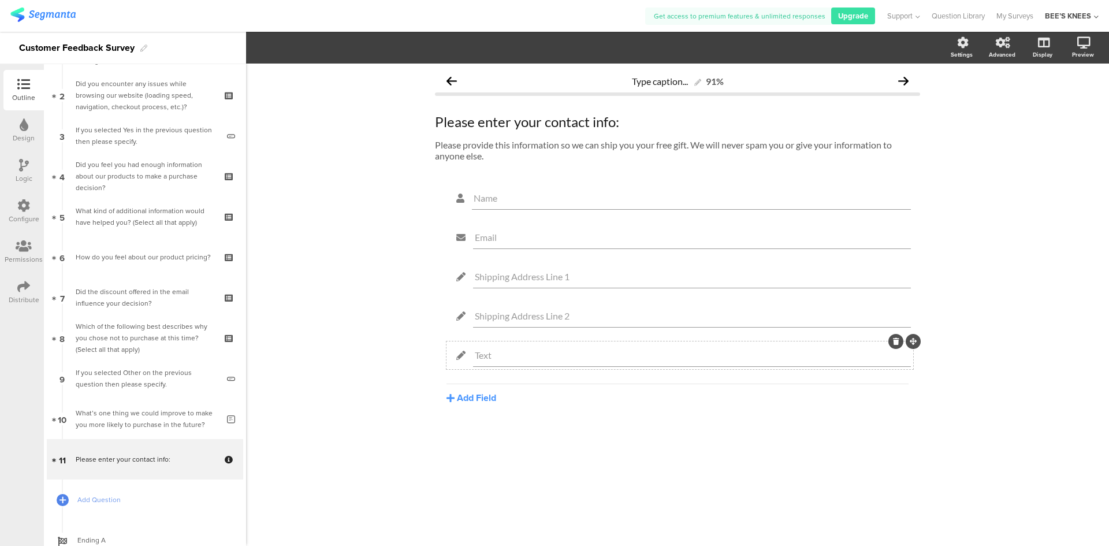
click at [495, 358] on input "Text" at bounding box center [692, 355] width 434 height 11
type input "T"
type input "City"
click at [492, 403] on button "Add Field" at bounding box center [472, 397] width 50 height 13
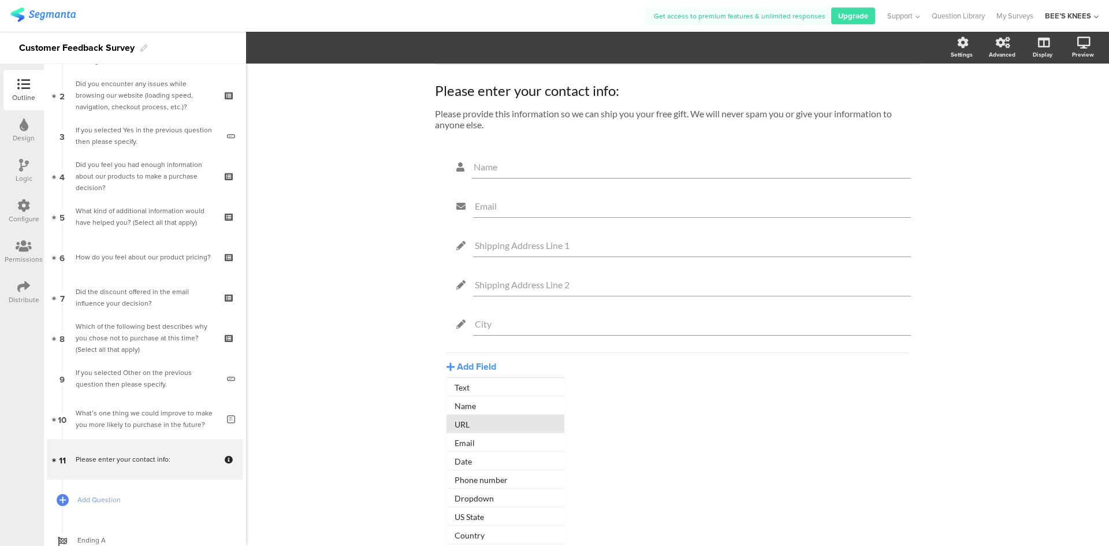
scroll to position [48, 0]
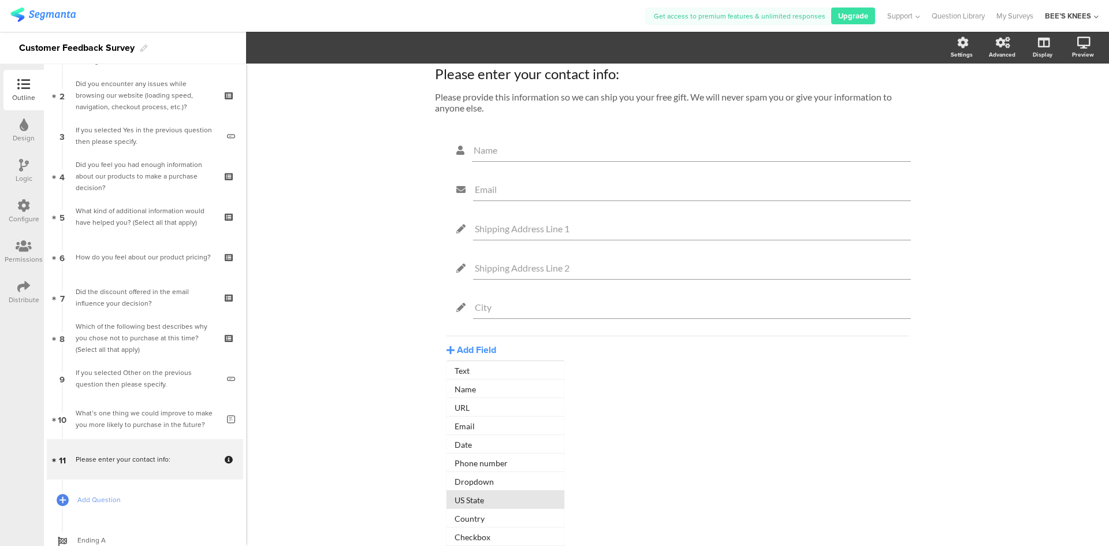
click at [496, 501] on button "US State" at bounding box center [506, 500] width 118 height 18
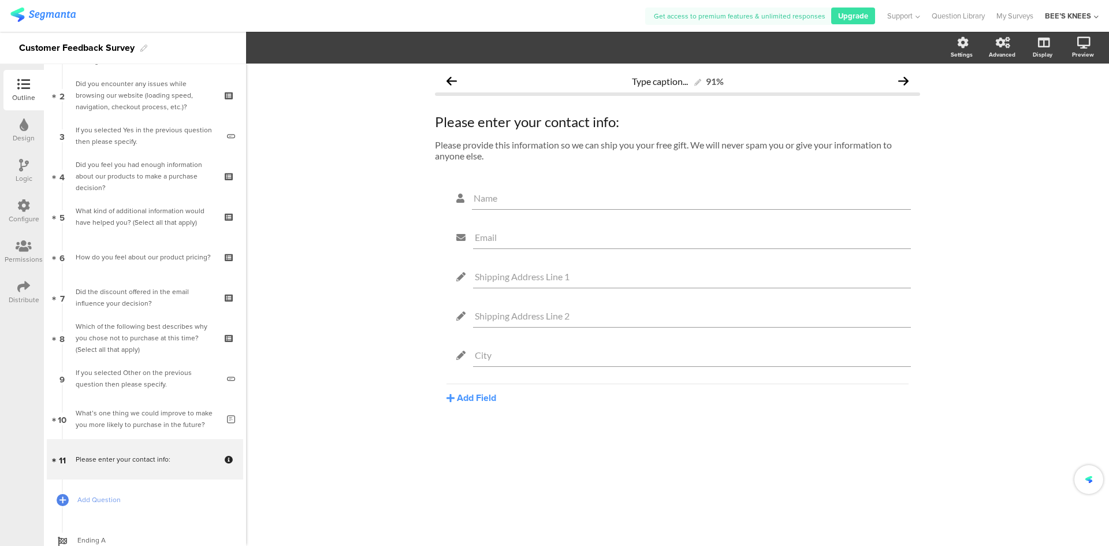
scroll to position [0, 0]
click at [484, 436] on button "Add Field" at bounding box center [472, 436] width 50 height 13
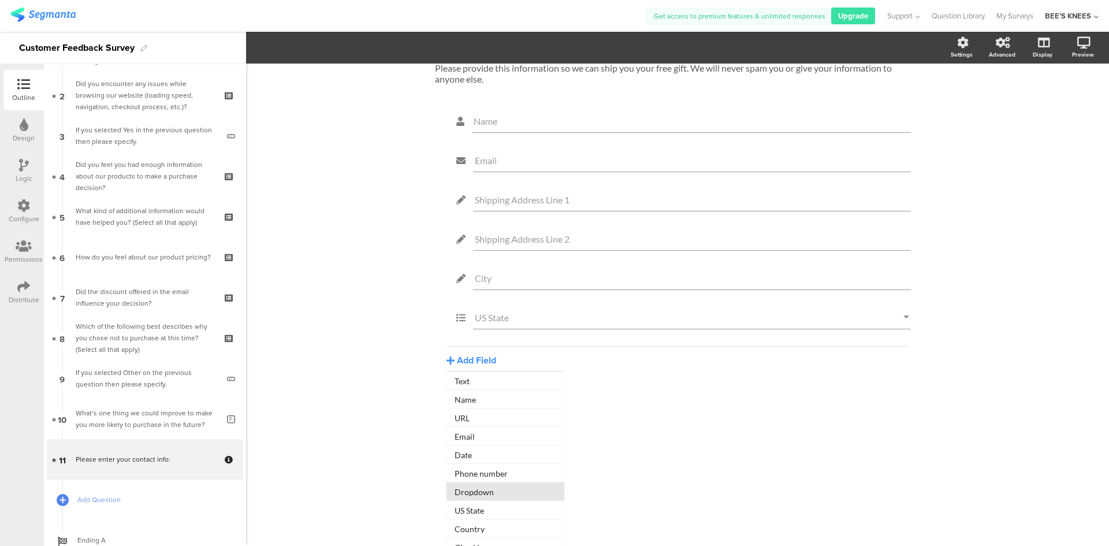
scroll to position [87, 0]
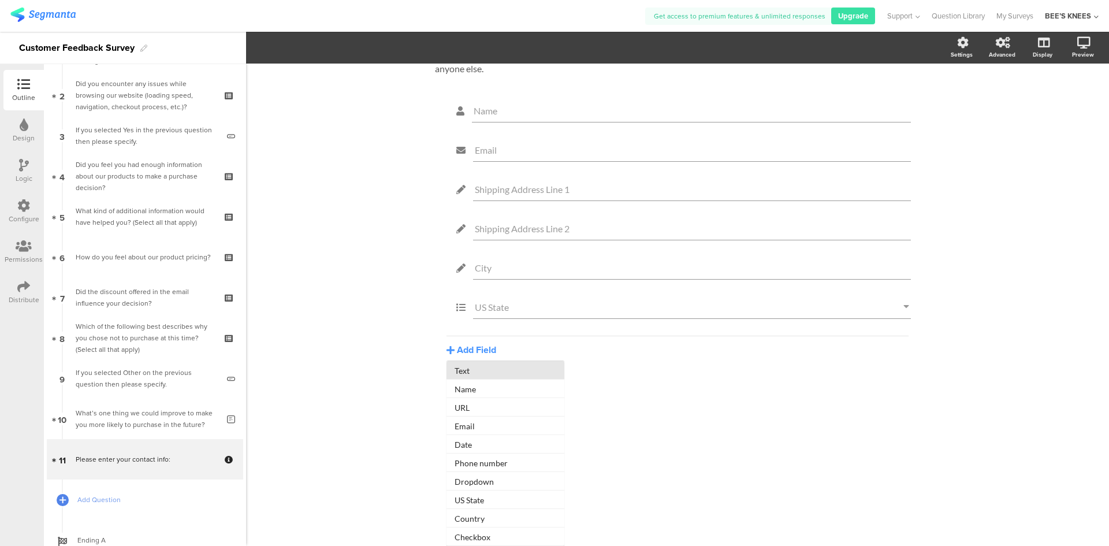
click at [471, 369] on button "Text" at bounding box center [506, 370] width 118 height 18
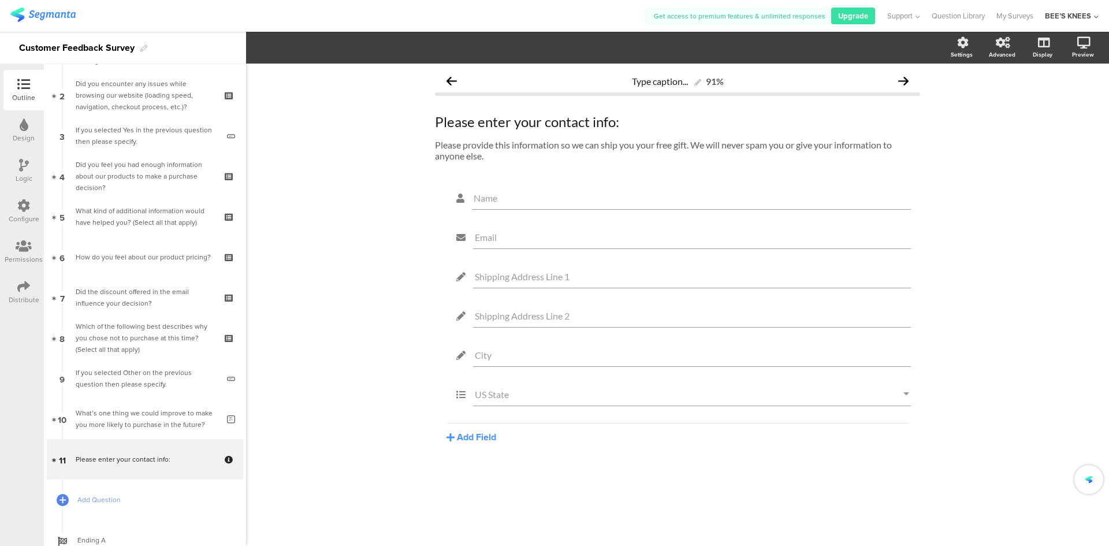
scroll to position [0, 0]
click at [496, 432] on input "Text" at bounding box center [692, 433] width 434 height 11
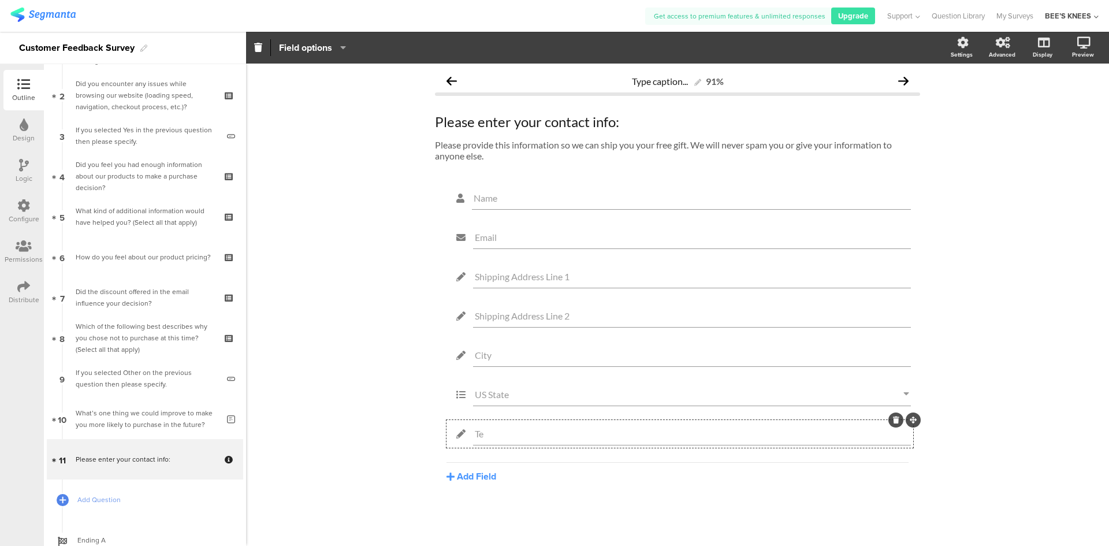
type input "T"
type input "Zipcode"
drag, startPoint x: 513, startPoint y: 274, endPoint x: 471, endPoint y: 272, distance: 42.2
click at [471, 272] on div "Shipping Address Line 1" at bounding box center [680, 276] width 462 height 23
type input "Address Line 1"
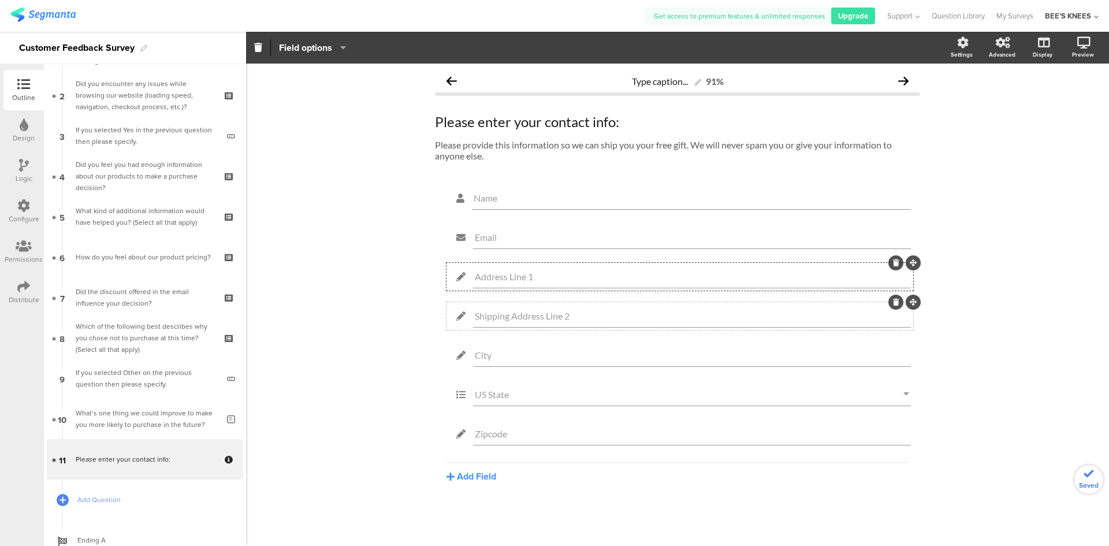
drag, startPoint x: 511, startPoint y: 319, endPoint x: 467, endPoint y: 317, distance: 44.5
click at [467, 317] on div "Shipping Address Line 2" at bounding box center [680, 315] width 462 height 23
type input "Address Line 2"
click at [362, 321] on div "Type caption... 91% Please enter your contact info: Please enter your contact i…" at bounding box center [677, 305] width 863 height 482
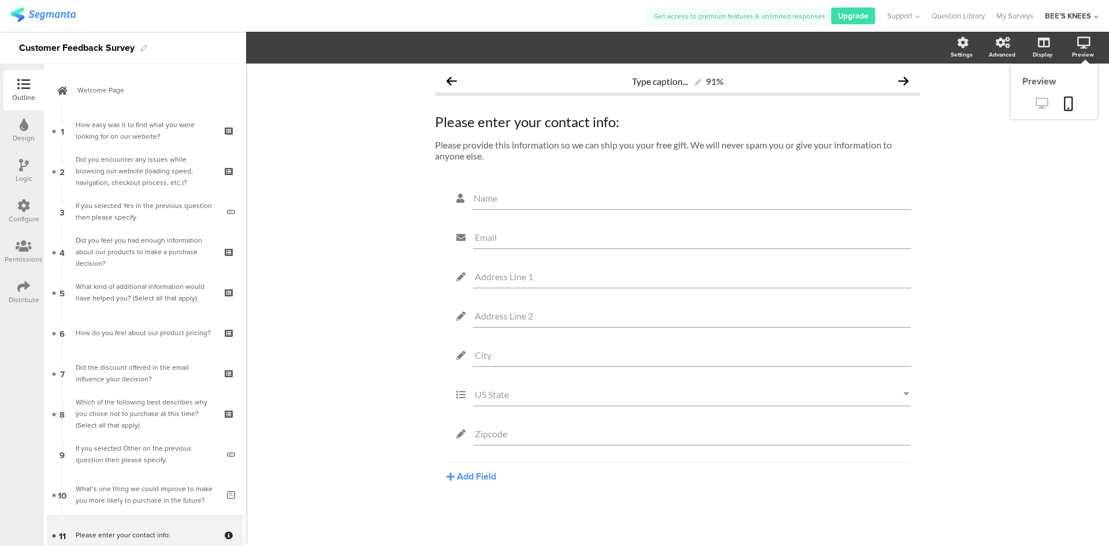
click at [1046, 102] on icon at bounding box center [1042, 103] width 12 height 11
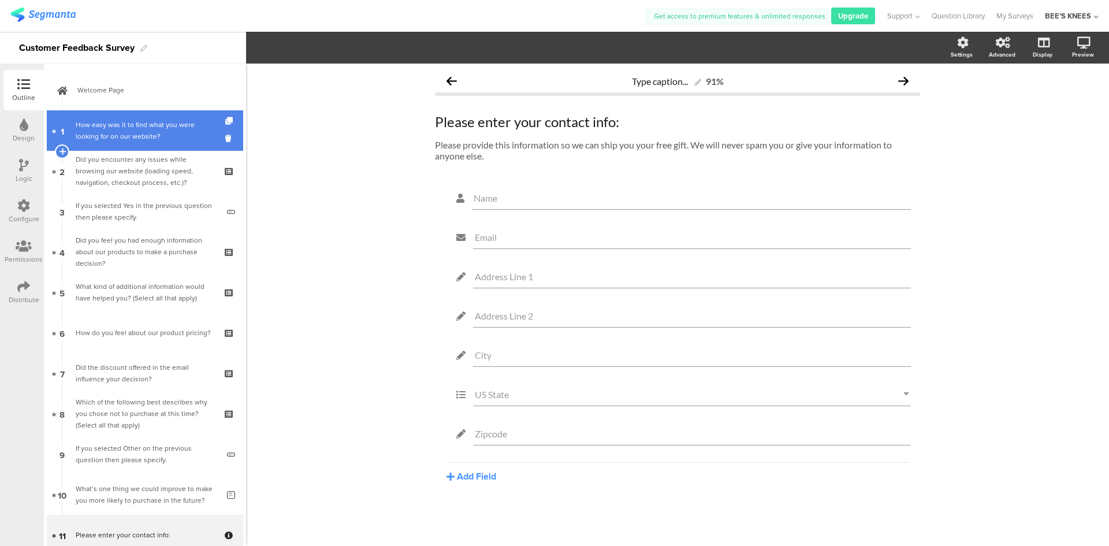
click at [133, 121] on div "How easy was it to find what you were looking for on our website?" at bounding box center [145, 130] width 138 height 23
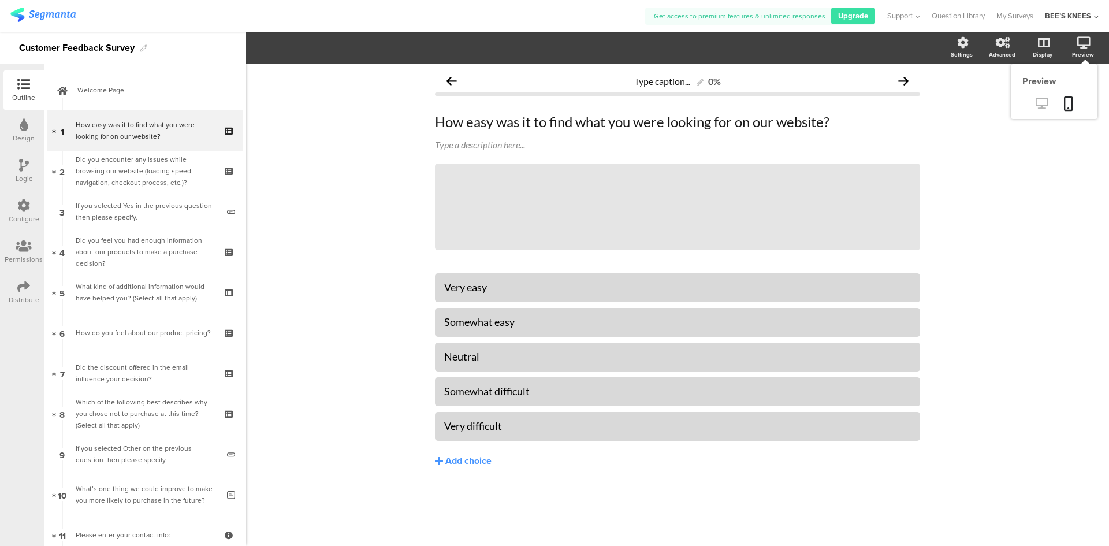
click at [1042, 110] on link at bounding box center [1042, 104] width 28 height 19
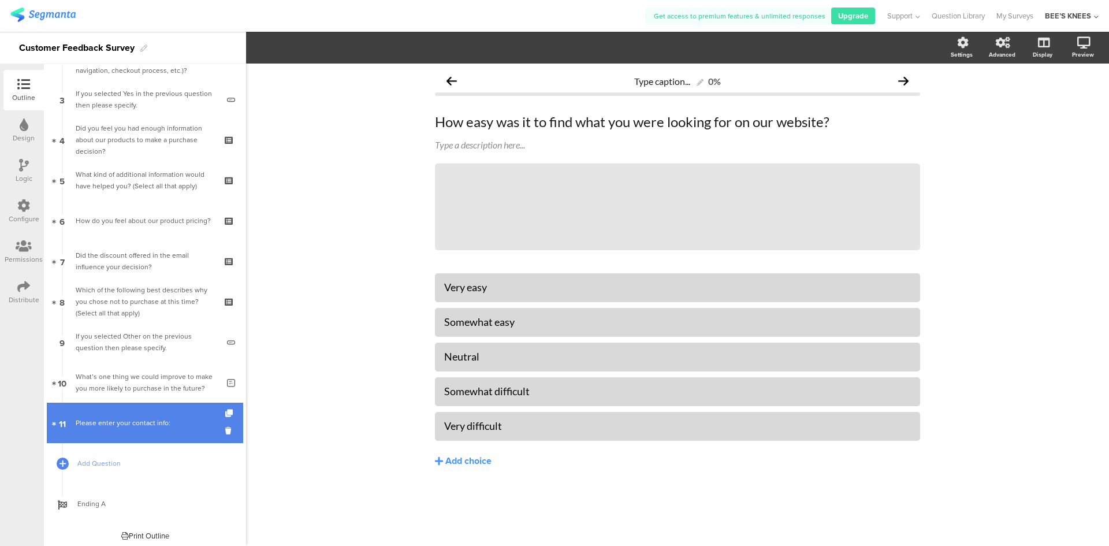
scroll to position [116, 0]
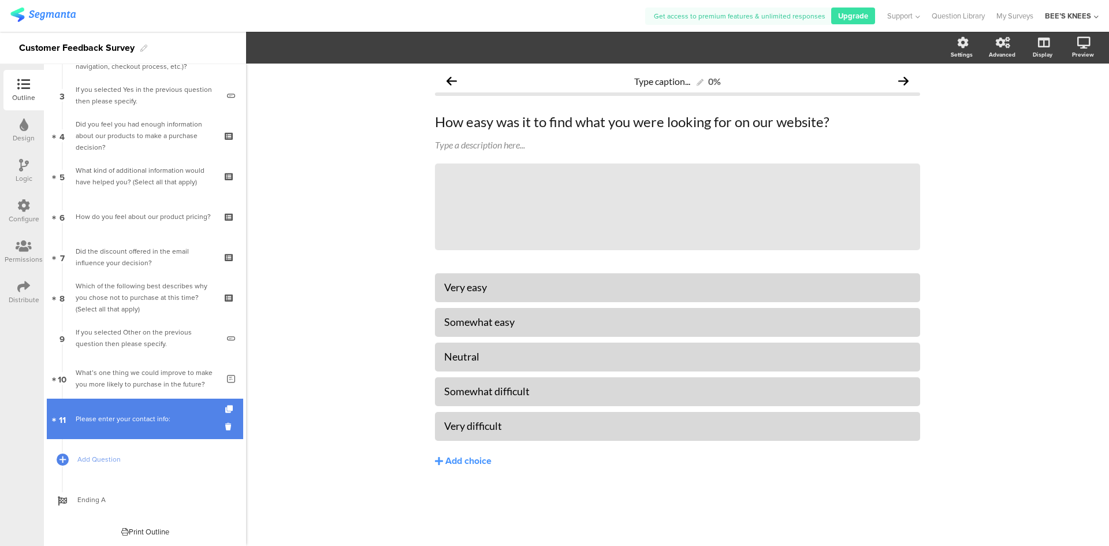
click at [132, 421] on div "Please enter your contact info:" at bounding box center [145, 419] width 138 height 12
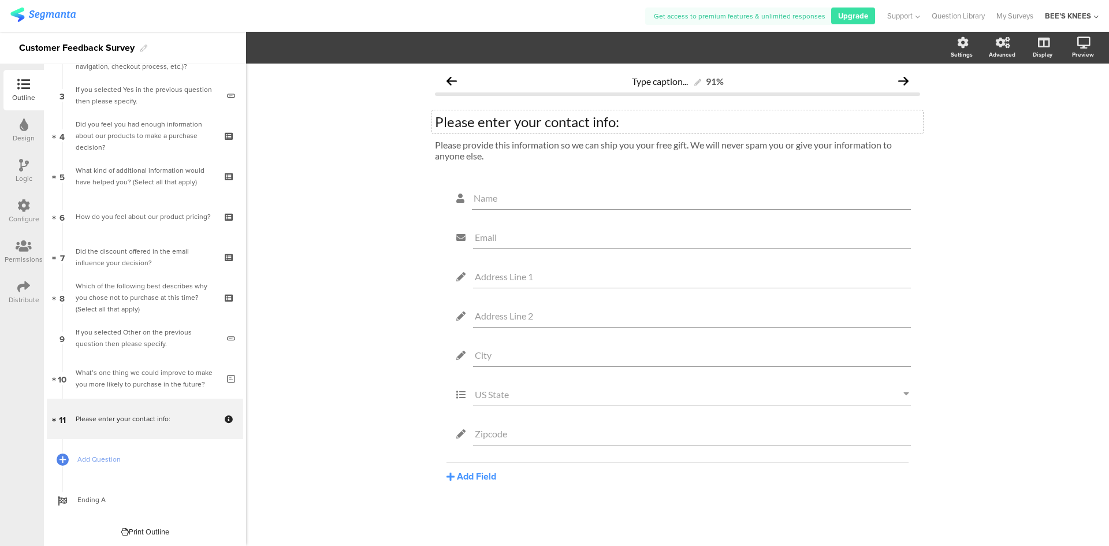
click at [438, 122] on div "Please enter your contact info:" at bounding box center [677, 121] width 485 height 17
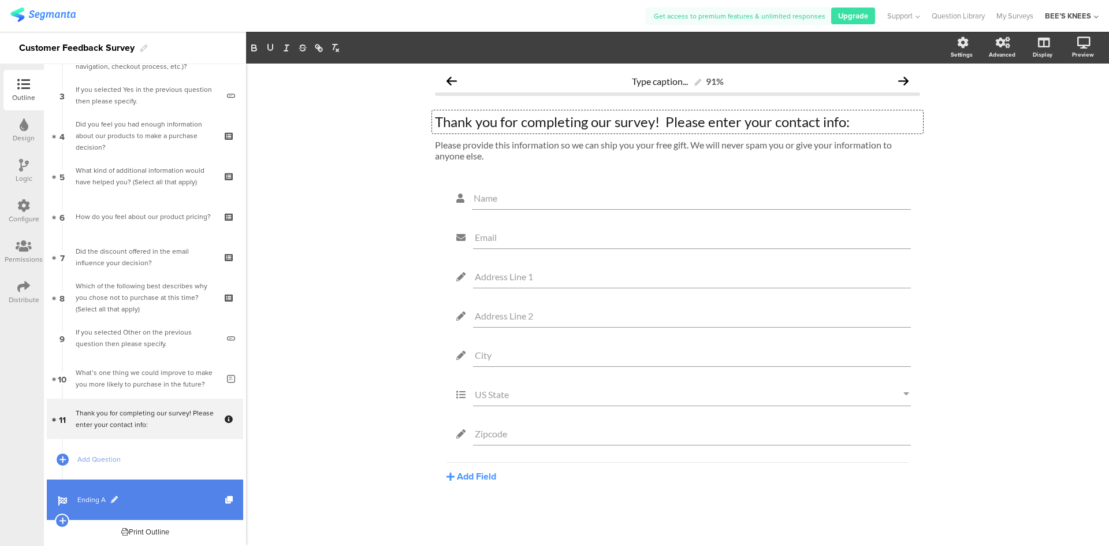
click at [130, 496] on span "Ending A" at bounding box center [151, 500] width 148 height 12
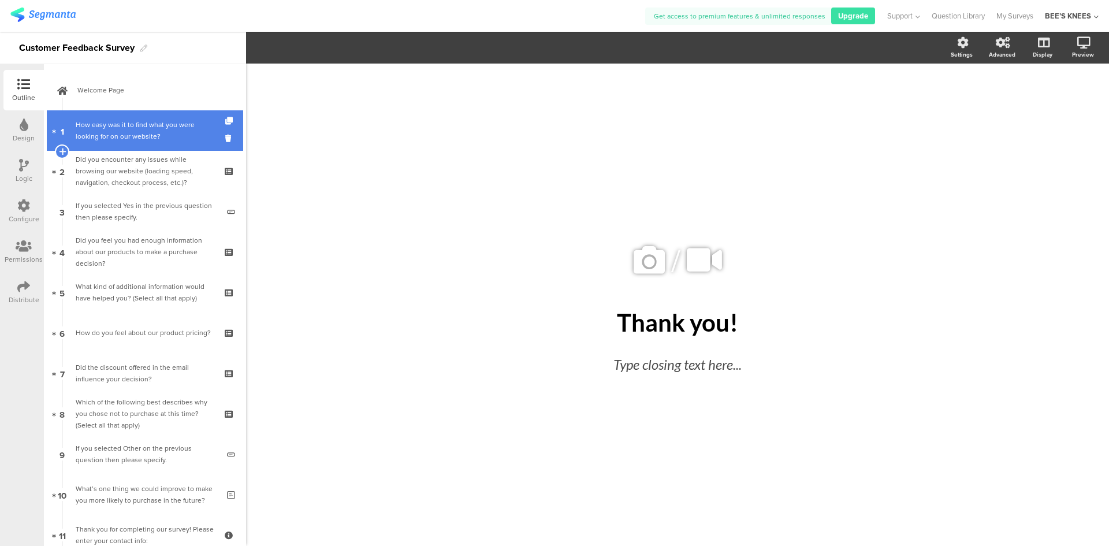
click at [176, 136] on div "How easy was it to find what you were looking for on our website?" at bounding box center [145, 130] width 138 height 23
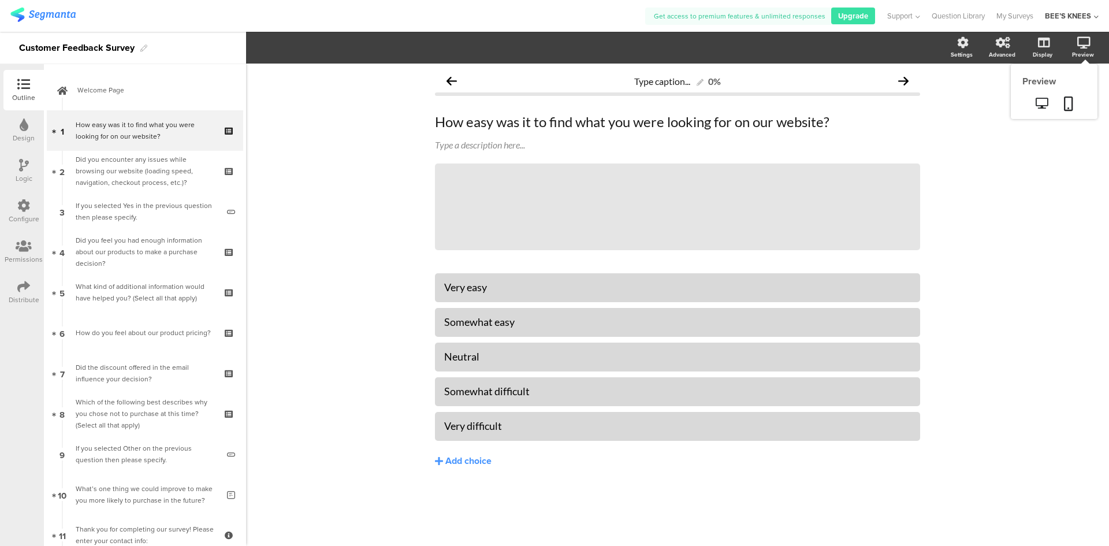
click at [1080, 42] on icon at bounding box center [1084, 43] width 13 height 12
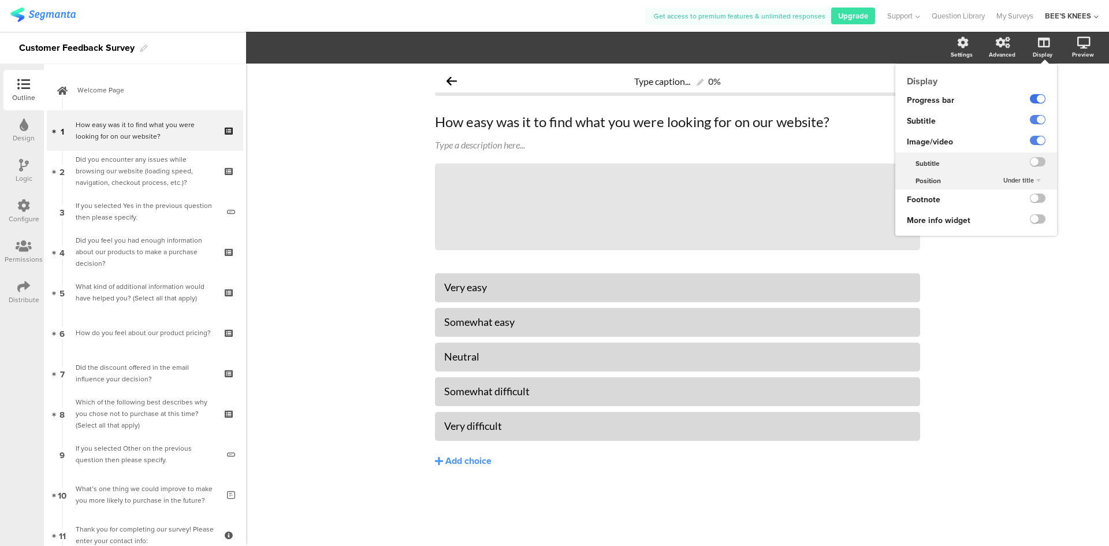
click at [1041, 96] on label at bounding box center [1038, 98] width 16 height 9
click at [0, 0] on input "checkbox" at bounding box center [0, 0] width 0 height 0
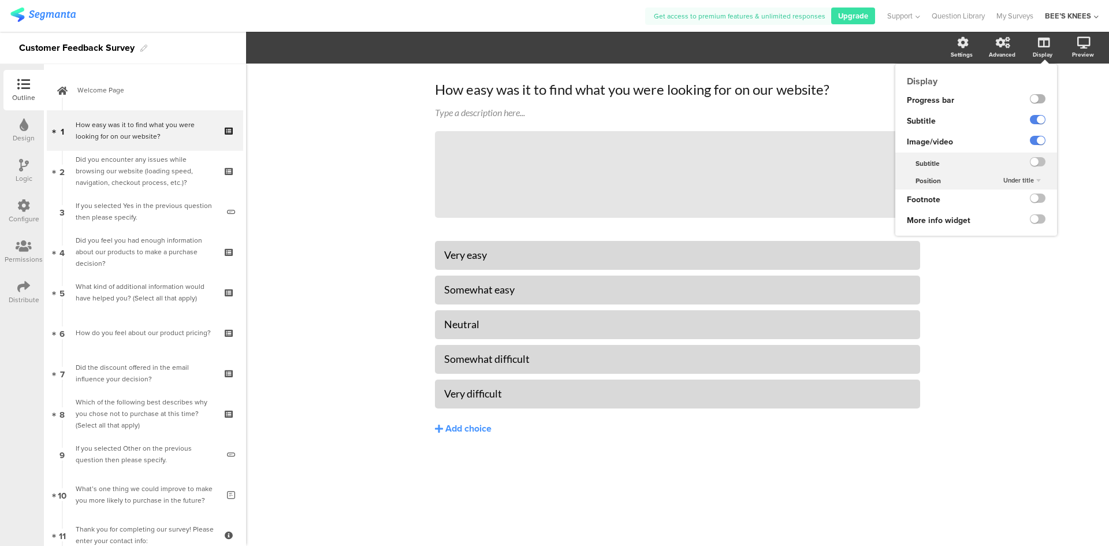
click at [1041, 96] on label at bounding box center [1038, 98] width 16 height 9
click at [0, 0] on input "checkbox" at bounding box center [0, 0] width 0 height 0
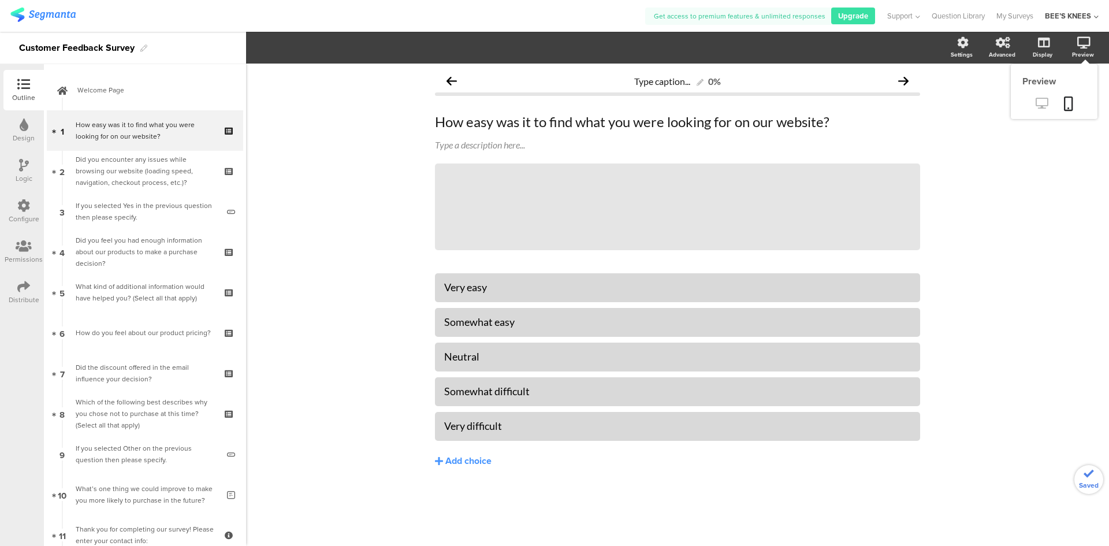
click at [1045, 103] on icon at bounding box center [1042, 103] width 12 height 11
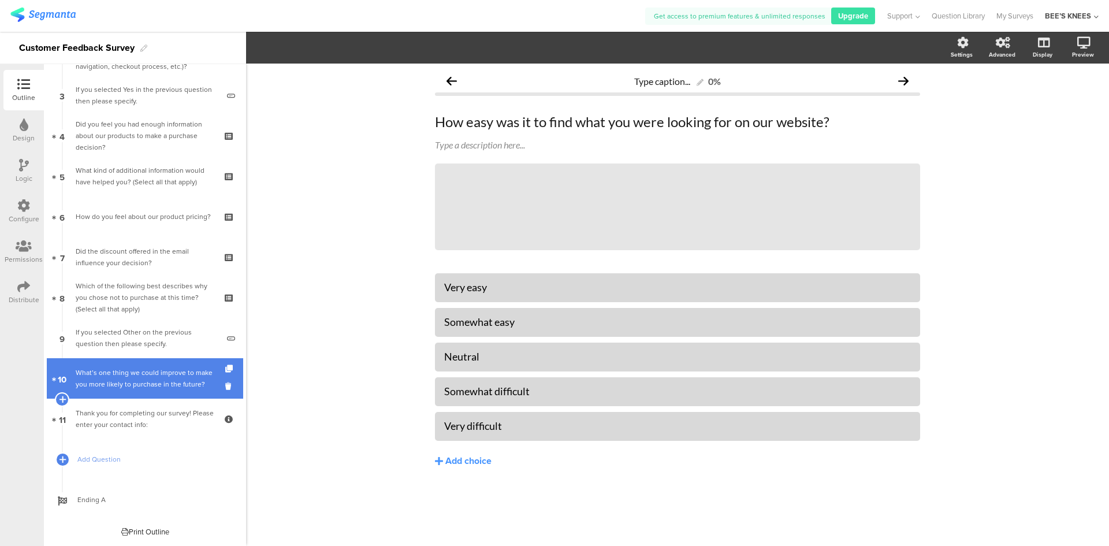
scroll to position [76, 0]
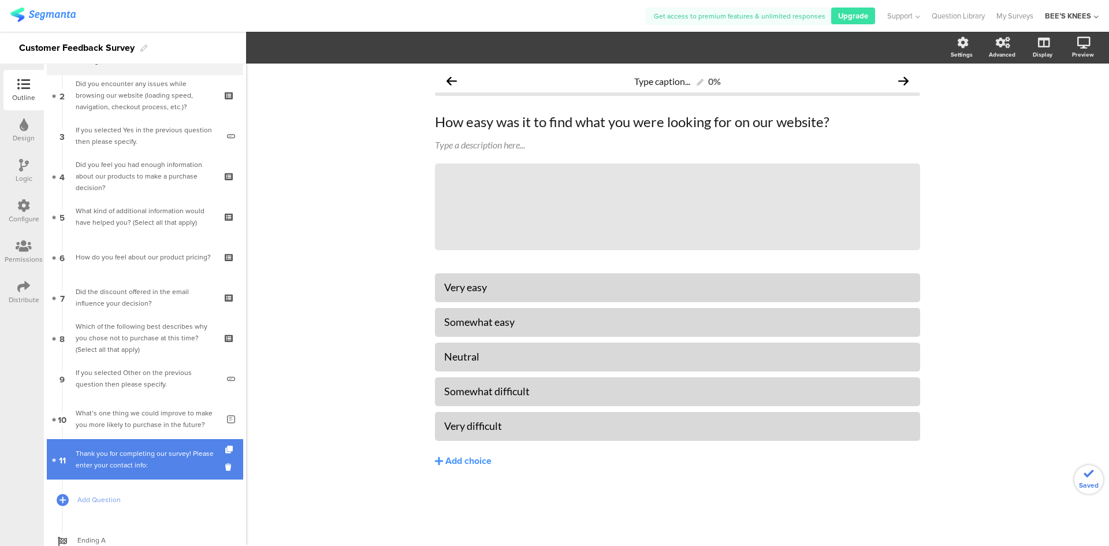
click at [147, 455] on div "Thank you for completing our survey! Please enter your contact info:" at bounding box center [145, 459] width 138 height 23
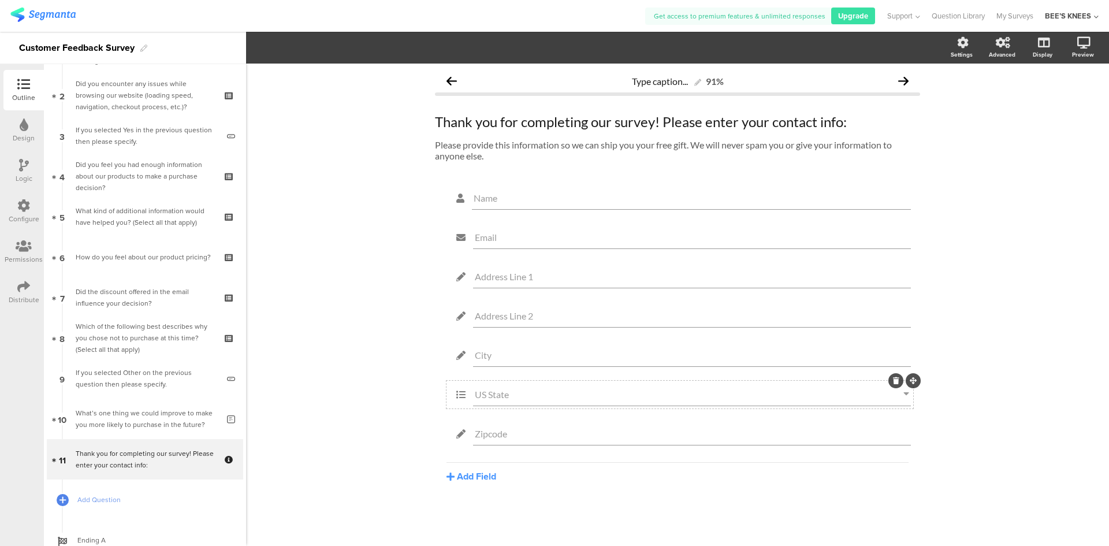
click at [527, 395] on input "US State" at bounding box center [689, 394] width 429 height 11
click at [459, 392] on icon at bounding box center [461, 394] width 24 height 15
click at [552, 395] on input "US State" at bounding box center [689, 394] width 429 height 11
click at [906, 393] on icon at bounding box center [907, 394] width 6 height 11
click at [677, 386] on div "US State" at bounding box center [692, 394] width 438 height 23
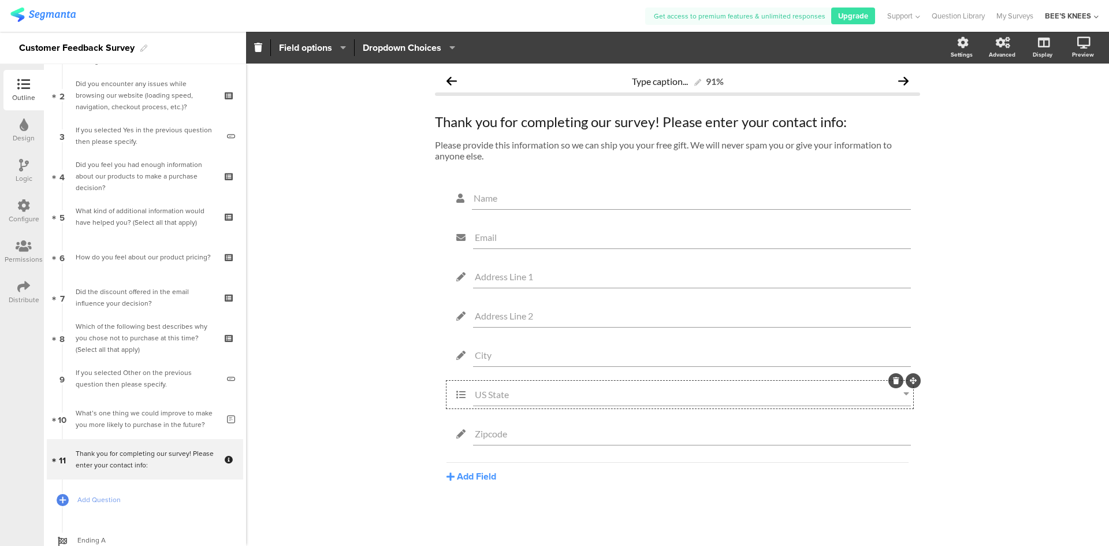
click at [513, 393] on input "US State" at bounding box center [689, 394] width 429 height 11
click at [505, 198] on input "Name" at bounding box center [692, 197] width 436 height 11
drag, startPoint x: 522, startPoint y: 398, endPoint x: 462, endPoint y: 385, distance: 61.0
click at [462, 385] on div "US State" at bounding box center [680, 394] width 462 height 23
type input "c"
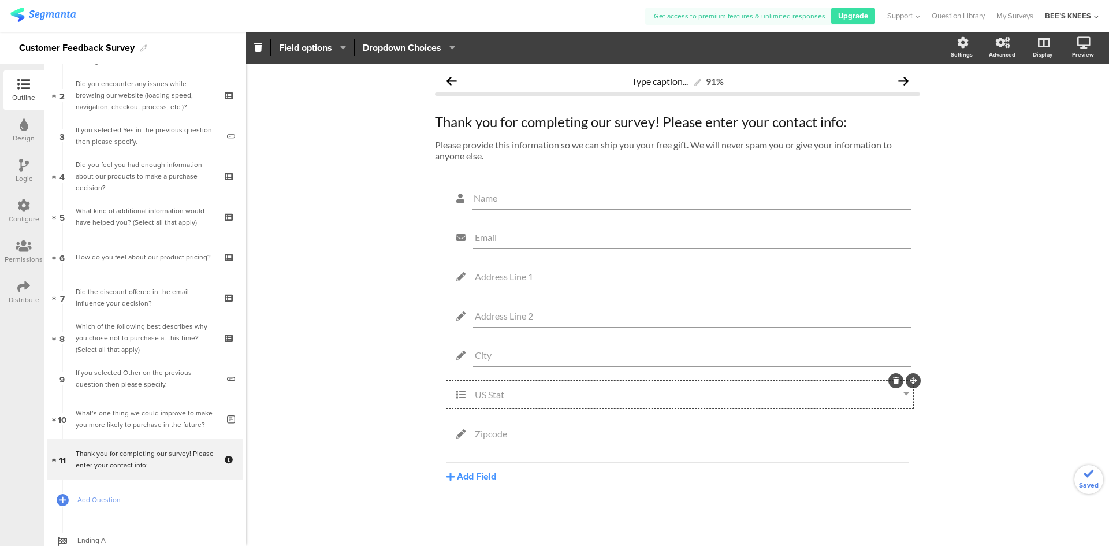
type input "US State"
click at [361, 105] on div "Type caption... 91% Thank you for completing our survey! Please enter your cont…" at bounding box center [677, 305] width 863 height 482
click at [1043, 106] on icon at bounding box center [1042, 103] width 12 height 11
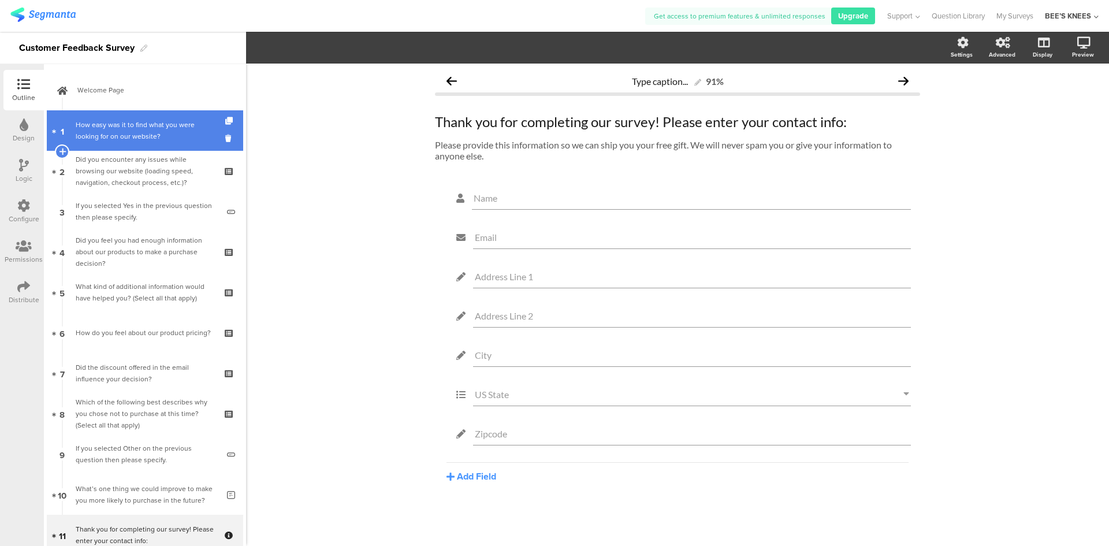
click at [142, 119] on div "How easy was it to find what you were looking for on our website?" at bounding box center [145, 130] width 138 height 23
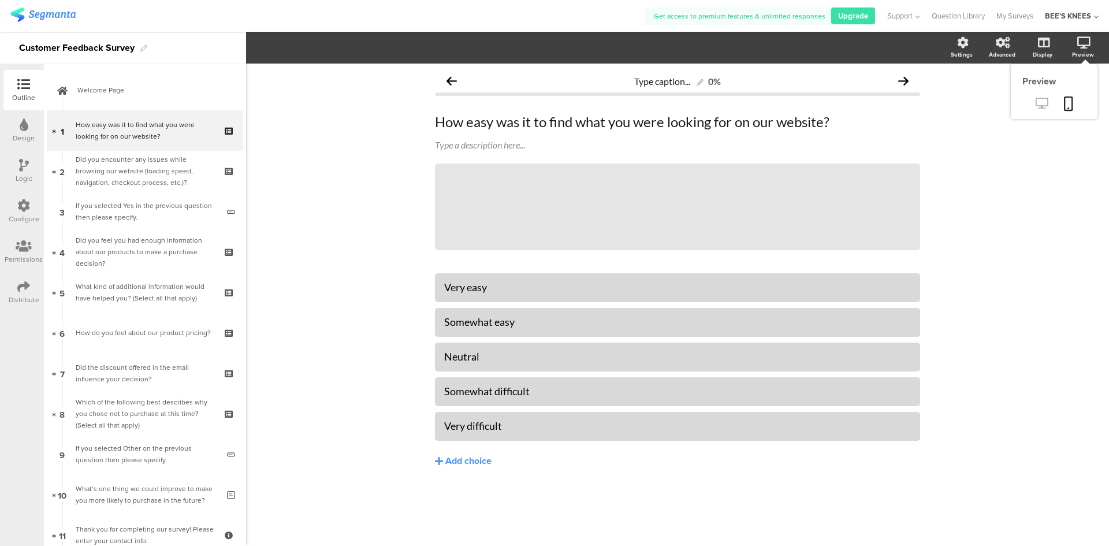
click at [1041, 101] on icon at bounding box center [1042, 103] width 12 height 11
click at [31, 10] on img at bounding box center [42, 15] width 65 height 14
